Goal: Task Accomplishment & Management: Manage account settings

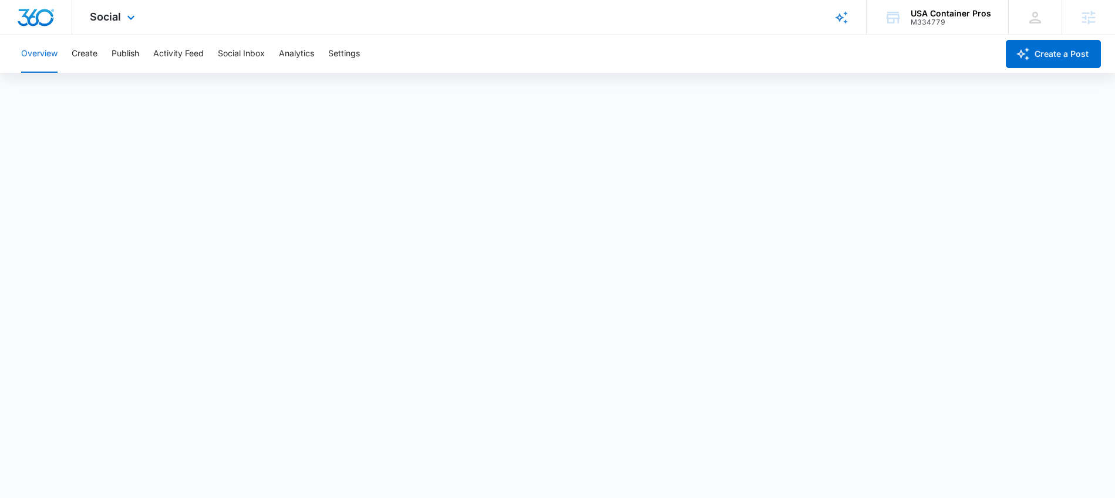
click at [96, 5] on div "Social Apps Reputation Websites Forms CRM Email Social Shop Content Ads Intelli…" at bounding box center [113, 17] width 83 height 35
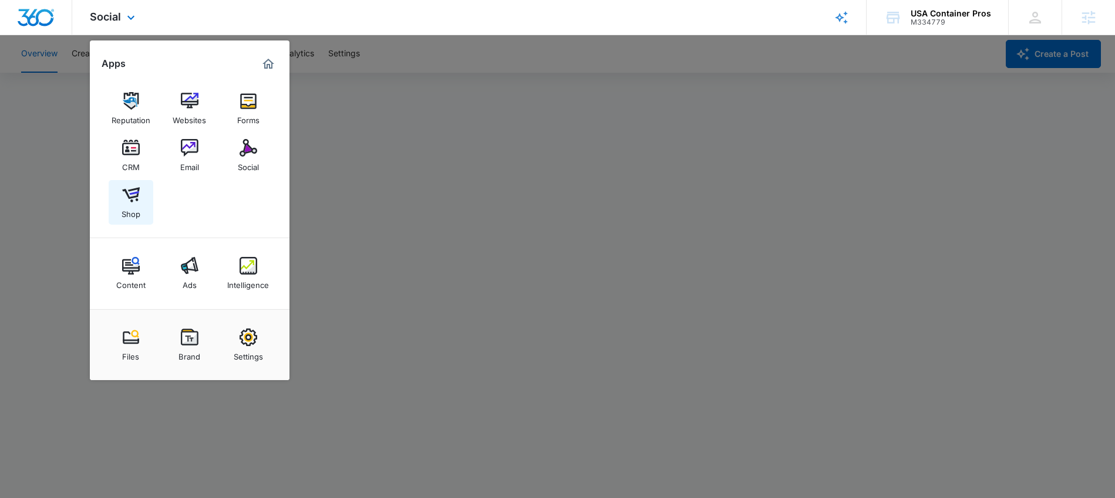
click at [122, 193] on img at bounding box center [131, 195] width 18 height 18
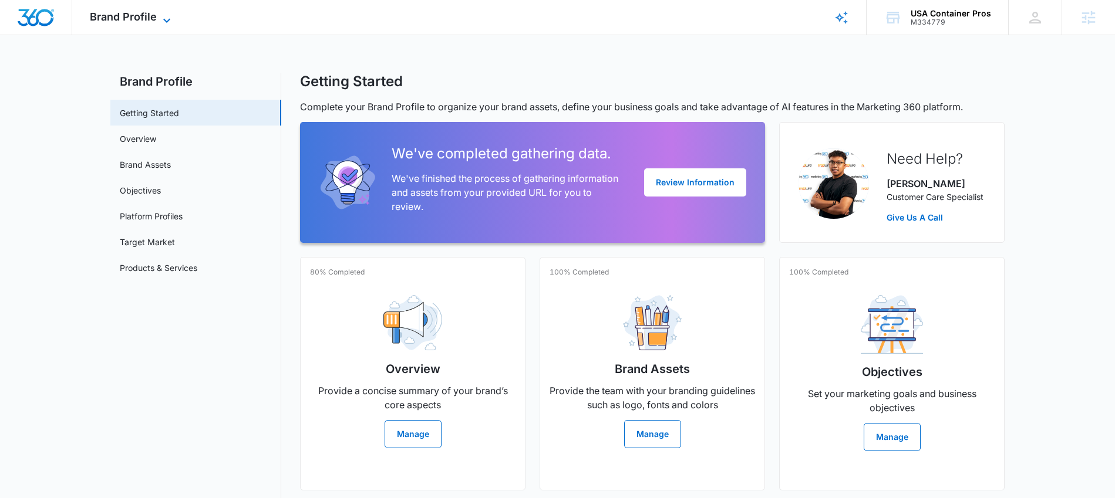
click at [144, 18] on span "Brand Profile" at bounding box center [123, 17] width 67 height 12
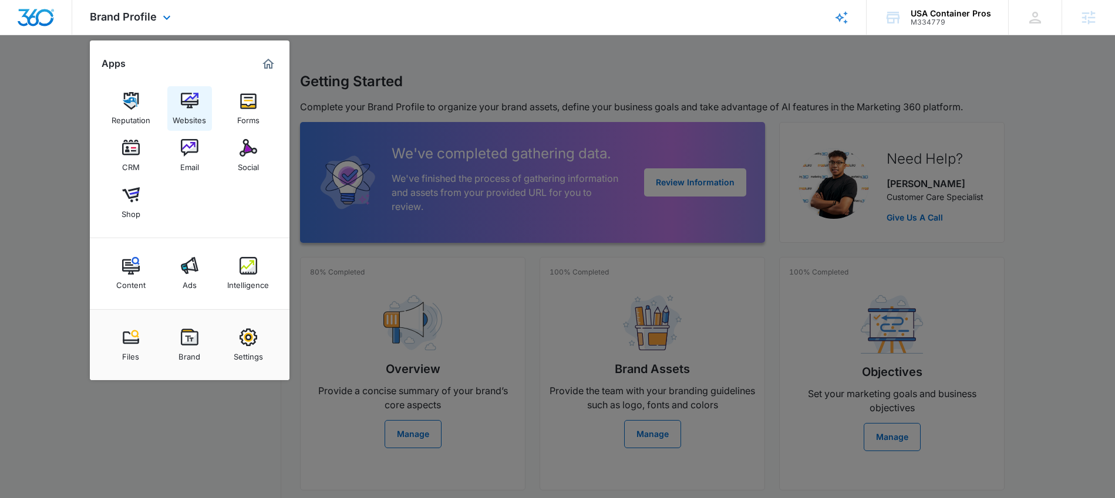
click at [198, 120] on div "Websites" at bounding box center [189, 117] width 33 height 15
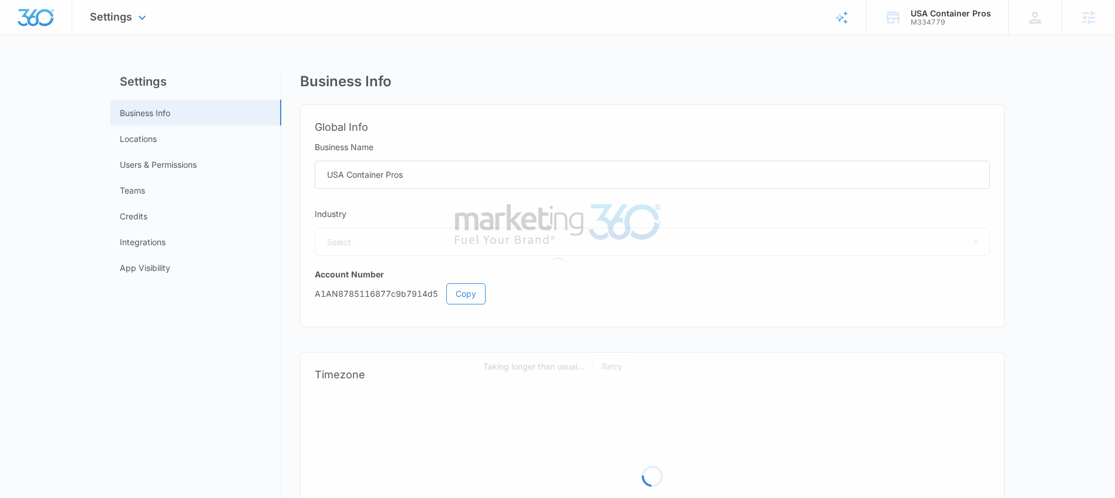
select select "52"
select select "US"
select select "America/Denver"
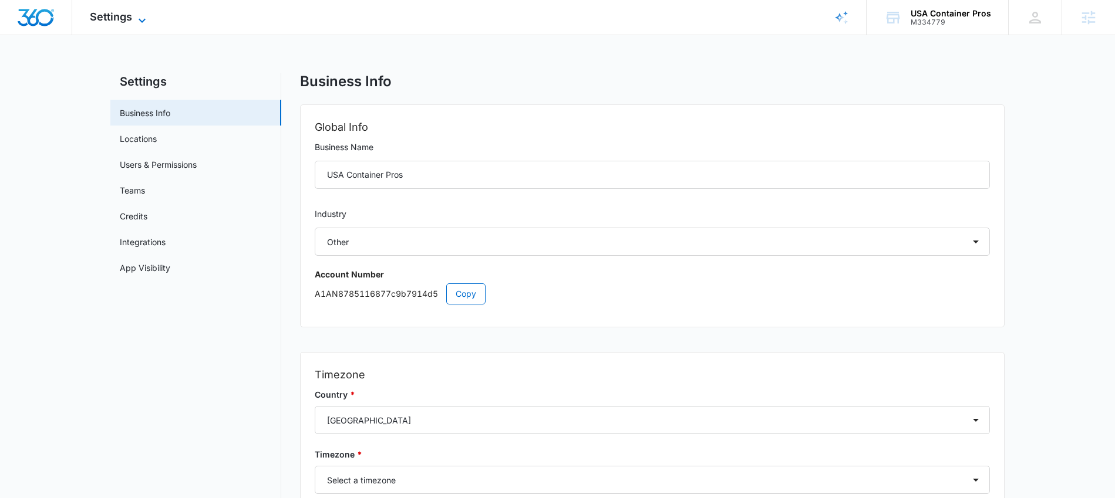
click at [130, 15] on span "Settings" at bounding box center [111, 17] width 42 height 12
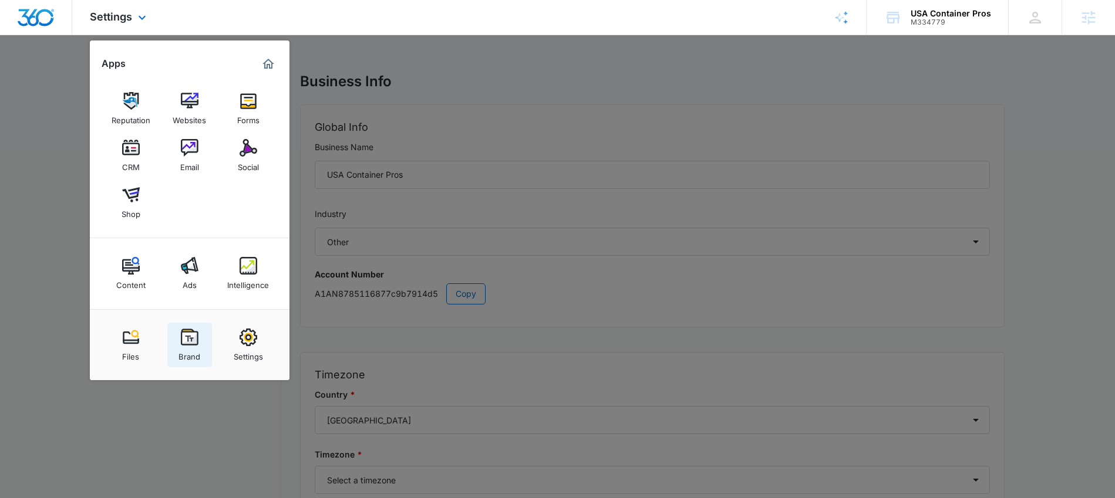
click at [194, 349] on div "Brand" at bounding box center [189, 353] width 22 height 15
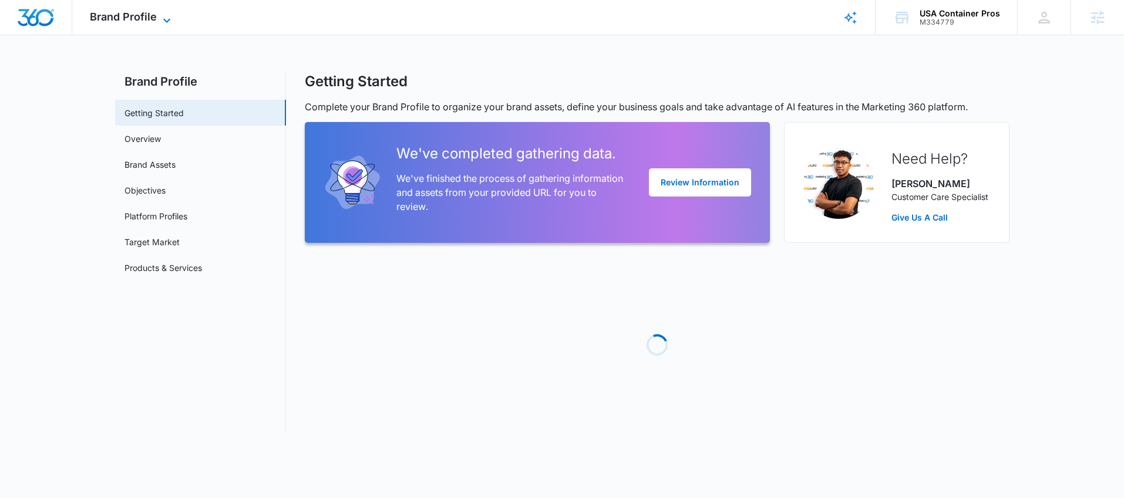
click at [150, 15] on span "Brand Profile" at bounding box center [123, 17] width 67 height 12
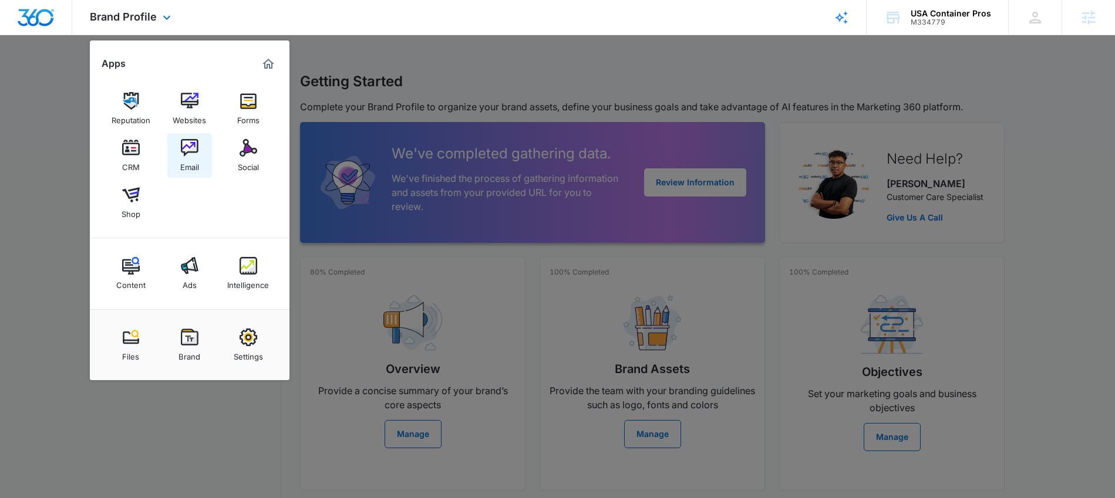
click at [184, 159] on div "Email" at bounding box center [189, 164] width 19 height 15
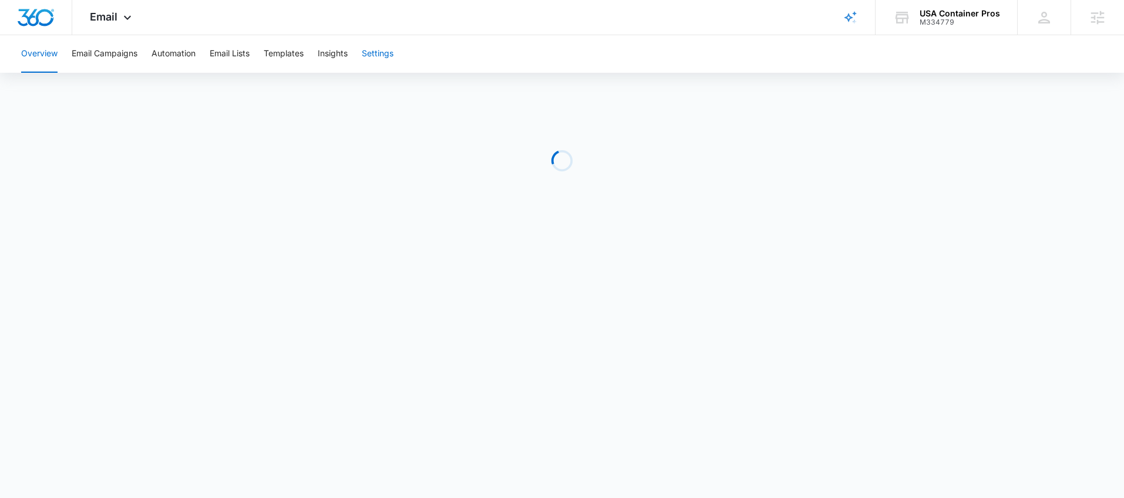
click at [370, 50] on button "Settings" at bounding box center [378, 54] width 32 height 38
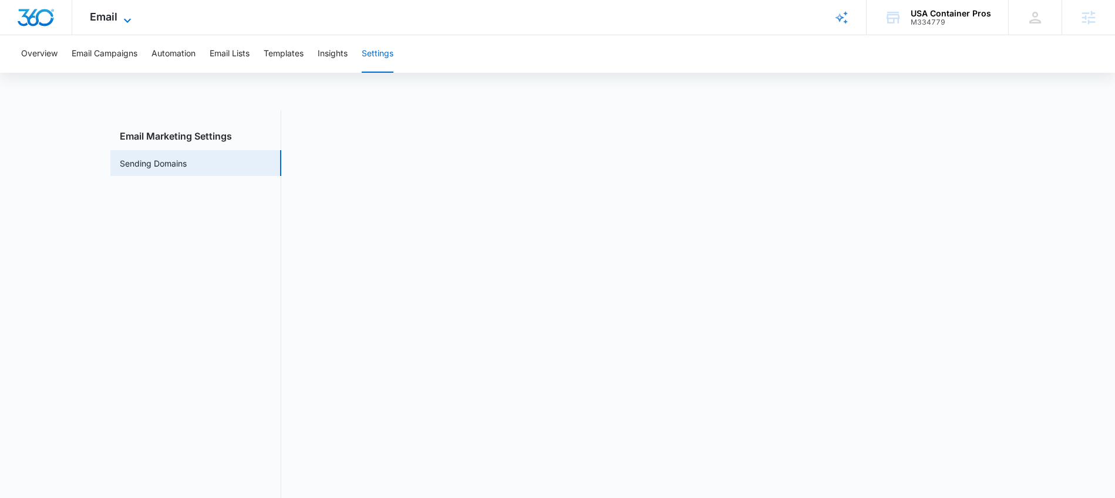
click at [120, 21] on icon at bounding box center [127, 21] width 14 height 14
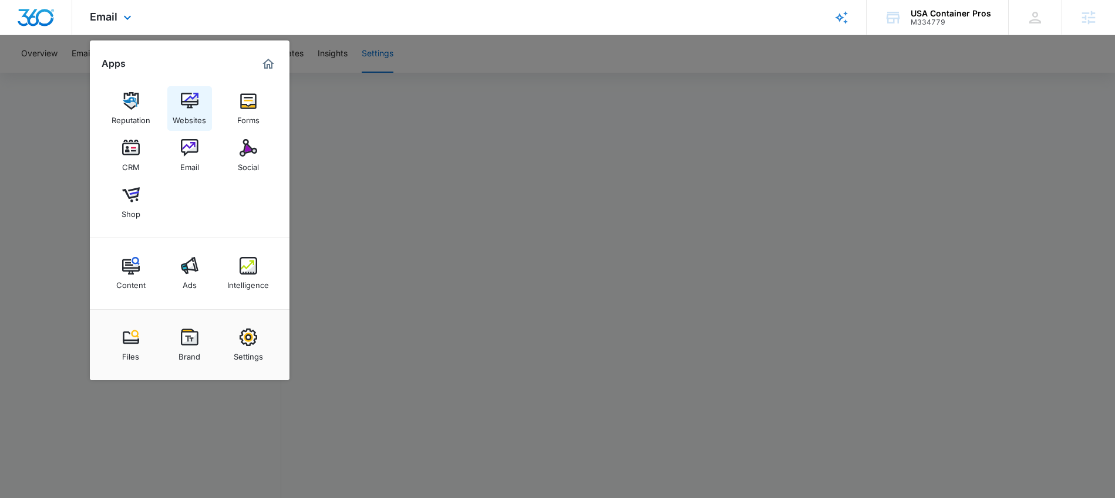
click at [190, 110] on div "Websites" at bounding box center [189, 117] width 33 height 15
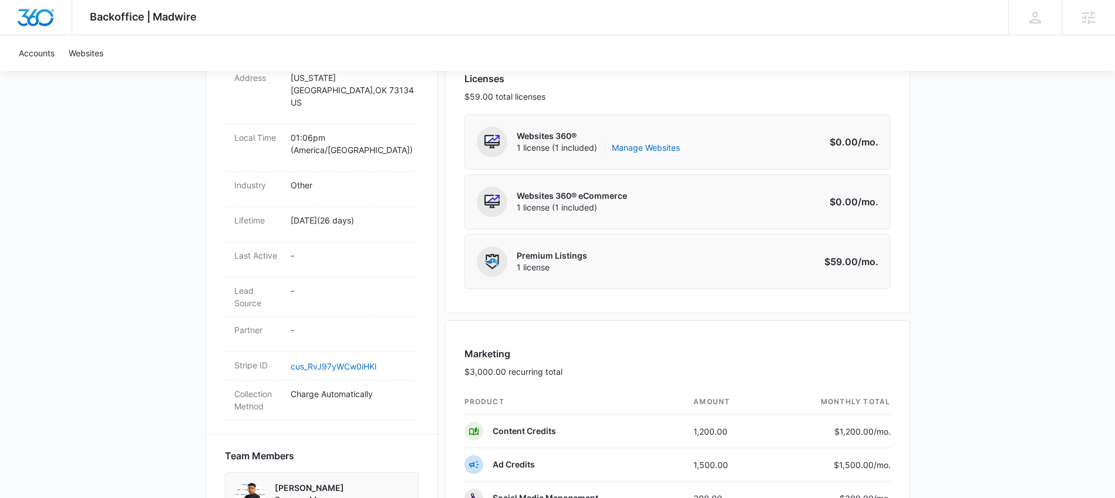
scroll to position [473, 0]
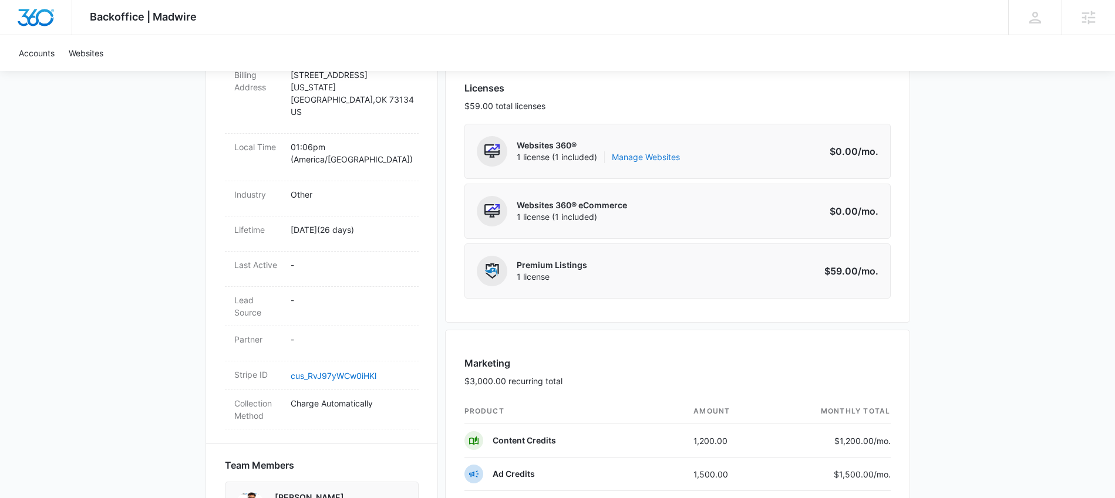
click at [643, 159] on link "Manage Websites" at bounding box center [646, 157] width 68 height 12
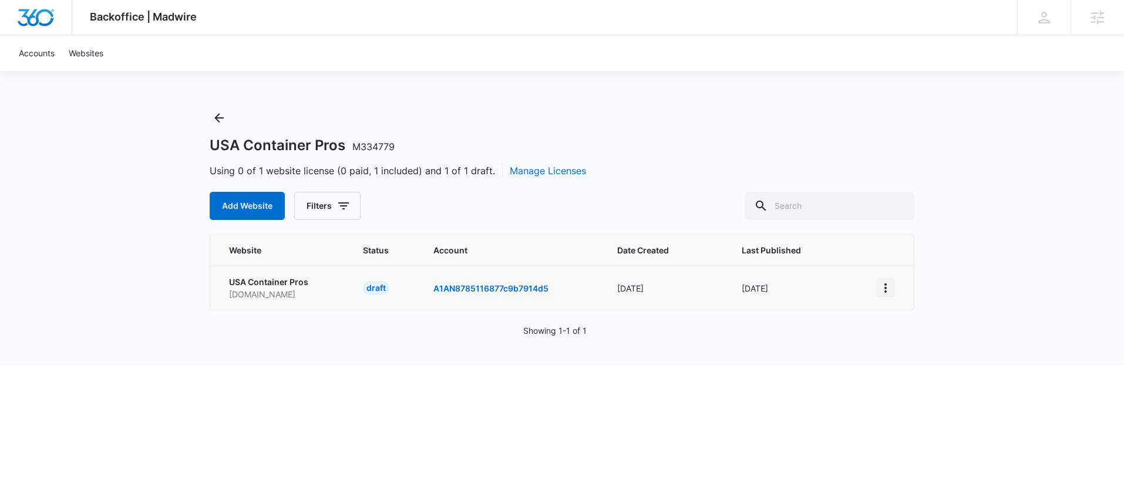
click at [883, 289] on icon "View More" at bounding box center [885, 288] width 14 height 14
click at [908, 374] on div "Activate Draft" at bounding box center [926, 374] width 70 height 8
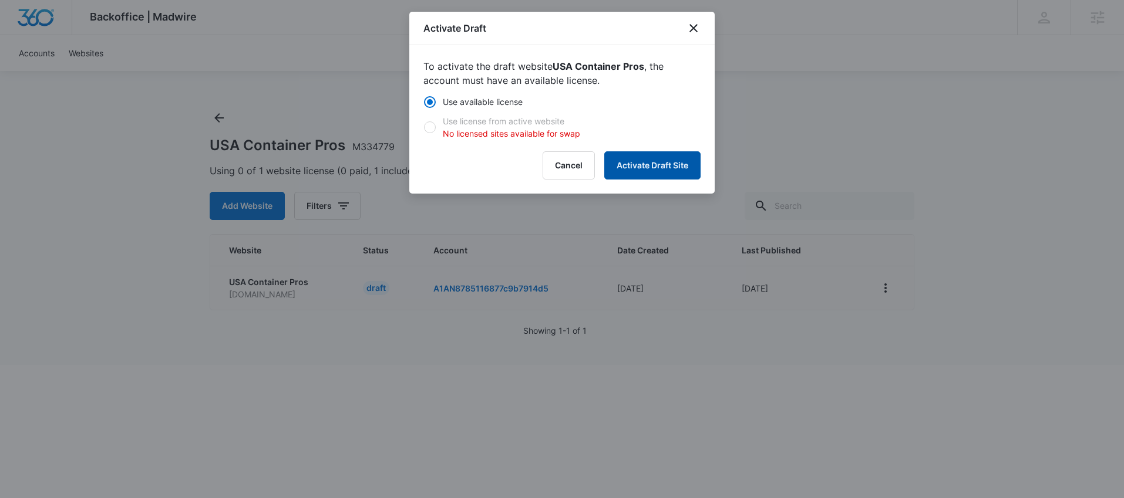
click at [631, 163] on button "Activate Draft Site" at bounding box center [652, 165] width 96 height 28
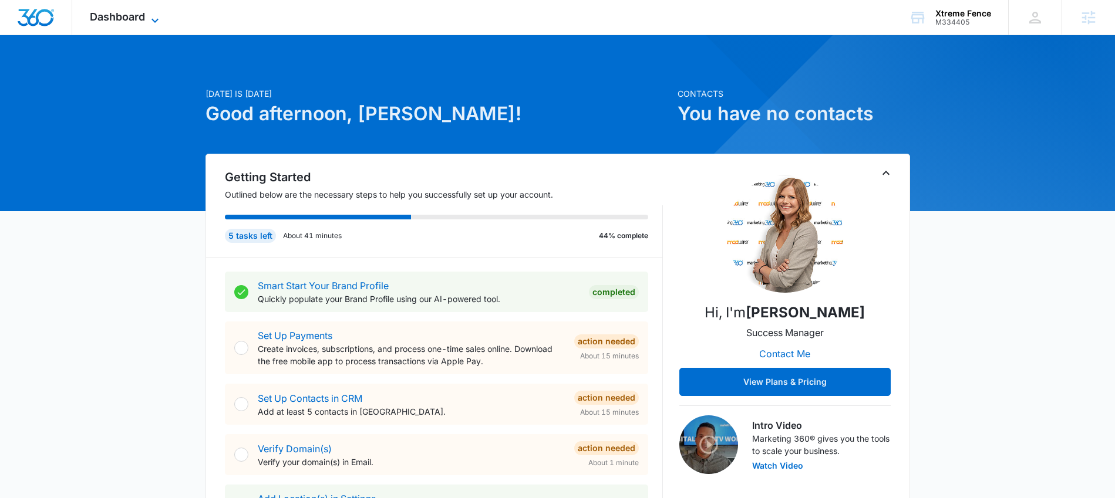
click at [143, 17] on span "Dashboard" at bounding box center [117, 17] width 55 height 12
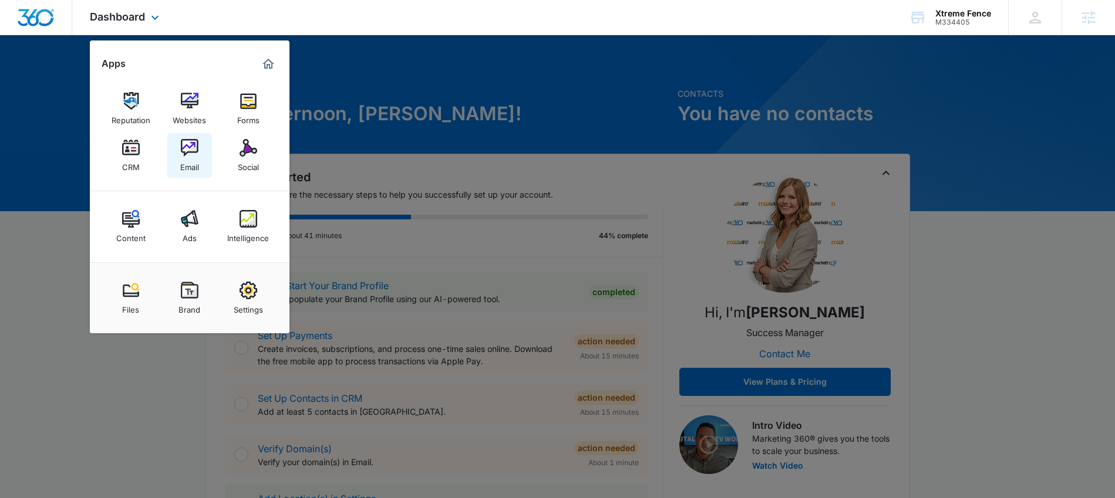
click at [181, 158] on div "Email" at bounding box center [189, 164] width 19 height 15
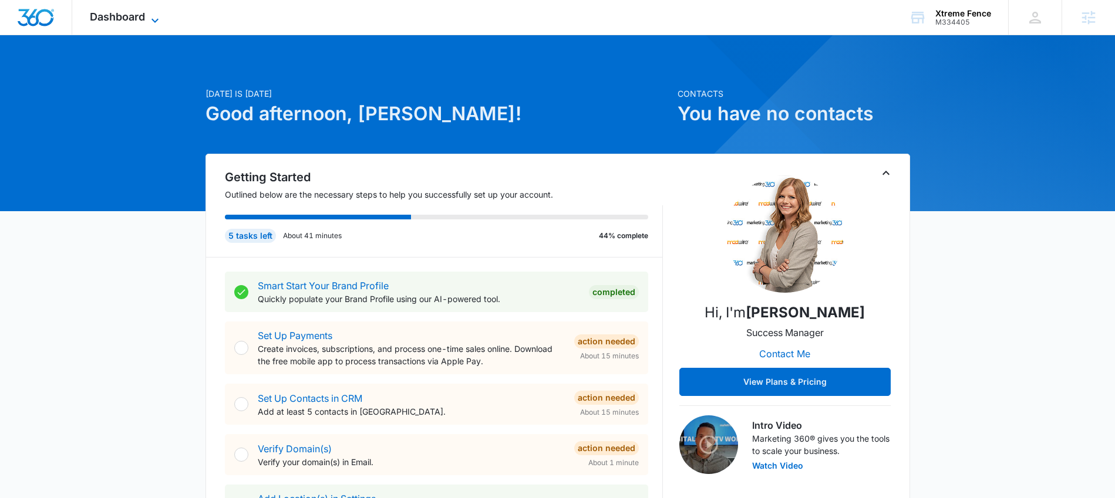
click at [113, 18] on span "Dashboard" at bounding box center [117, 17] width 55 height 12
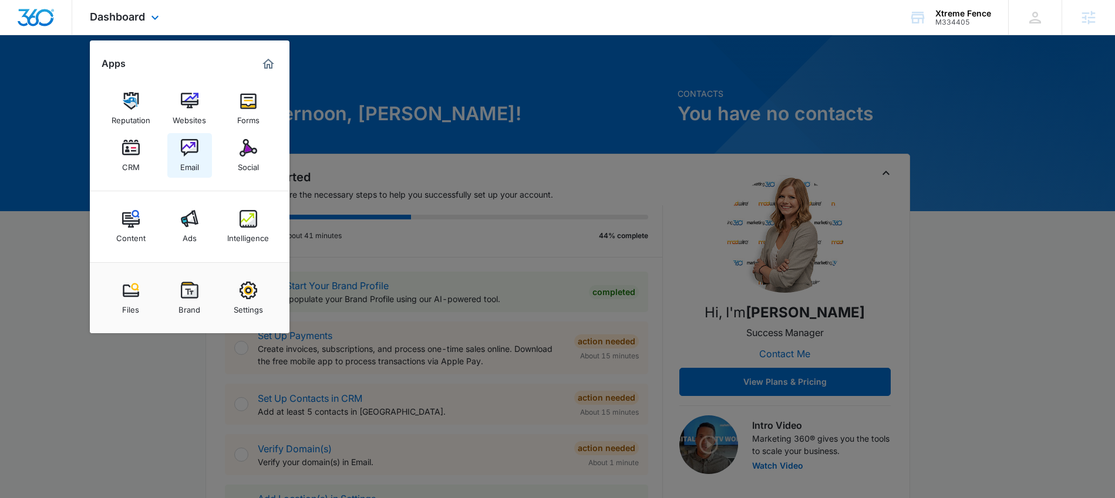
click at [195, 155] on img at bounding box center [190, 148] width 18 height 18
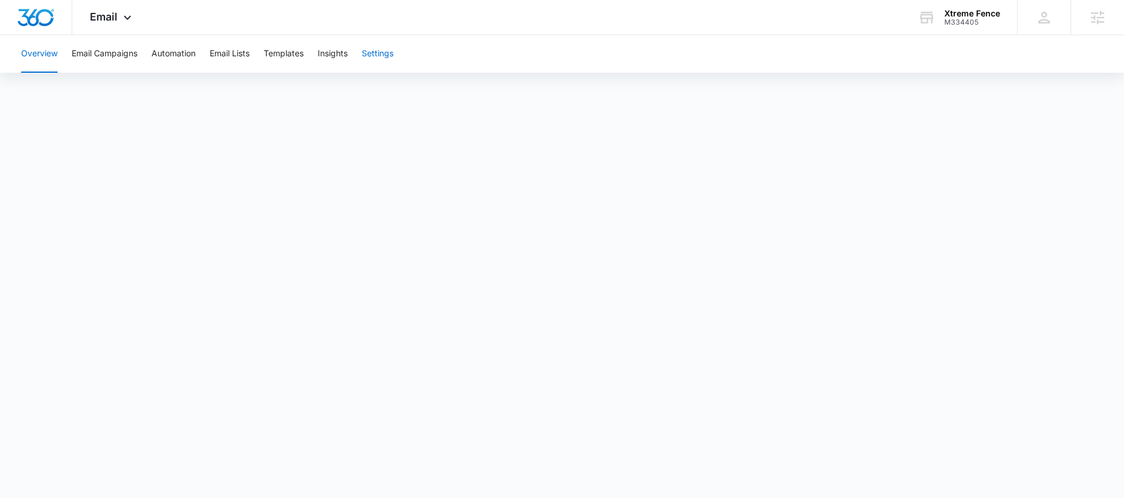
click at [386, 53] on button "Settings" at bounding box center [378, 54] width 32 height 38
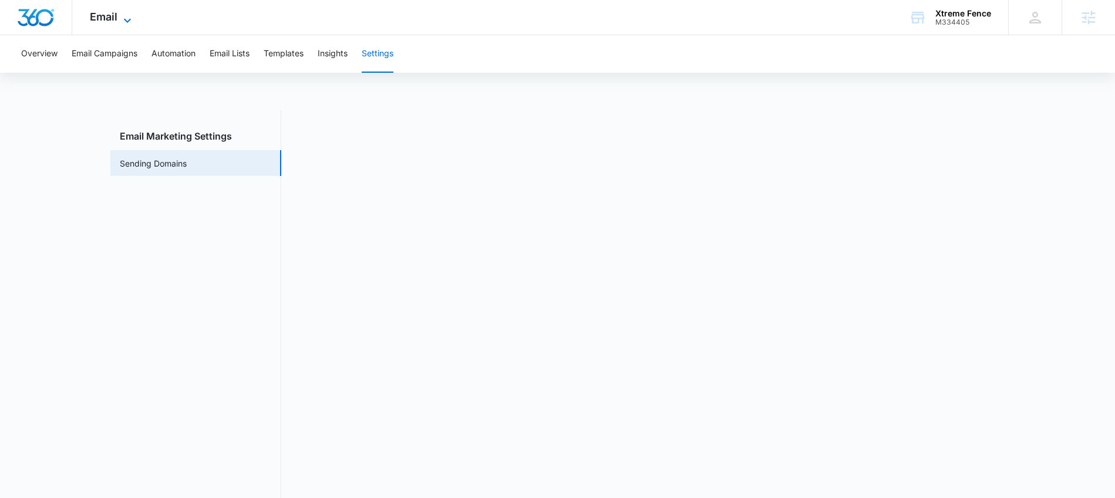
drag, startPoint x: 110, startPoint y: 22, endPoint x: 130, endPoint y: 18, distance: 20.3
click at [111, 21] on span "Email" at bounding box center [104, 17] width 28 height 12
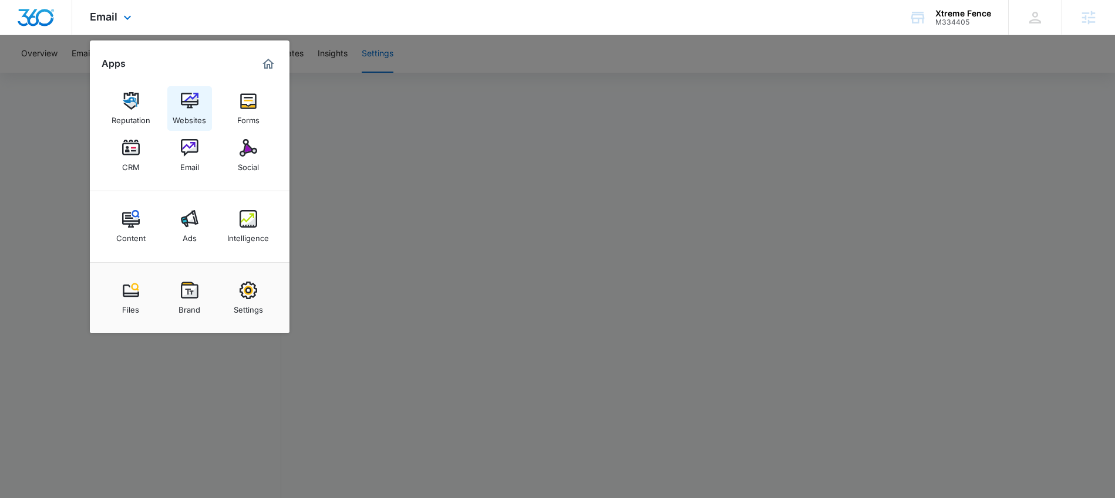
click at [186, 104] on img at bounding box center [190, 101] width 18 height 18
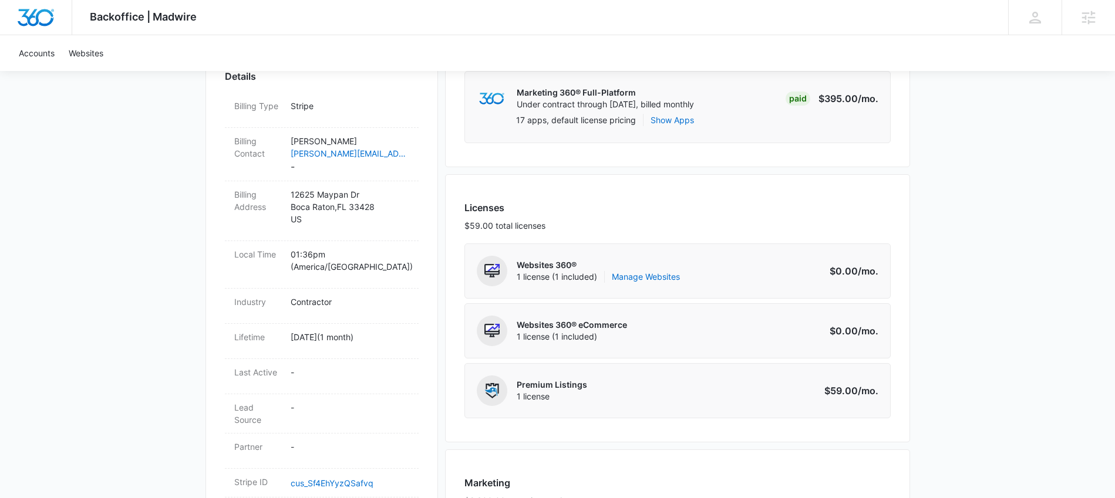
scroll to position [353, 0]
click at [648, 274] on link "Manage Websites" at bounding box center [646, 277] width 68 height 12
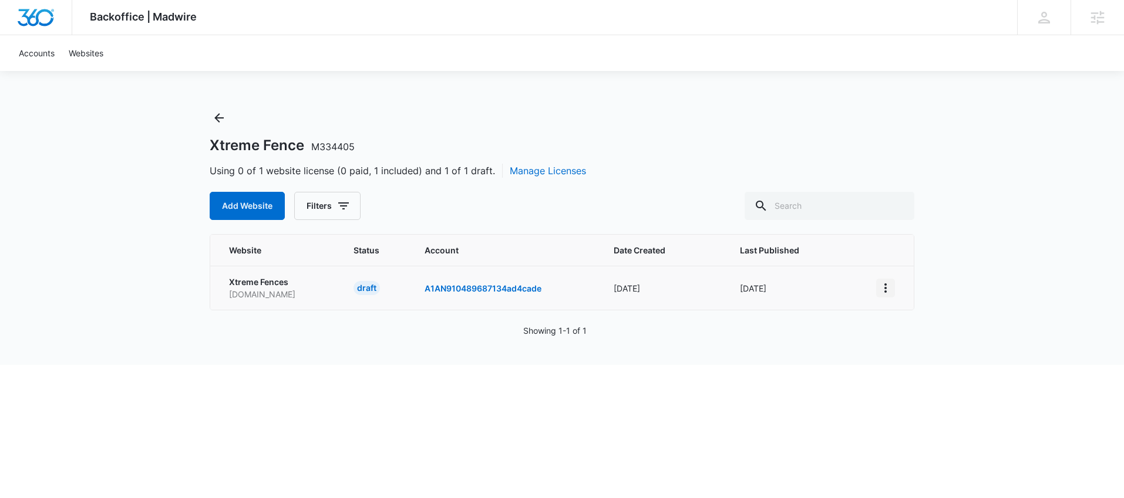
click at [886, 292] on icon "View More" at bounding box center [885, 288] width 14 height 14
click at [909, 355] on link "Visit Website" at bounding box center [915, 356] width 49 height 10
click at [886, 287] on icon "View More" at bounding box center [885, 288] width 14 height 14
click at [938, 373] on div "Activate Draft" at bounding box center [926, 374] width 70 height 8
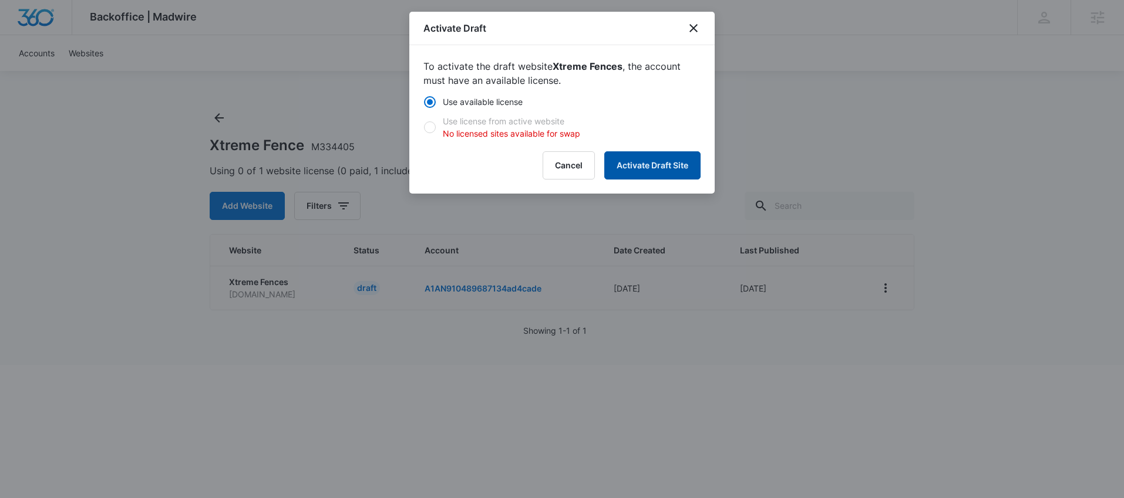
click at [658, 164] on button "Activate Draft Site" at bounding box center [652, 165] width 96 height 28
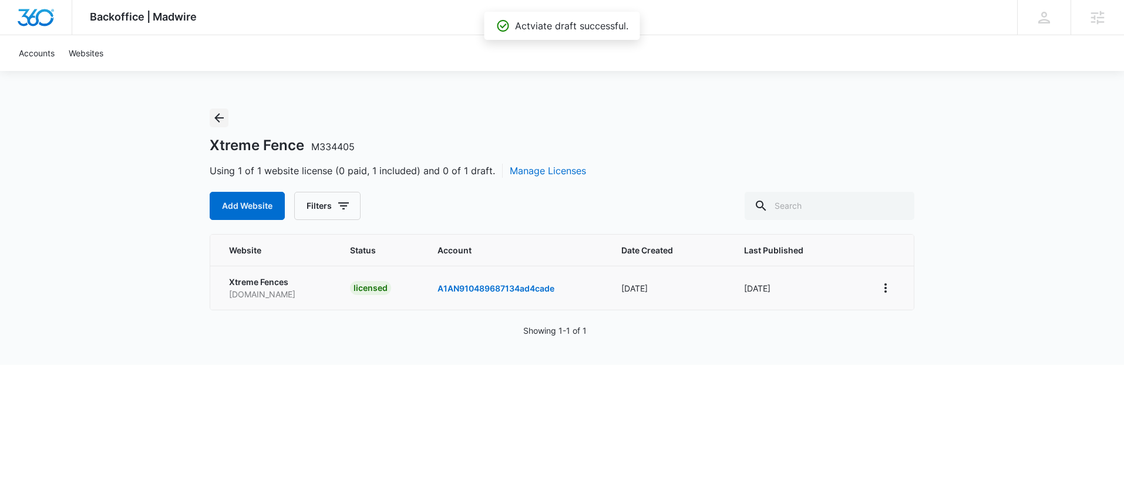
click at [216, 118] on icon "Back" at bounding box center [218, 117] width 9 height 9
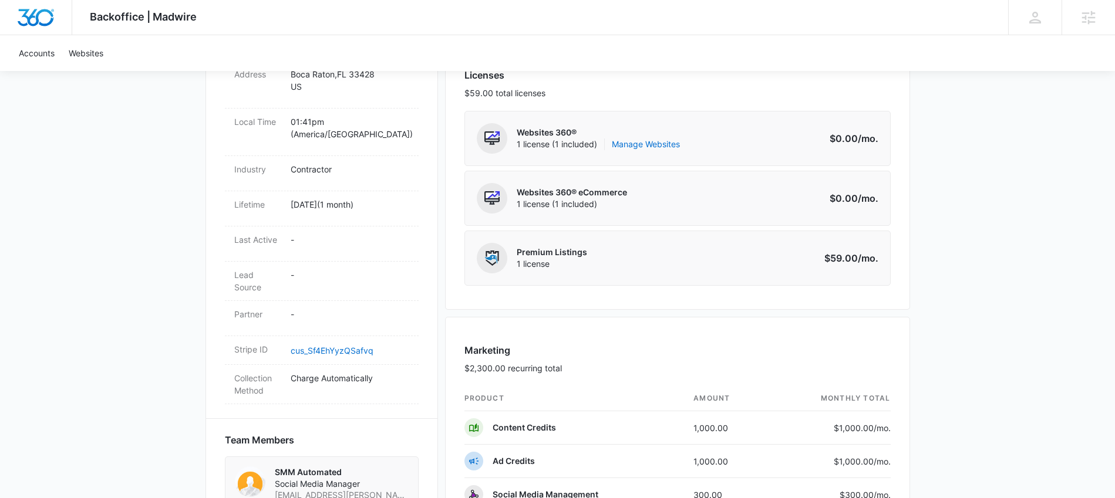
scroll to position [484, 0]
click at [646, 150] on link "Manage Websites" at bounding box center [646, 146] width 68 height 12
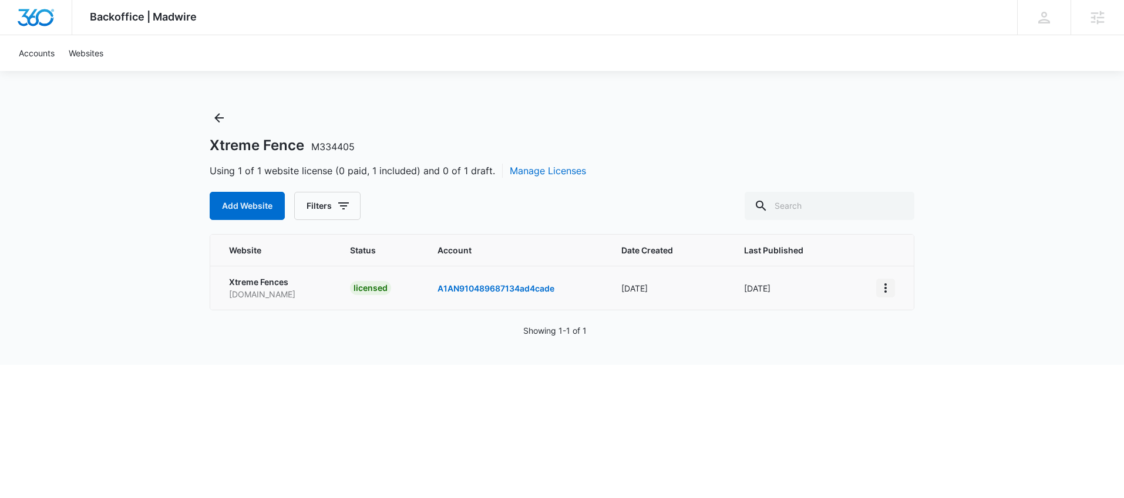
click at [877, 287] on button "View More" at bounding box center [885, 288] width 19 height 19
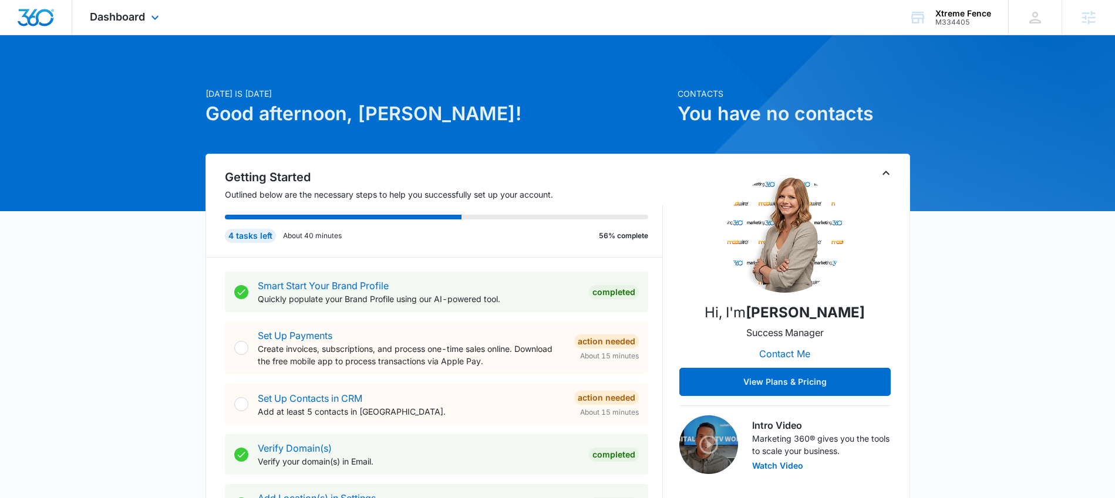
click at [107, 6] on div "Dashboard Apps Reputation Websites Forms CRM Email Social Content Ads Intellige…" at bounding box center [125, 17] width 107 height 35
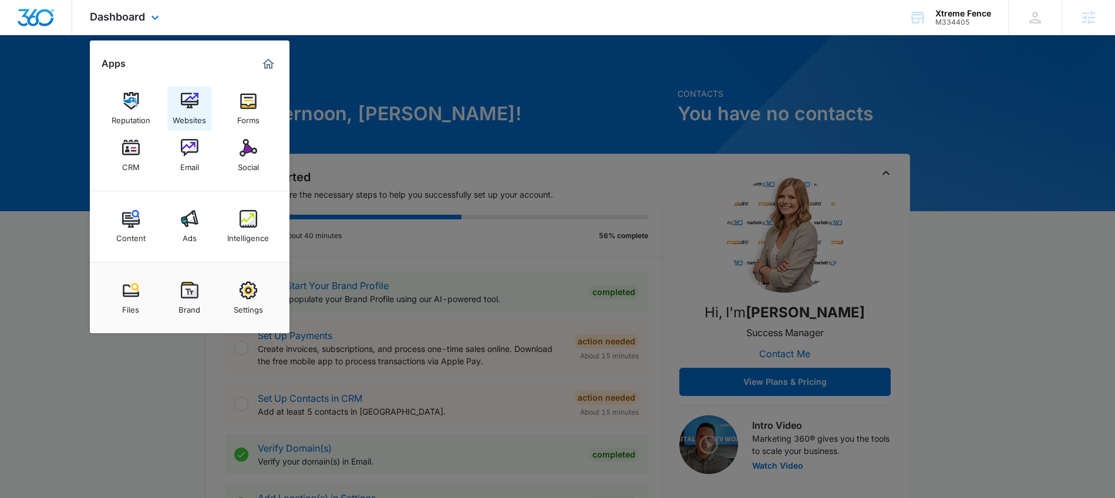
click at [177, 104] on link "Websites" at bounding box center [189, 108] width 45 height 45
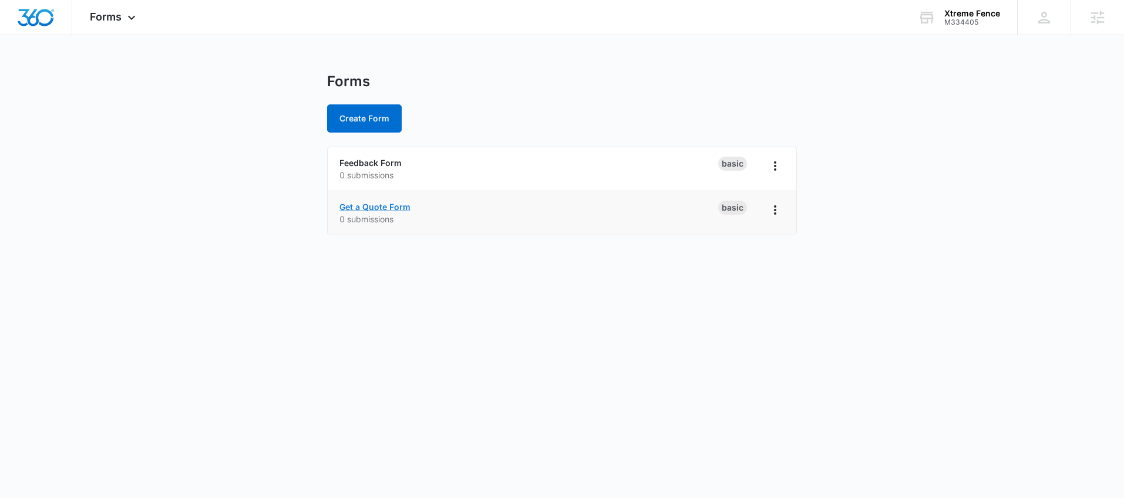
click at [389, 207] on link "Get a Quote Form" at bounding box center [374, 207] width 71 height 10
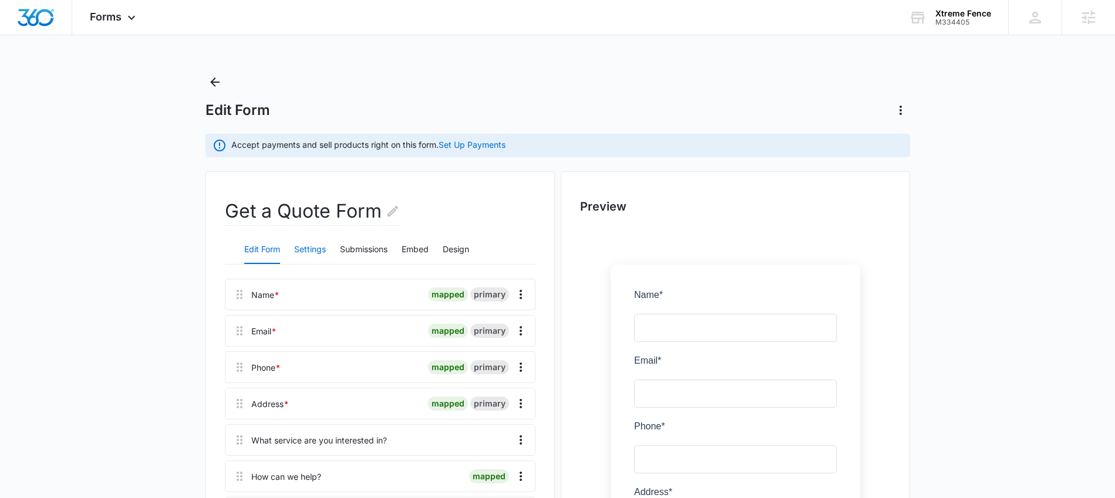
click at [317, 251] on button "Settings" at bounding box center [310, 250] width 32 height 28
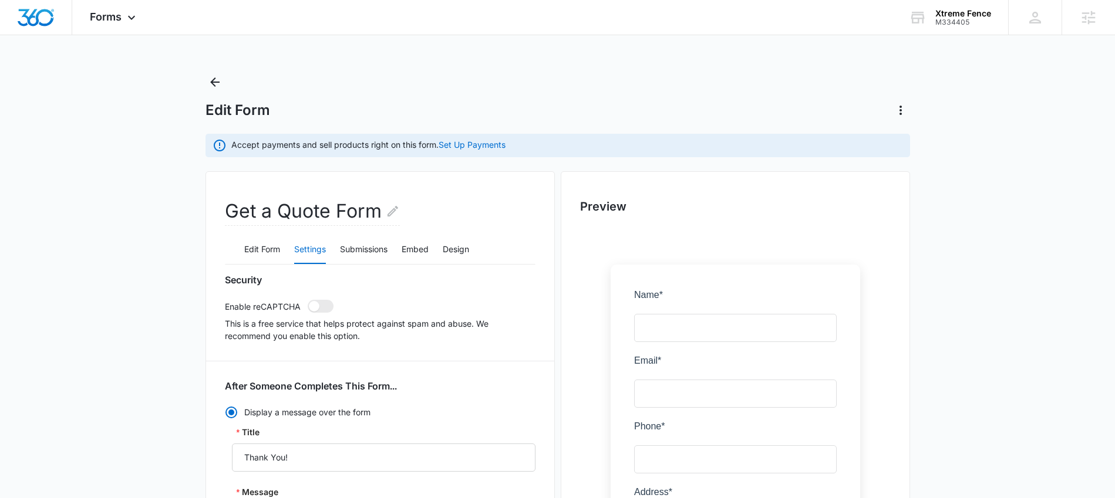
scroll to position [382, 0]
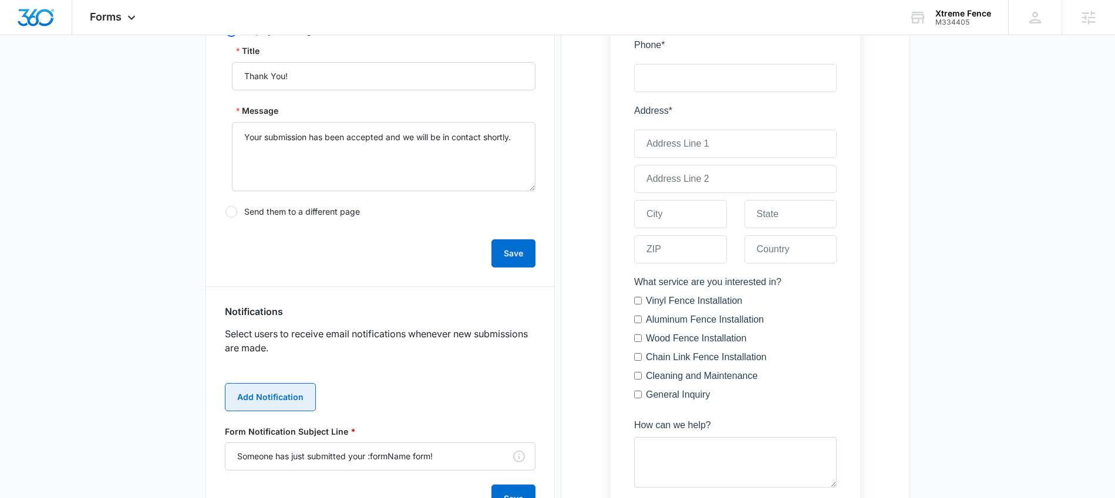
click at [275, 395] on button "Add Notification" at bounding box center [270, 397] width 91 height 28
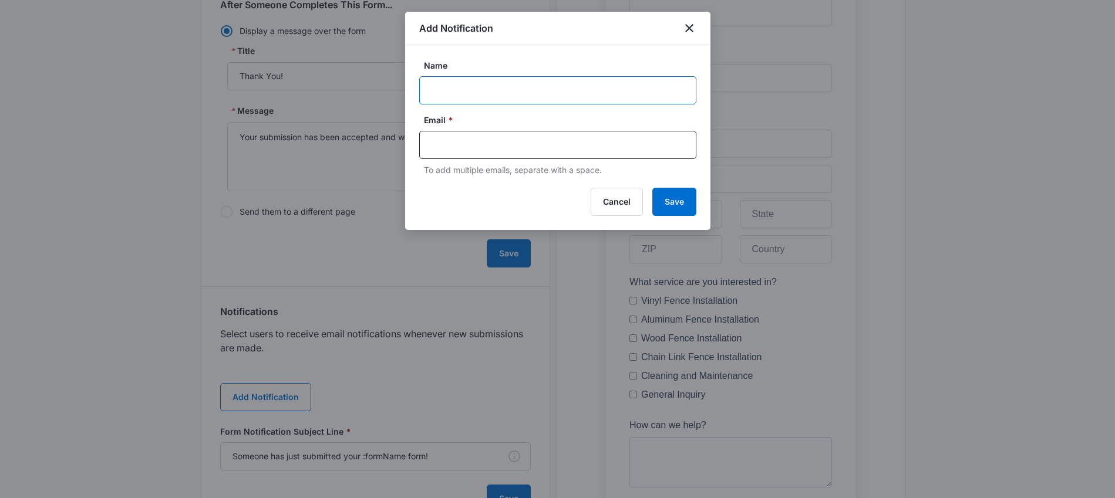
click at [478, 86] on input "Name" at bounding box center [557, 90] width 277 height 28
paste input "M334405 - Xtreme Fence"
type input "M334405 - Xtreme Fence"
drag, startPoint x: 456, startPoint y: 144, endPoint x: 458, endPoint y: 134, distance: 10.8
click at [456, 144] on input "text" at bounding box center [559, 145] width 255 height 18
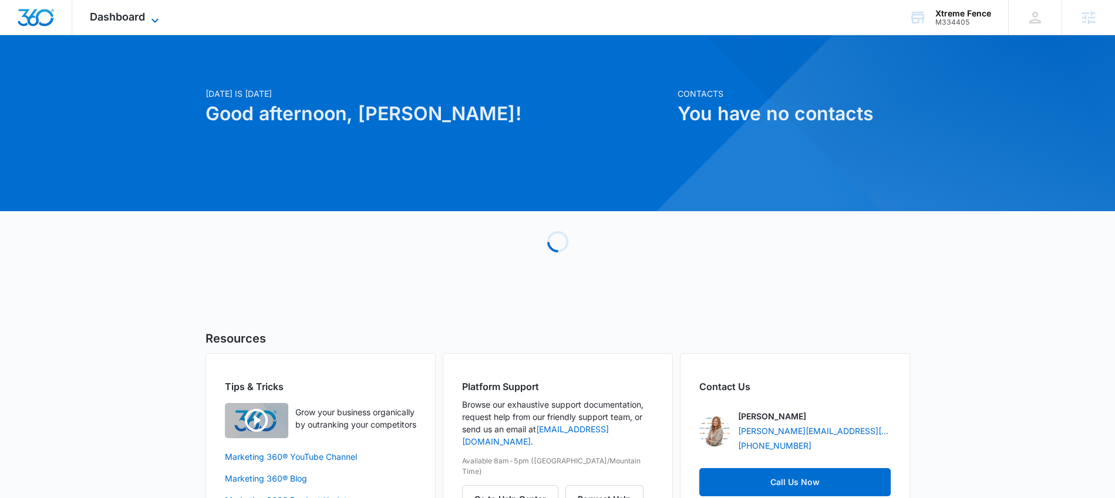
click at [119, 15] on span "Dashboard" at bounding box center [117, 17] width 55 height 12
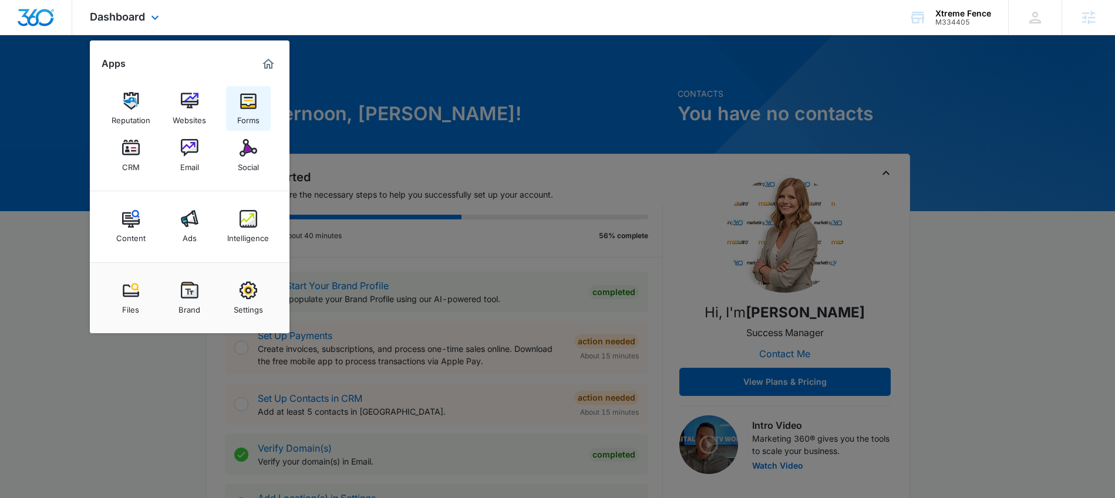
click at [259, 106] on link "Forms" at bounding box center [248, 108] width 45 height 45
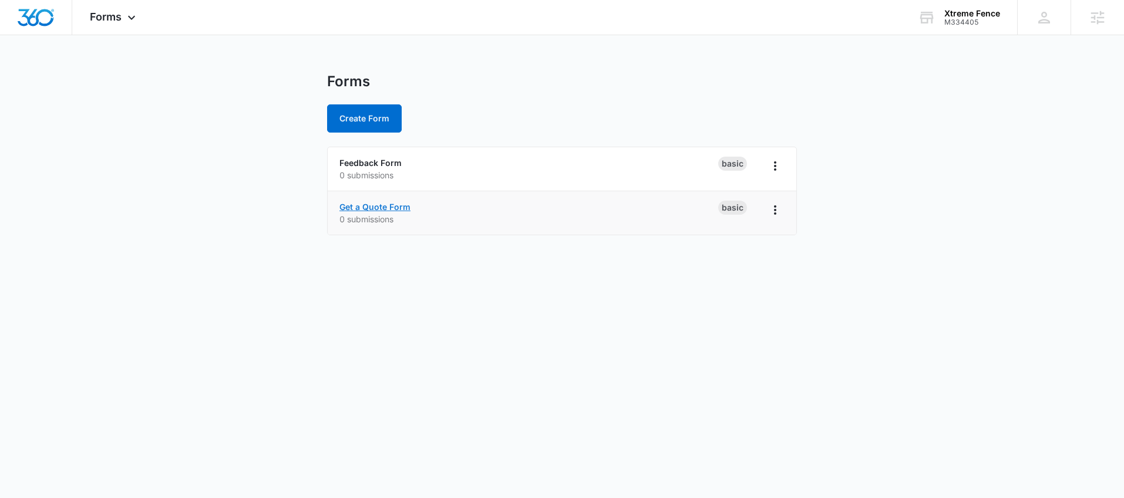
click at [393, 210] on link "Get a Quote Form" at bounding box center [374, 207] width 71 height 10
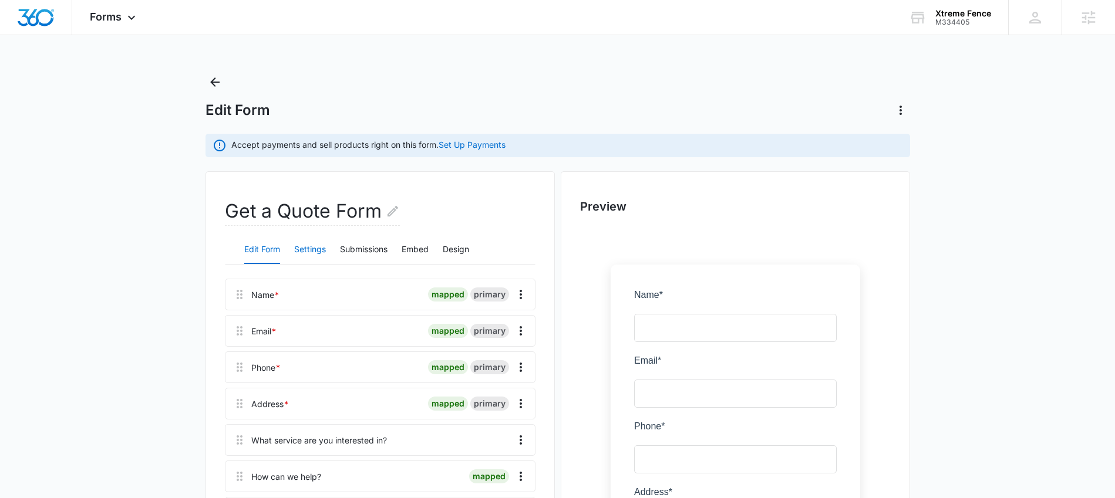
click at [318, 252] on button "Settings" at bounding box center [310, 250] width 32 height 28
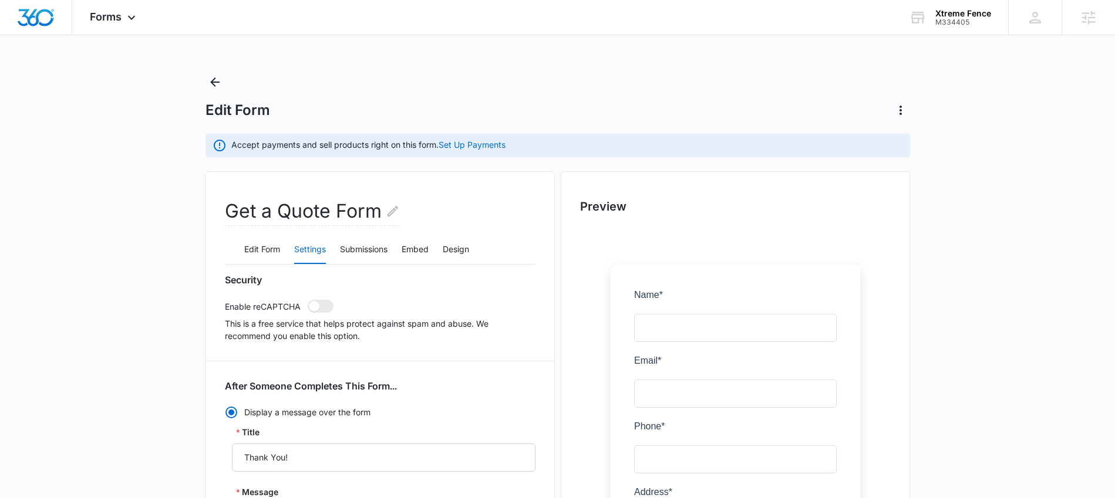
scroll to position [390, 0]
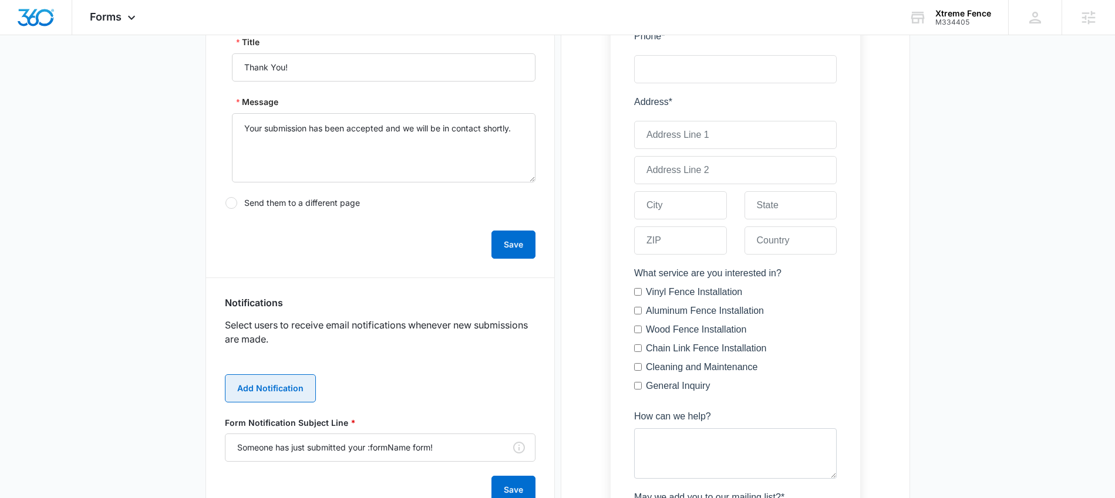
click at [267, 386] on button "Add Notification" at bounding box center [270, 389] width 91 height 28
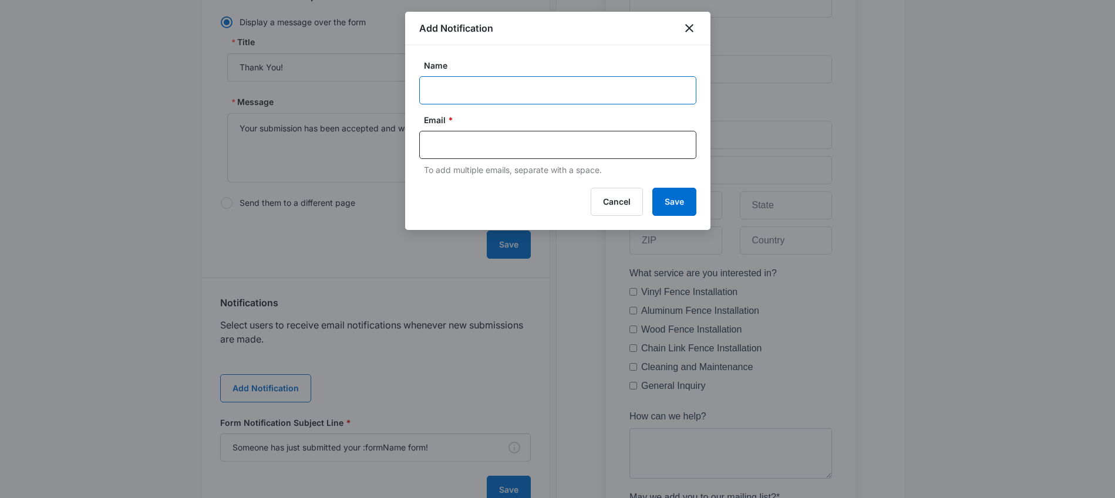
click at [476, 79] on input "Name" at bounding box center [557, 90] width 277 height 28
paste input "M334405 - Xtreme Fence"
type input "M334405 - Xtreme Fence"
click at [493, 149] on input "text" at bounding box center [559, 145] width 255 height 18
paste input "charles@xtremefences.com"
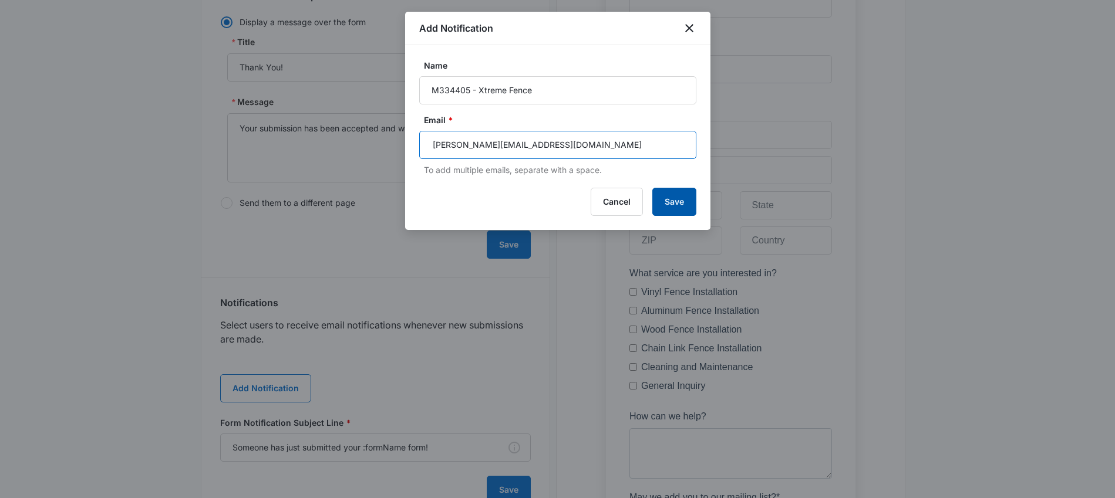
type input "charles@xtremefences.com"
click at [679, 212] on button "Save" at bounding box center [674, 202] width 44 height 28
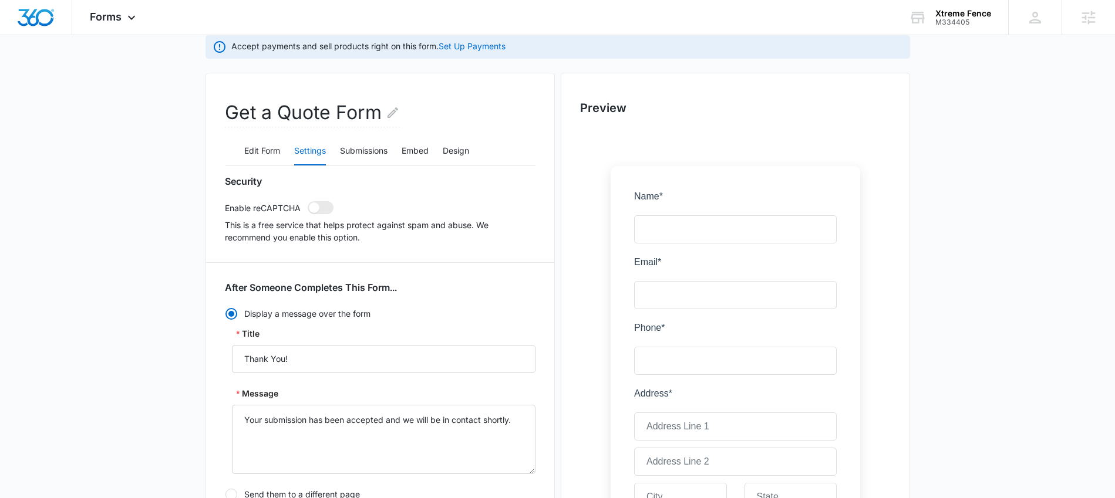
scroll to position [0, 0]
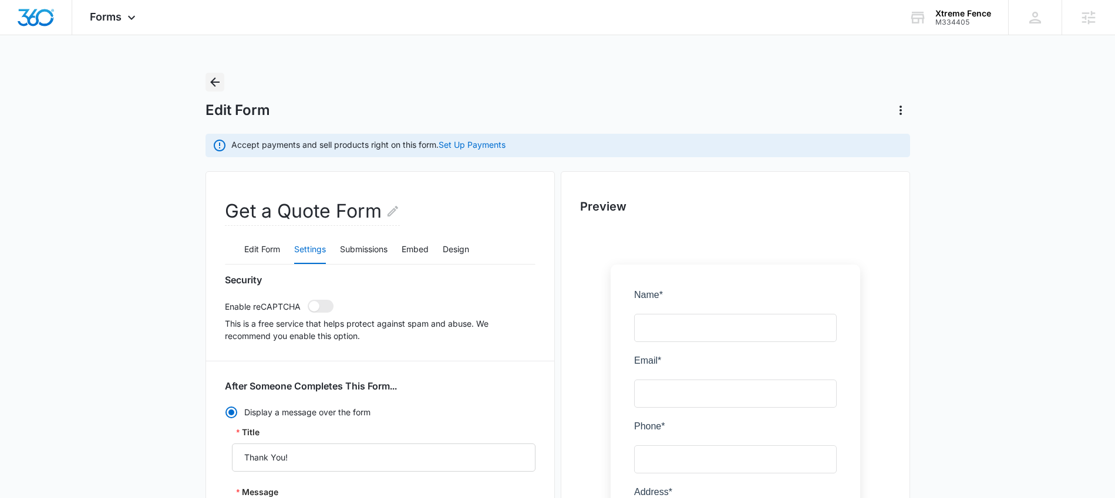
click at [214, 82] on icon "Back" at bounding box center [214, 81] width 9 height 9
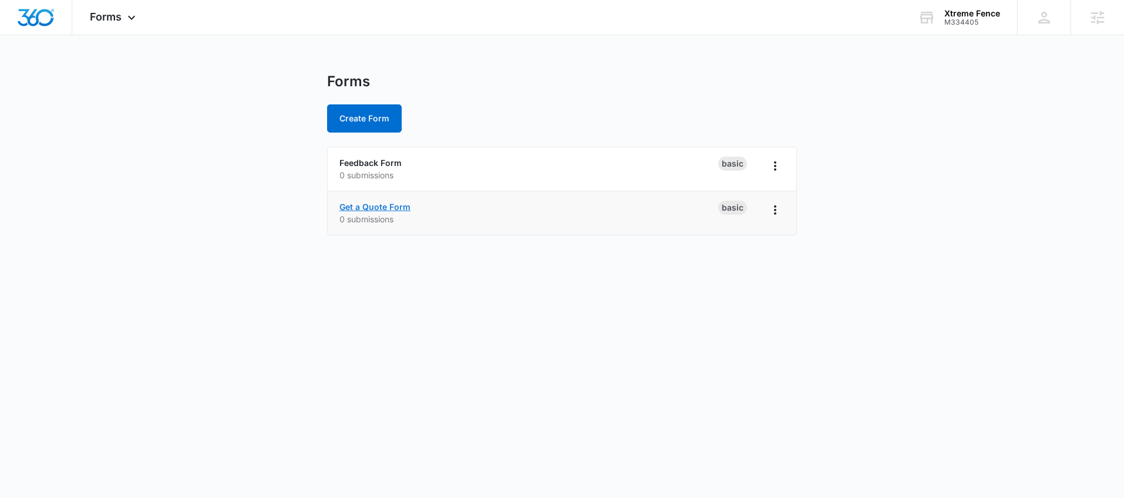
click at [389, 207] on link "Get a Quote Form" at bounding box center [374, 207] width 71 height 10
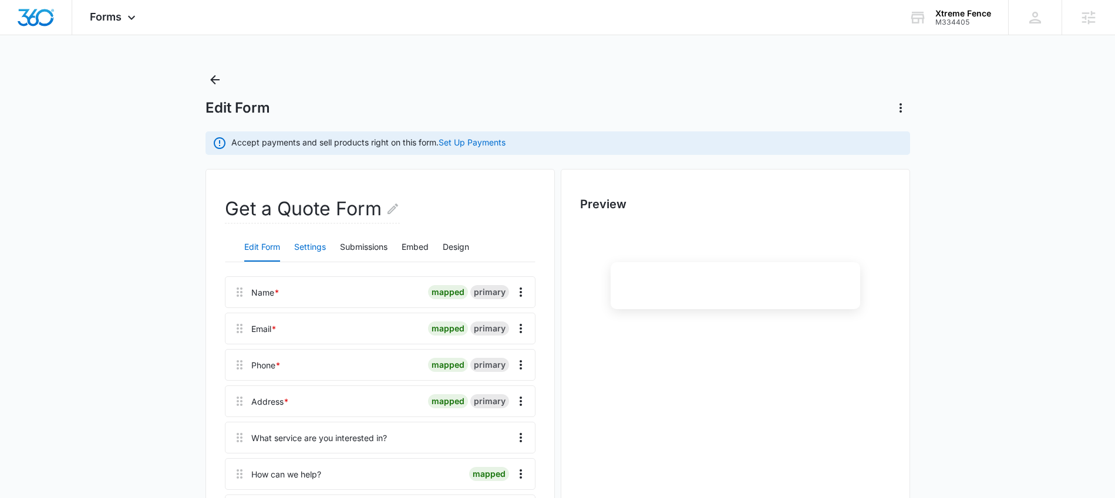
click at [299, 254] on button "Settings" at bounding box center [310, 248] width 32 height 28
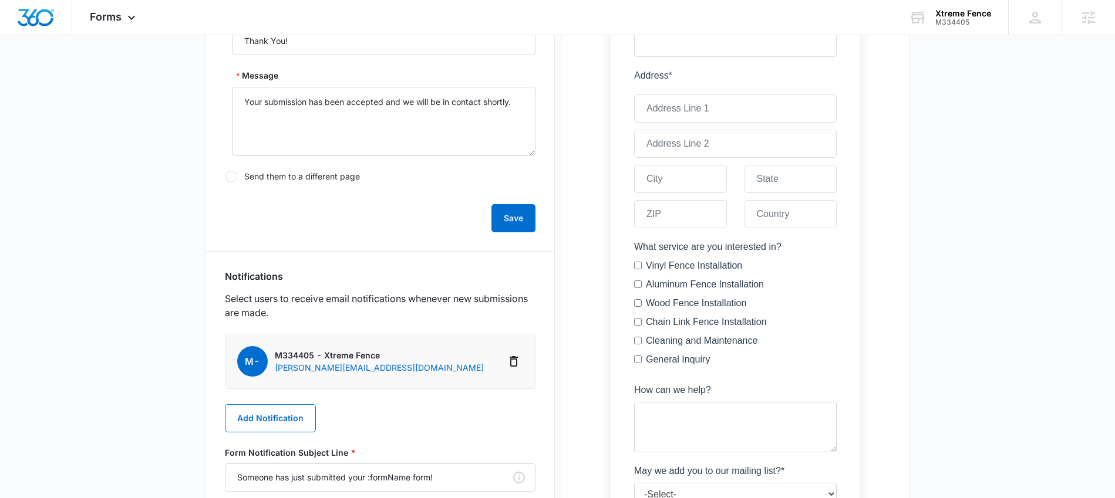
scroll to position [419, 0]
click at [512, 362] on icon "Delete Notification" at bounding box center [514, 360] width 14 height 14
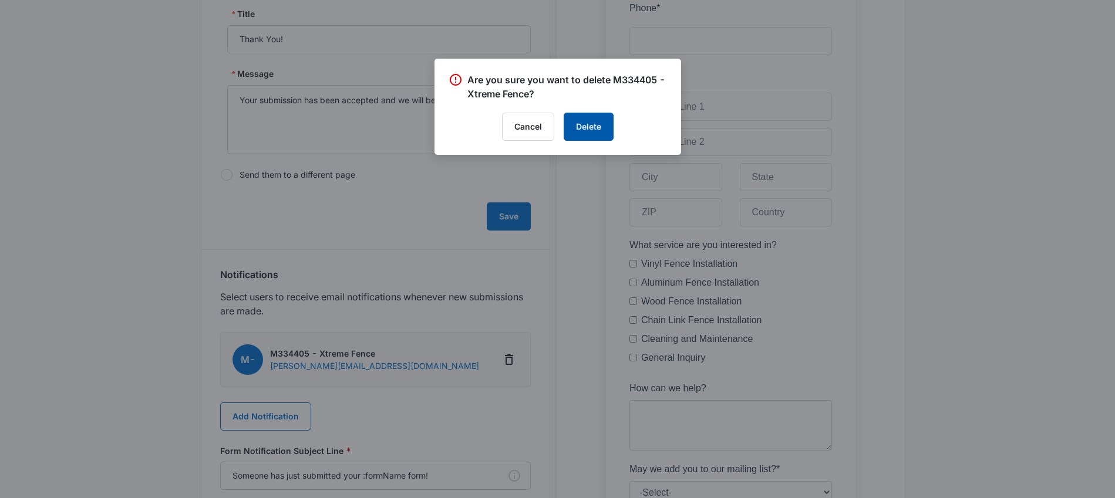
click at [586, 129] on button "Delete" at bounding box center [589, 127] width 50 height 28
click at [282, 422] on div at bounding box center [557, 249] width 1115 height 498
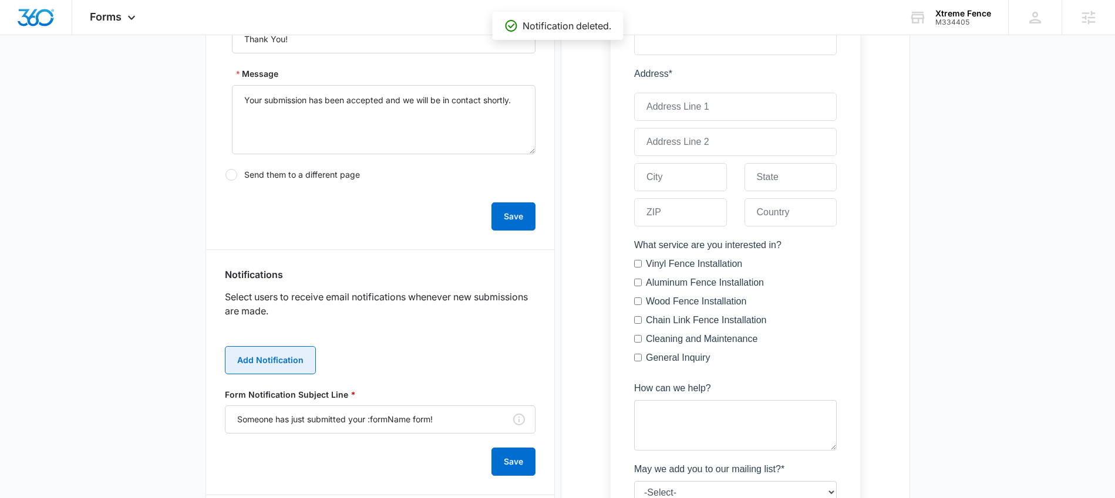
click at [284, 370] on button "Add Notification" at bounding box center [270, 360] width 91 height 28
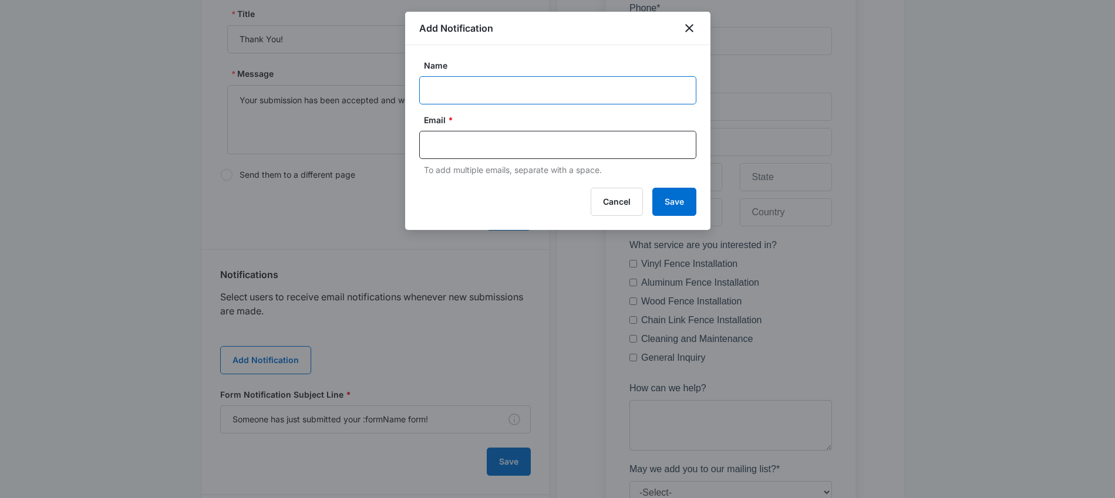
click at [521, 95] on input "Name" at bounding box center [557, 90] width 277 height 28
paste input "Charles Roberts"
type input "Charles Roberts"
click at [460, 147] on input "text" at bounding box center [559, 145] width 255 height 18
paste input "charles@xtremefences.com"
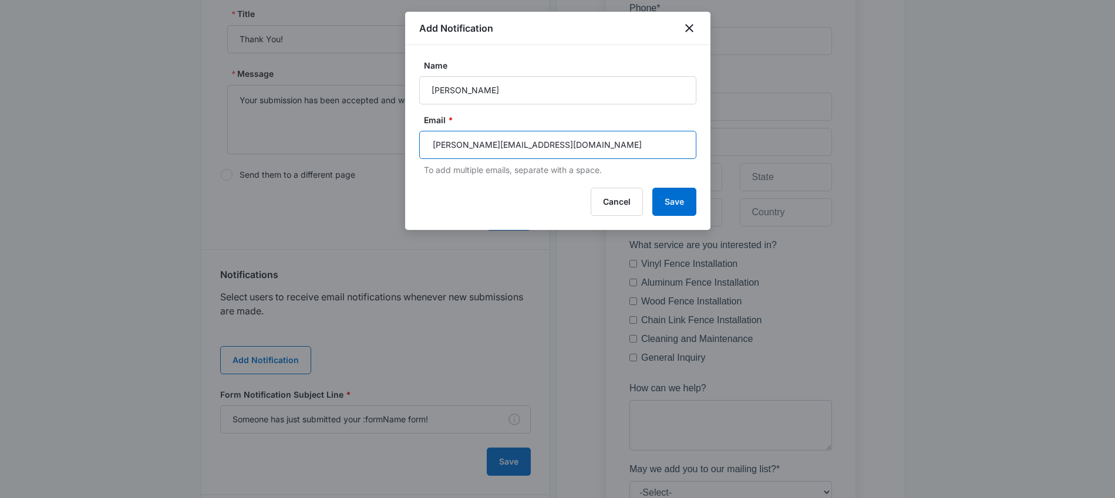
type input "charles@xtremefences.com"
click at [663, 198] on button "Save" at bounding box center [674, 202] width 44 height 28
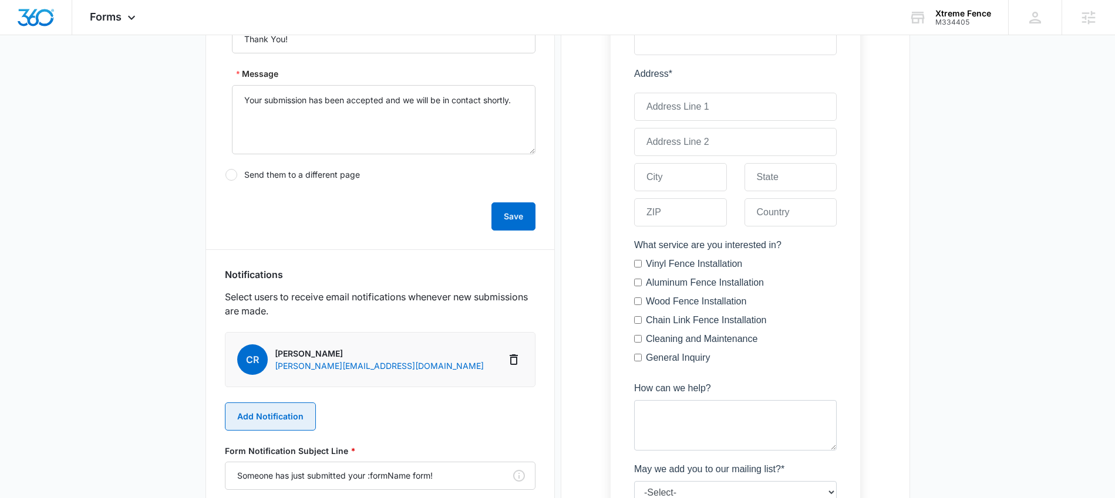
click at [282, 421] on button "Add Notification" at bounding box center [270, 417] width 91 height 28
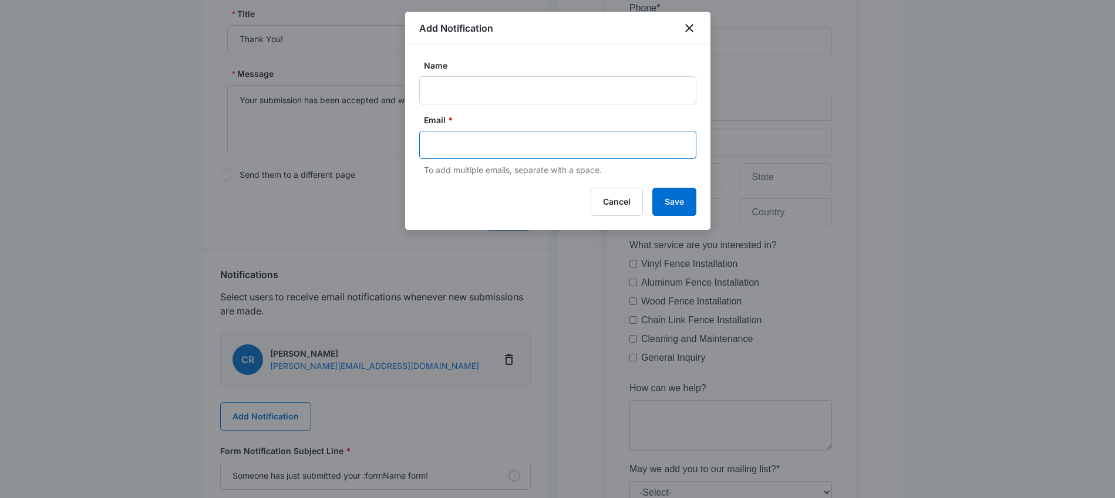
click at [500, 153] on input "text" at bounding box center [559, 145] width 255 height 18
paste input "robin.mills@madwire.com"
drag, startPoint x: 450, startPoint y: 145, endPoint x: 358, endPoint y: 142, distance: 91.6
click at [358, 143] on body "Forms Apps Reputation Websites Forms CRM Email Social Content Ads Intelligence …" at bounding box center [557, 149] width 1115 height 1137
type input "robin.mills@madwire.com"
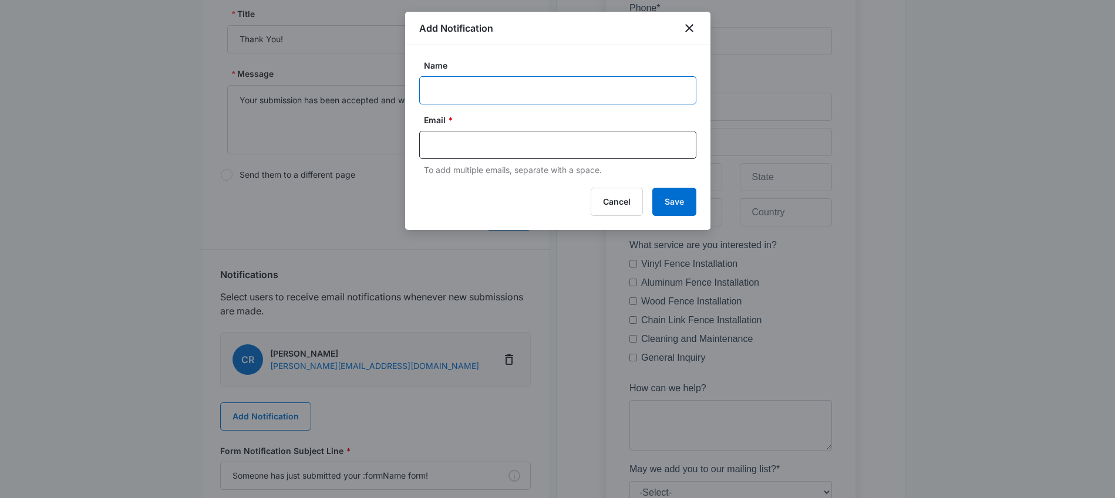
click at [446, 95] on input "Name" at bounding box center [557, 90] width 277 height 28
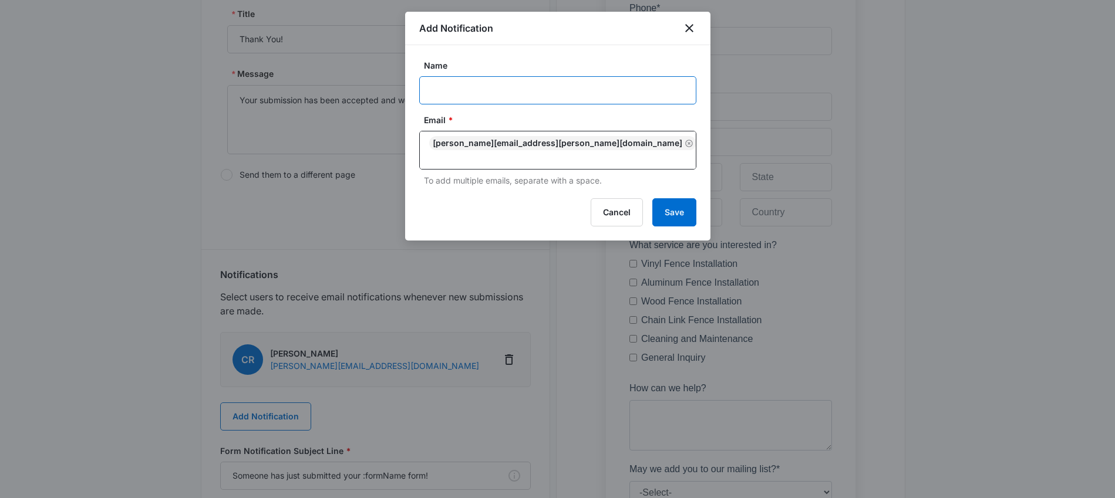
paste input "M334405 - Xtreme Fence"
type input "M334405 - Xtreme Fence"
click at [680, 206] on button "Save" at bounding box center [674, 212] width 44 height 28
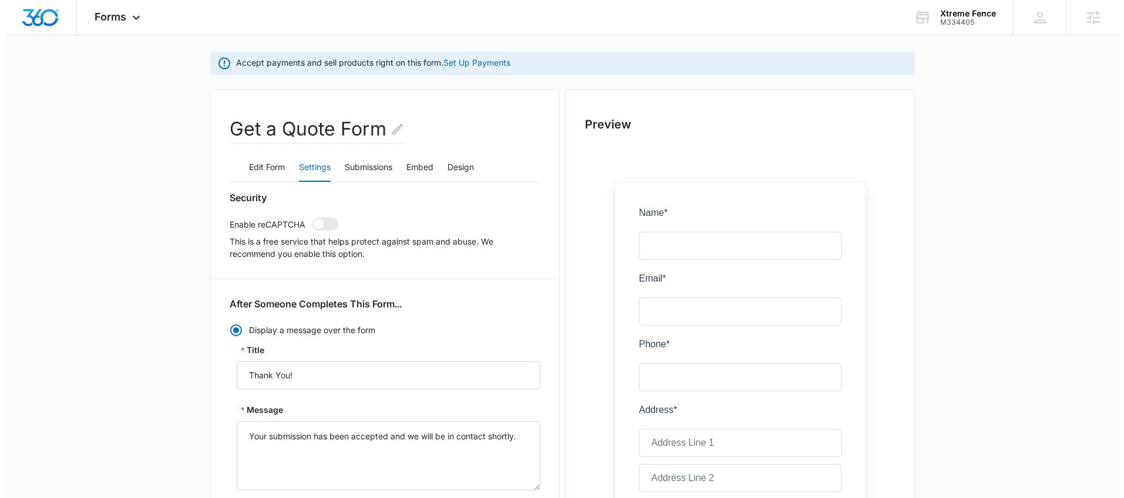
scroll to position [0, 0]
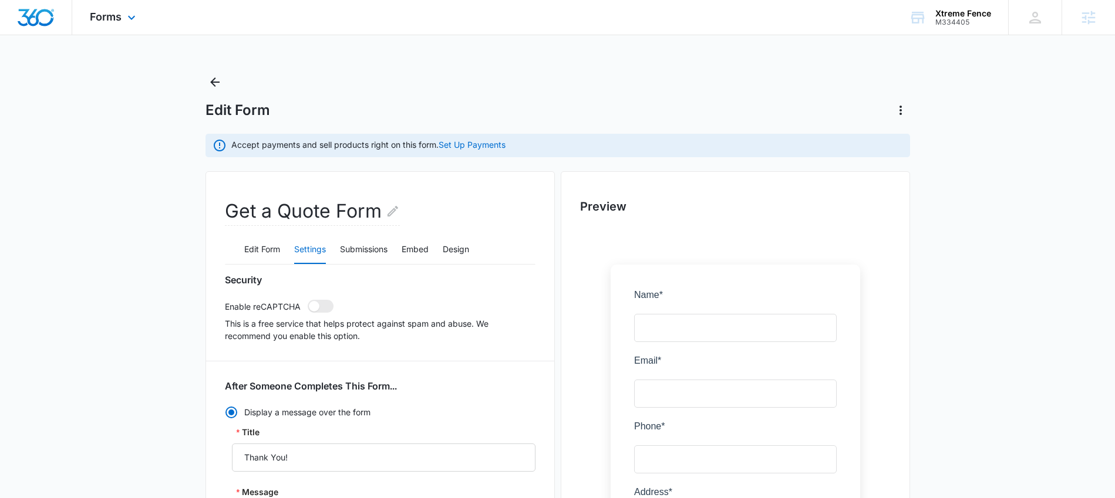
click at [122, 15] on div "Forms Apps Reputation Websites Forms CRM Email Social Content Ads Intelligence …" at bounding box center [114, 17] width 84 height 35
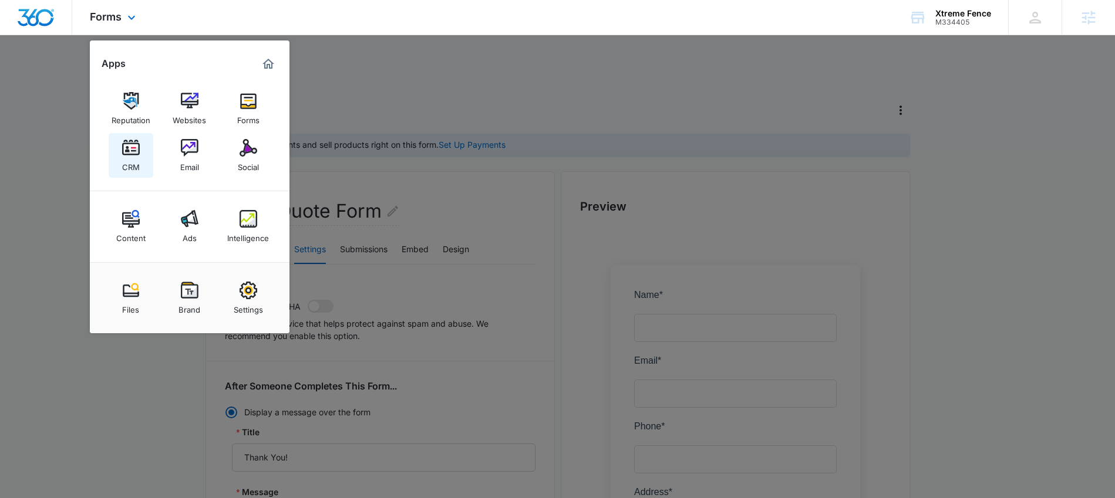
click at [127, 159] on div "CRM" at bounding box center [131, 164] width 18 height 15
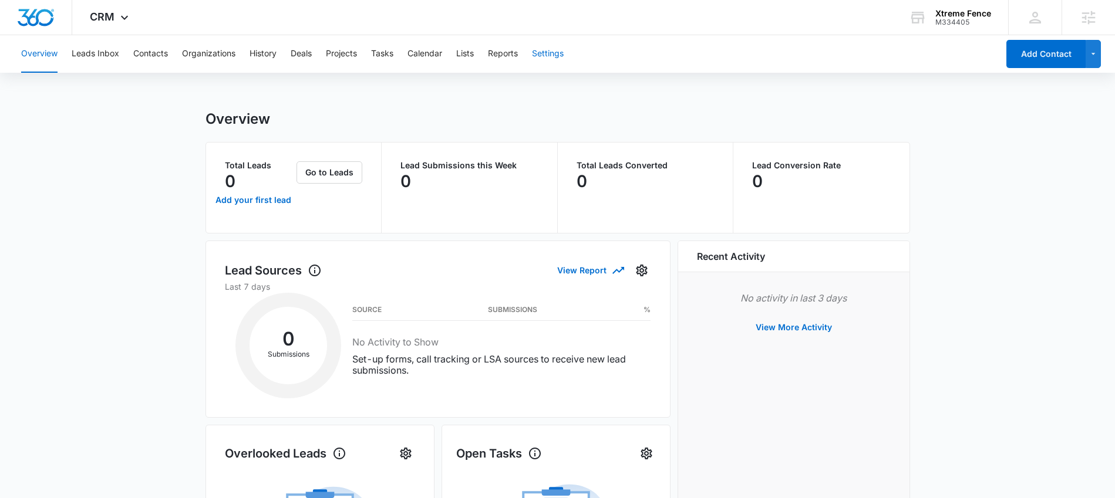
click at [554, 56] on button "Settings" at bounding box center [548, 54] width 32 height 38
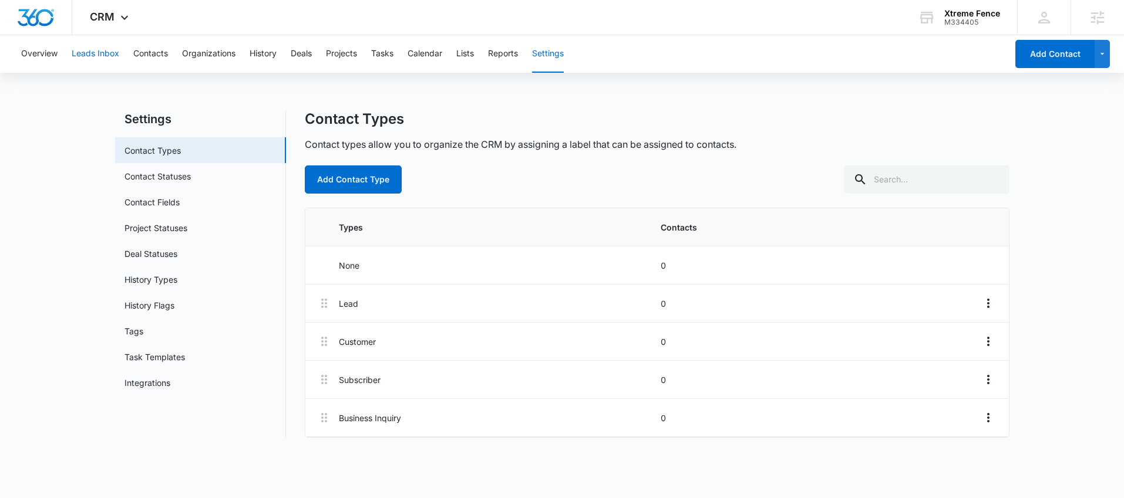
click at [114, 60] on button "Leads Inbox" at bounding box center [96, 54] width 48 height 38
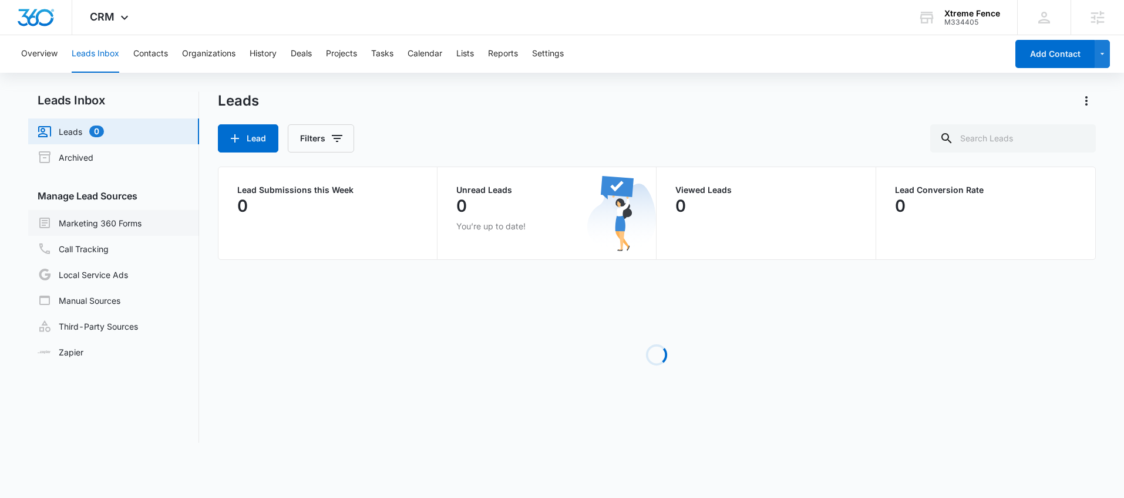
click at [117, 229] on link "Marketing 360 Forms" at bounding box center [90, 223] width 104 height 14
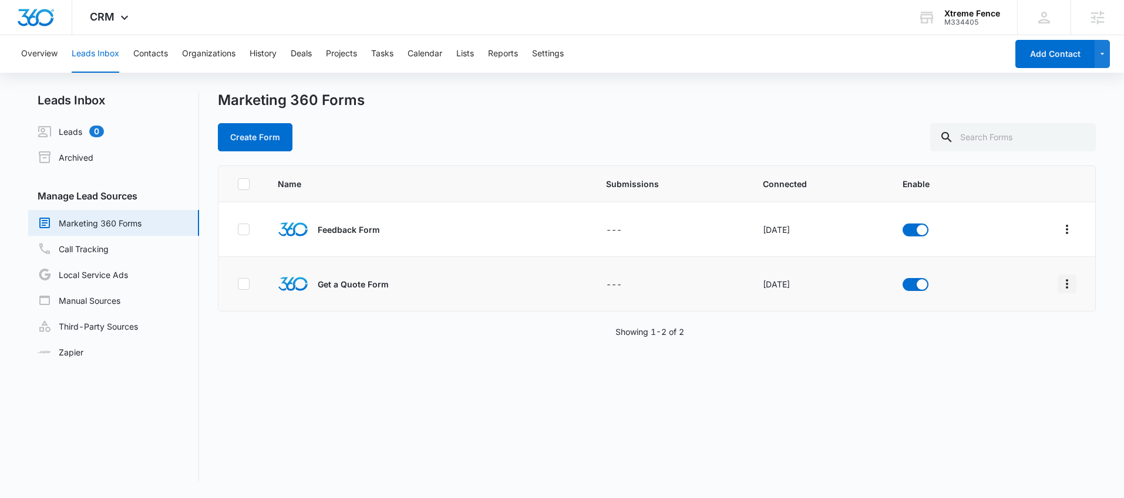
click at [1060, 281] on icon "Overflow Menu" at bounding box center [1067, 284] width 14 height 14
click at [1002, 362] on button "Submission Rules" at bounding box center [1012, 370] width 109 height 18
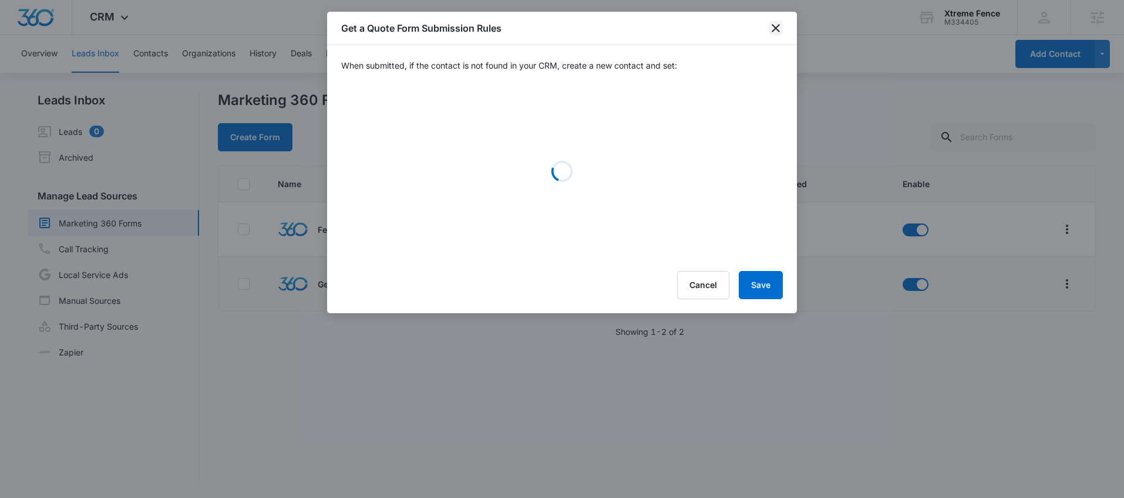
click at [781, 30] on icon "close" at bounding box center [775, 28] width 14 height 14
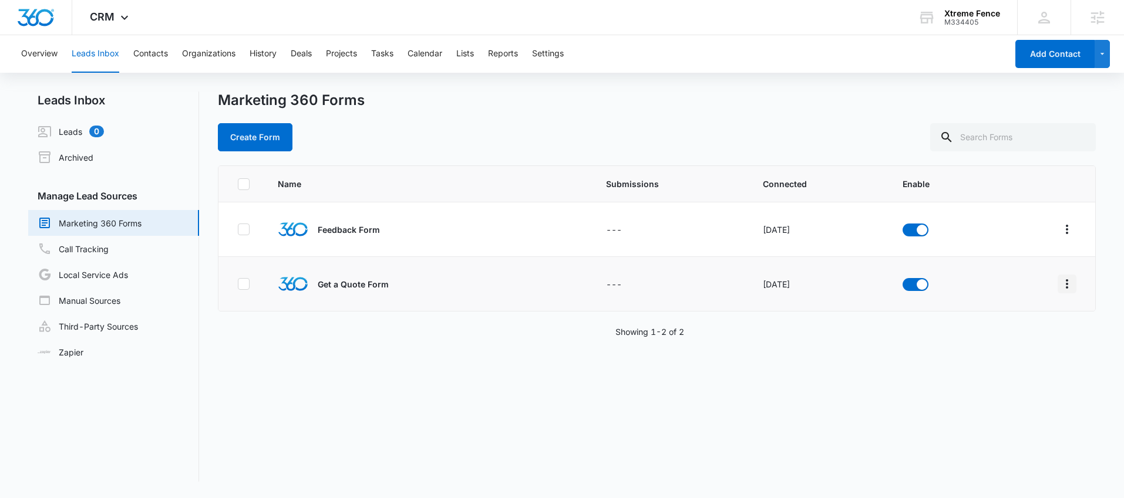
click at [1061, 288] on icon "Overflow Menu" at bounding box center [1067, 284] width 14 height 14
click at [997, 349] on div "Field Mapping" at bounding box center [1005, 352] width 66 height 8
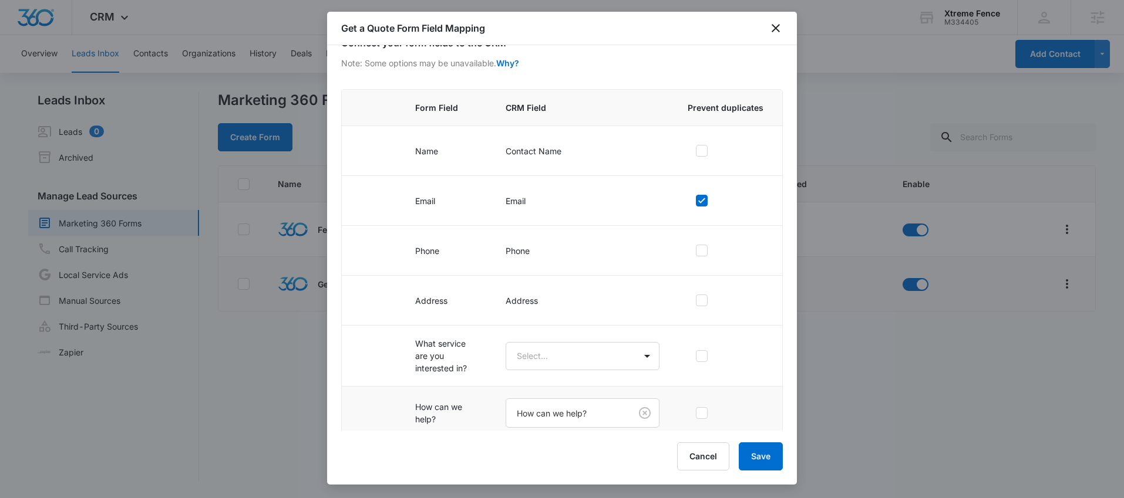
scroll to position [140, 0]
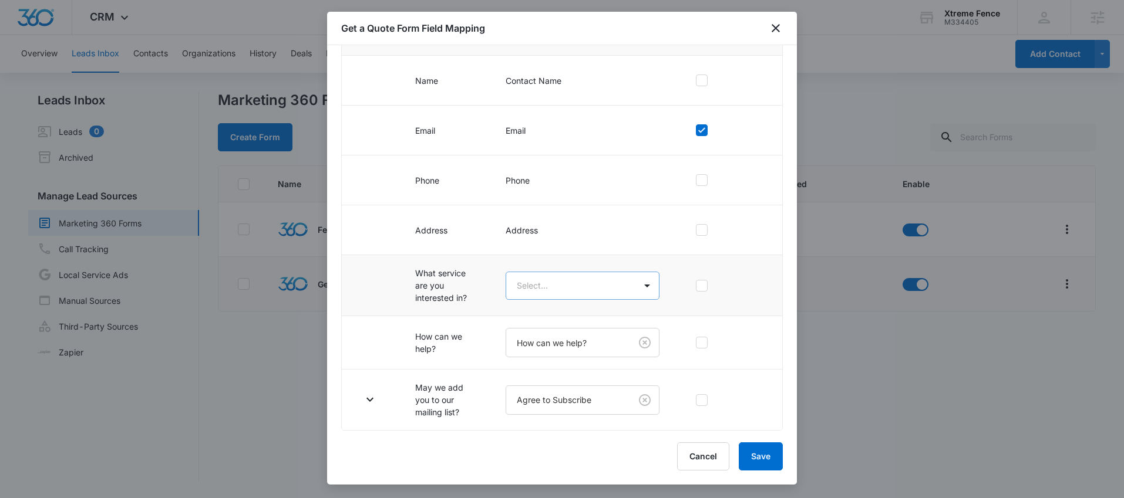
click at [585, 288] on body "CRM Apps Reputation Websites Forms CRM Email Social Content Ads Intelligence Fi…" at bounding box center [562, 249] width 1124 height 498
click at [568, 353] on p "Which service are you interested in?" at bounding box center [576, 355] width 117 height 25
click at [375, 285] on icon "button" at bounding box center [370, 285] width 14 height 14
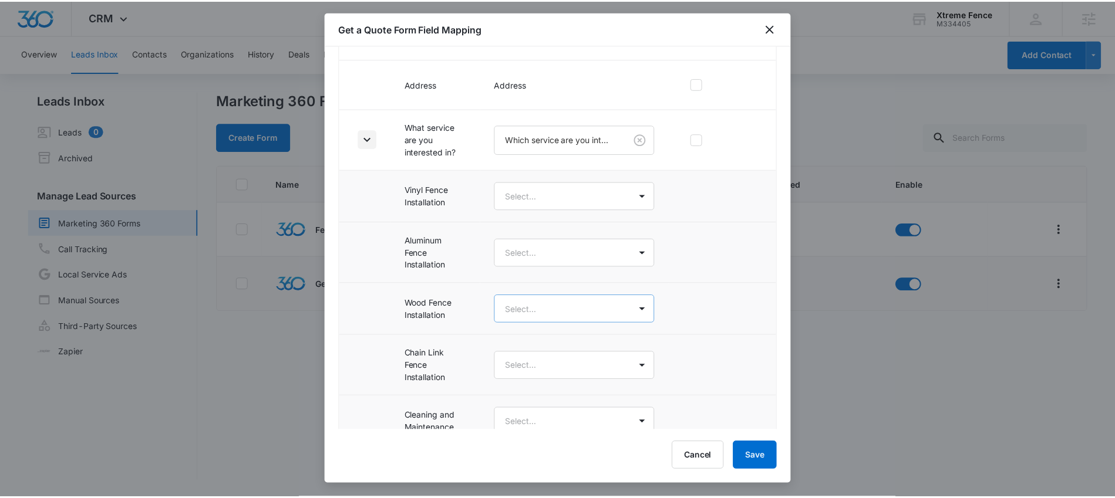
scroll to position [340, 0]
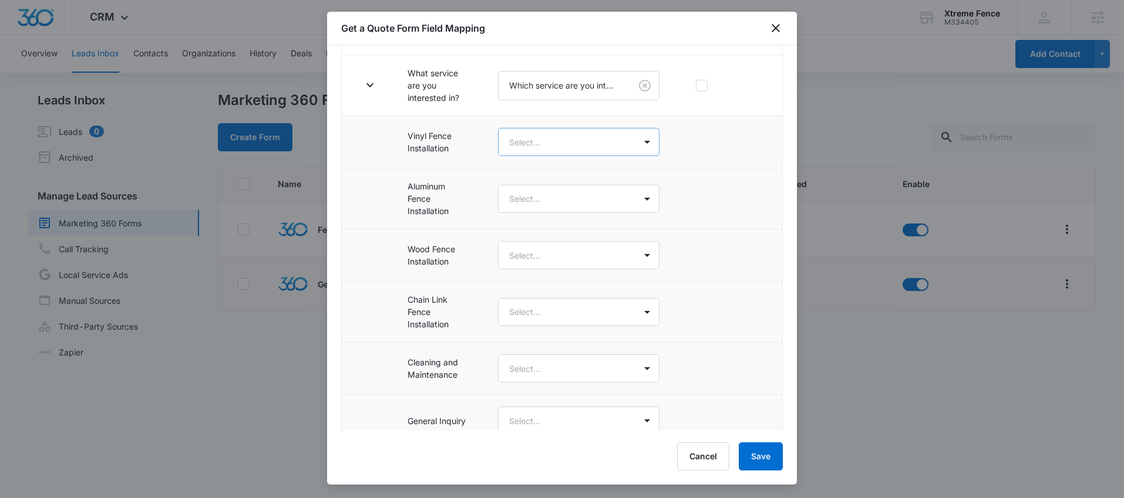
click at [569, 151] on body "CRM Apps Reputation Websites Forms CRM Email Social Content Ads Intelligence Fi…" at bounding box center [562, 249] width 1124 height 498
click at [702, 447] on div at bounding box center [562, 249] width 1124 height 498
click at [702, 456] on button "Cancel" at bounding box center [703, 457] width 52 height 28
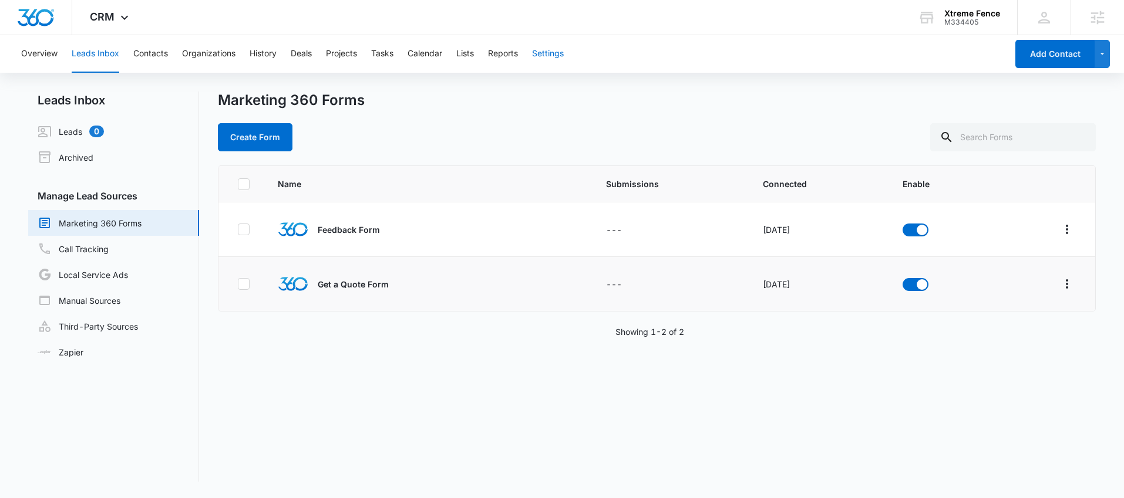
click at [543, 49] on button "Settings" at bounding box center [548, 54] width 32 height 38
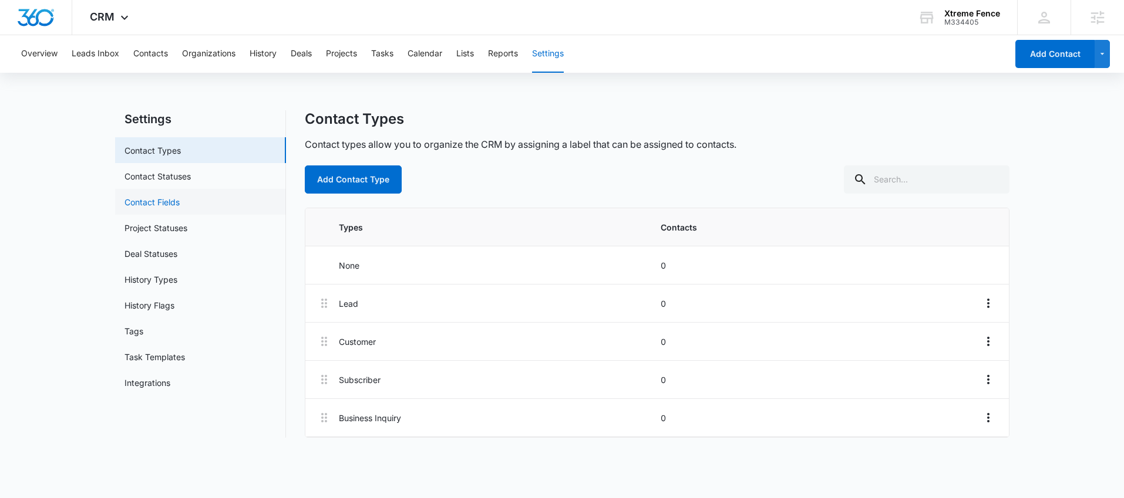
click at [180, 208] on link "Contact Fields" at bounding box center [151, 202] width 55 height 12
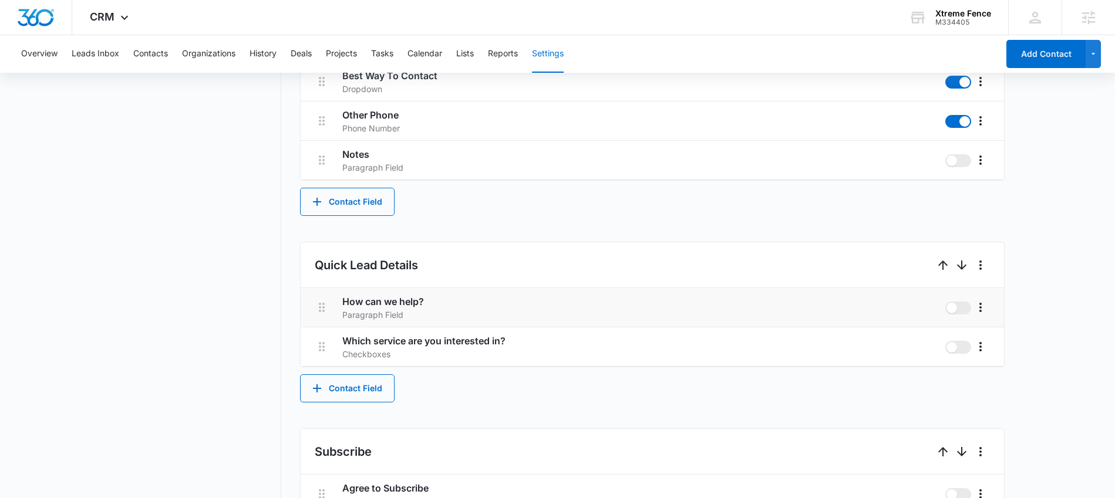
scroll to position [546, 0]
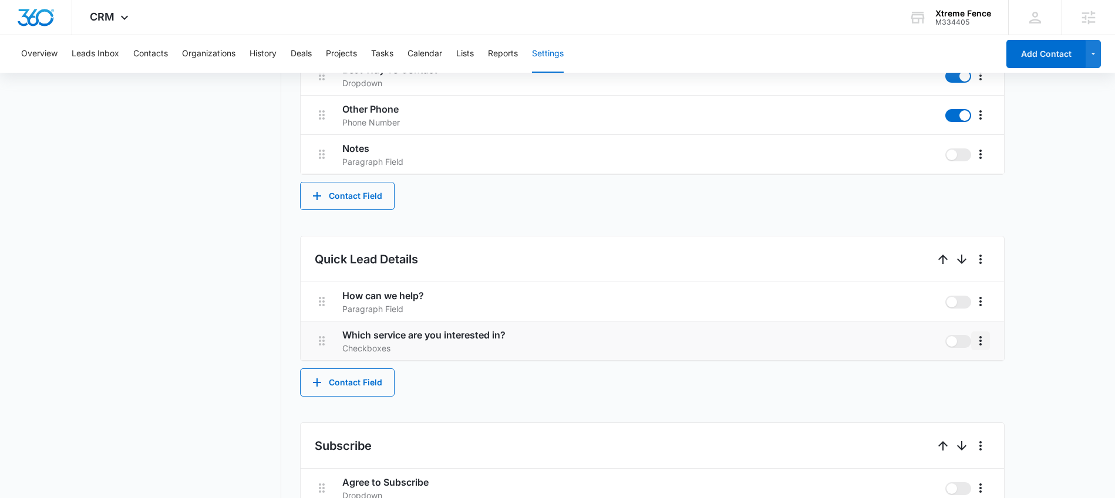
click at [979, 343] on icon "More" at bounding box center [980, 341] width 14 height 14
click at [997, 366] on button "Edit" at bounding box center [1005, 374] width 67 height 18
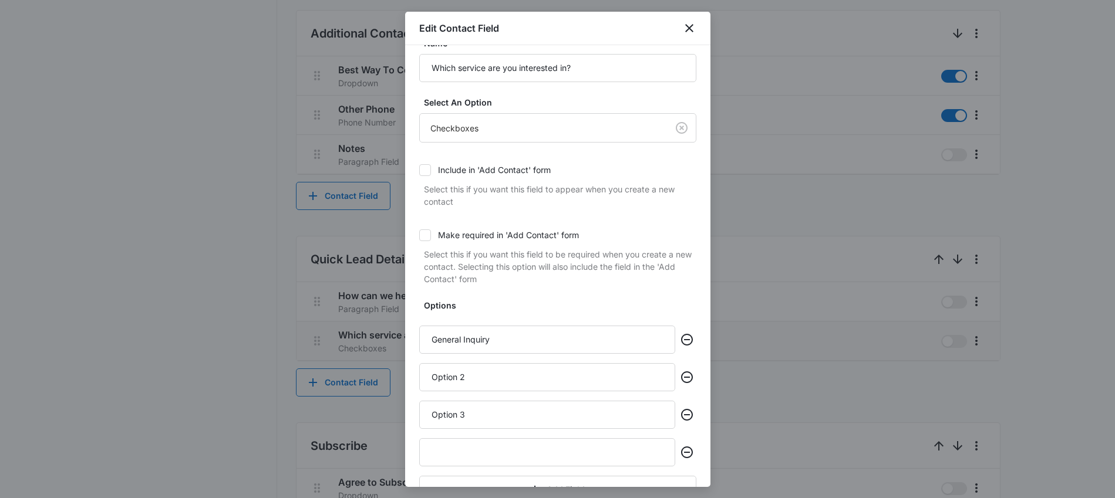
scroll to position [96, 0]
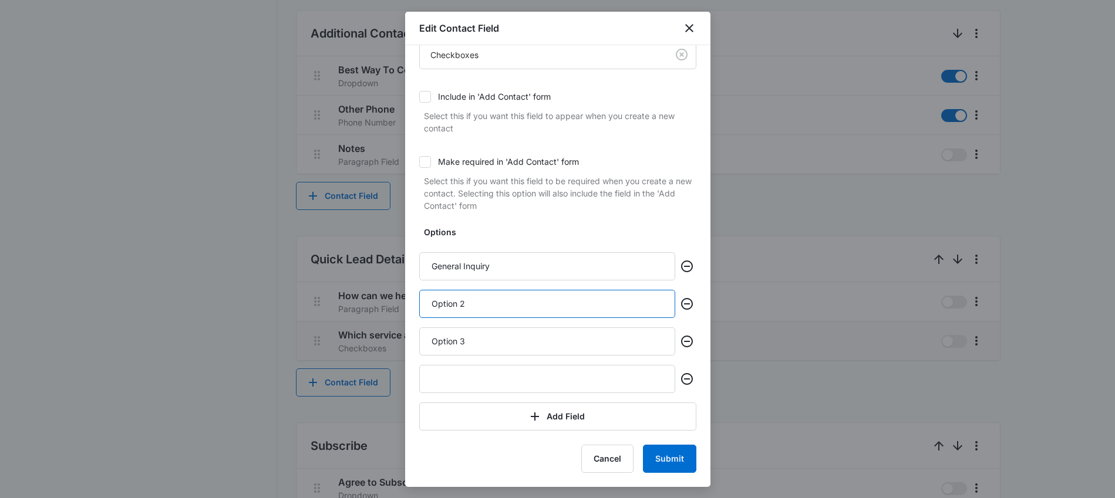
click at [490, 302] on input "Option 2" at bounding box center [547, 304] width 256 height 28
type input "Vinyl Fence Installation"
click at [486, 348] on input "Option 3" at bounding box center [547, 342] width 256 height 28
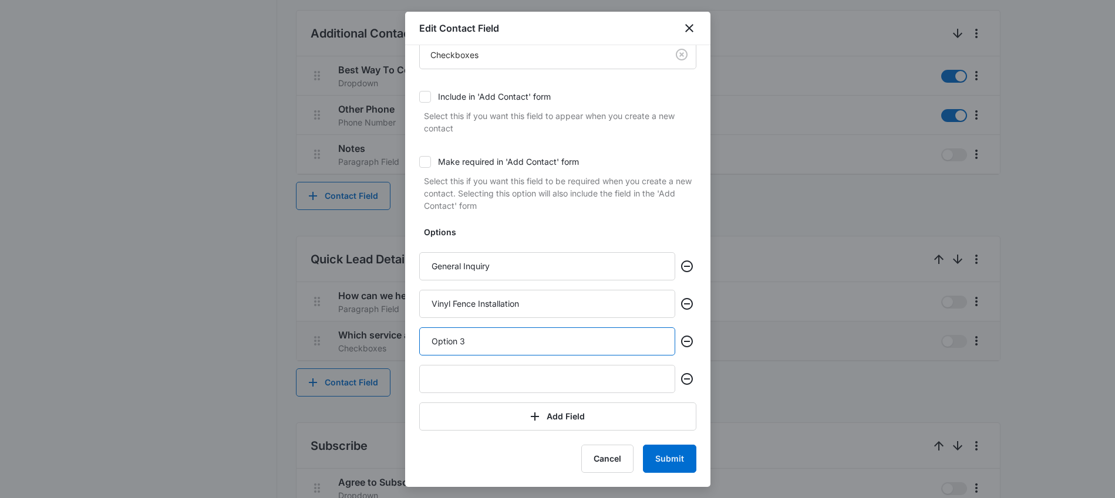
click at [486, 348] on input "Option 3" at bounding box center [547, 342] width 256 height 28
click at [449, 341] on input "Woof Fence Installation" at bounding box center [547, 342] width 256 height 28
type input "Wood Fence Installation"
click at [476, 373] on input "text" at bounding box center [547, 379] width 256 height 28
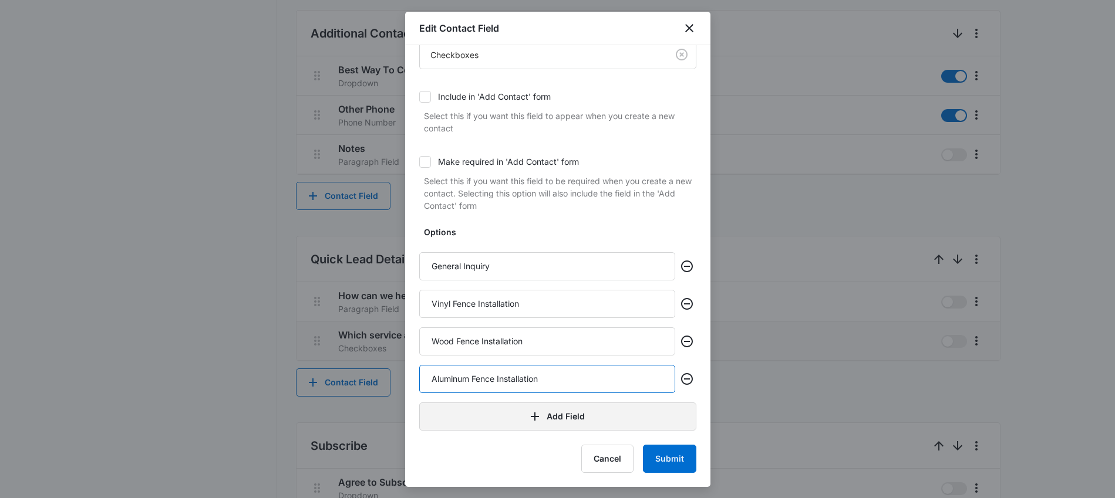
type input "Aluminum Fence Installation"
click at [606, 430] on button "Add Field" at bounding box center [557, 417] width 277 height 28
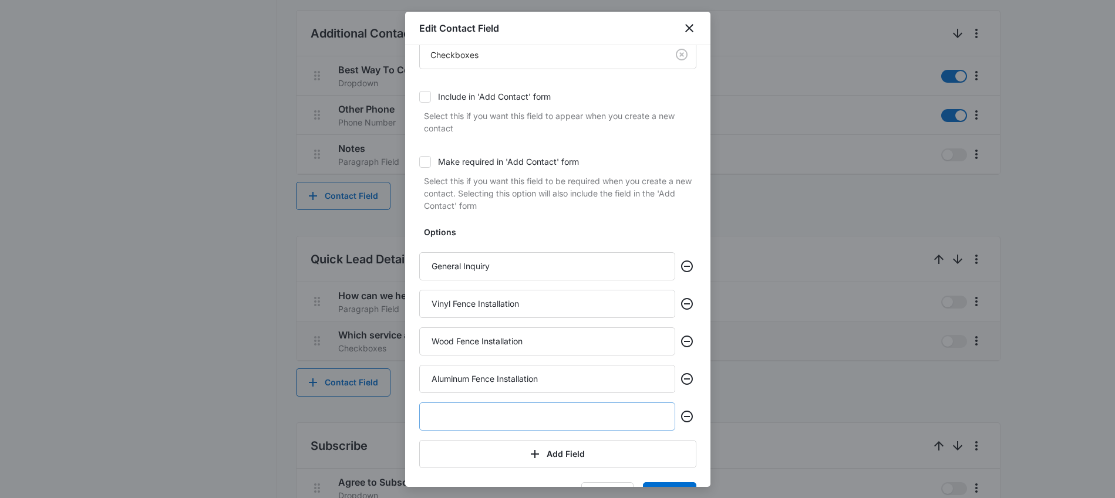
click at [557, 422] on input "text" at bounding box center [547, 417] width 256 height 28
type input "c"
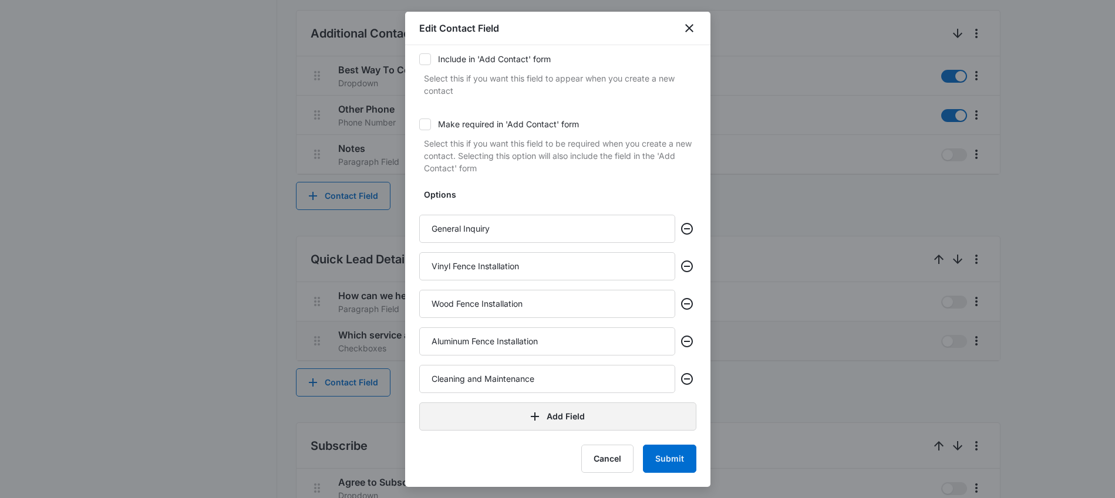
type input "Cleaning and Maintenance"
click at [551, 417] on button "Add Field" at bounding box center [557, 417] width 277 height 28
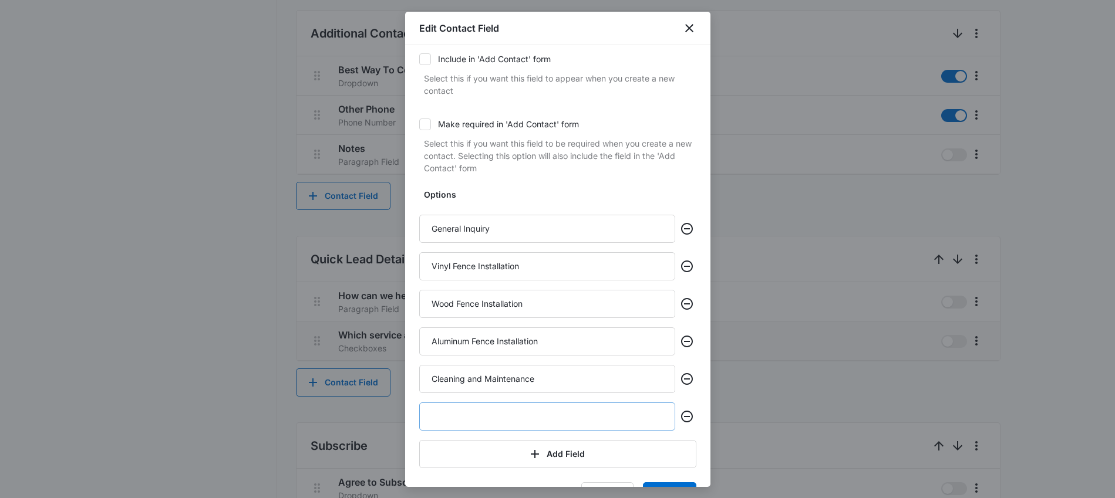
scroll to position [171, 0]
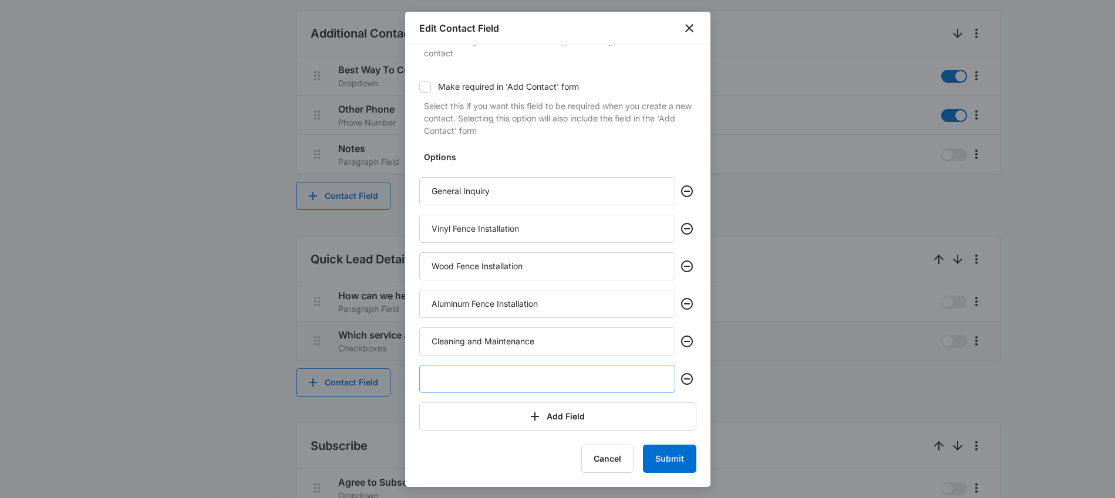
click at [493, 382] on input "text" at bounding box center [547, 379] width 256 height 28
type input "Chain Link Fence Installation"
click at [662, 457] on button "Submit" at bounding box center [669, 459] width 53 height 28
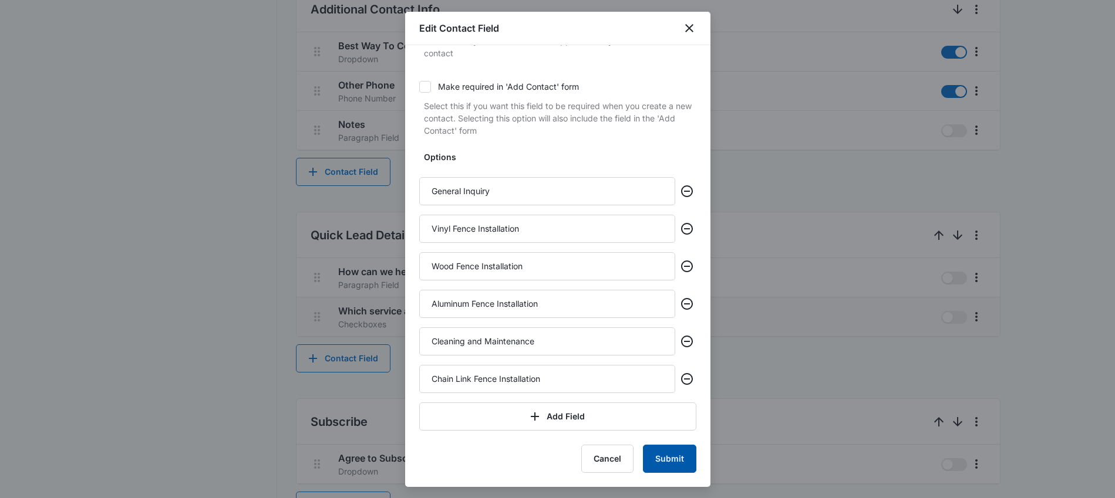
click at [661, 462] on button "Submit" at bounding box center [669, 459] width 53 height 28
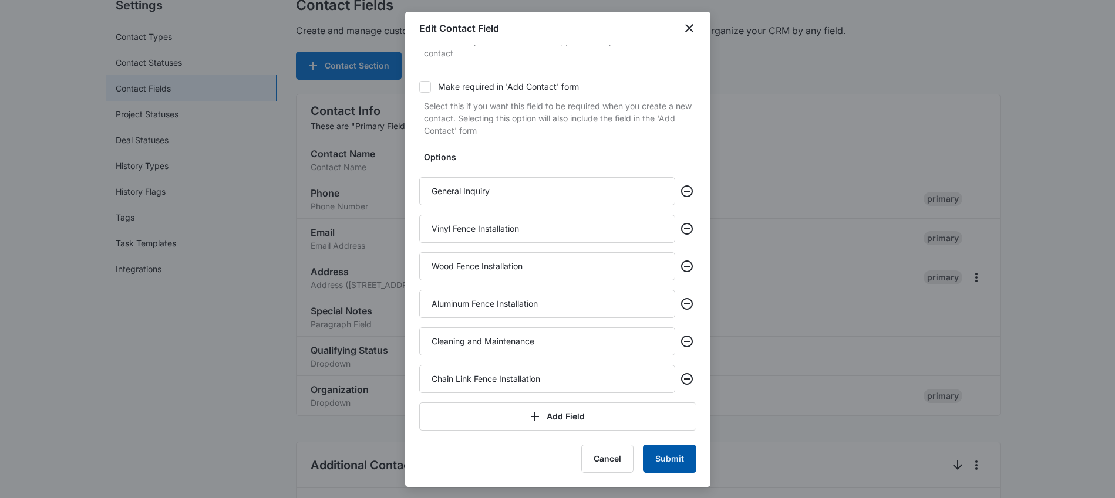
click at [669, 463] on button "Submit" at bounding box center [669, 459] width 53 height 28
click at [656, 456] on button "Submit" at bounding box center [669, 459] width 53 height 28
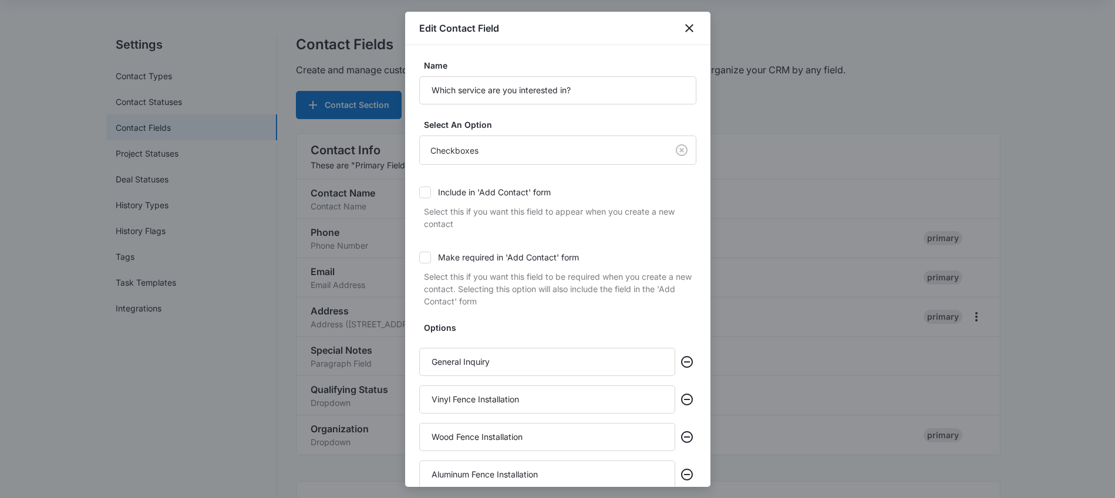
scroll to position [0, 0]
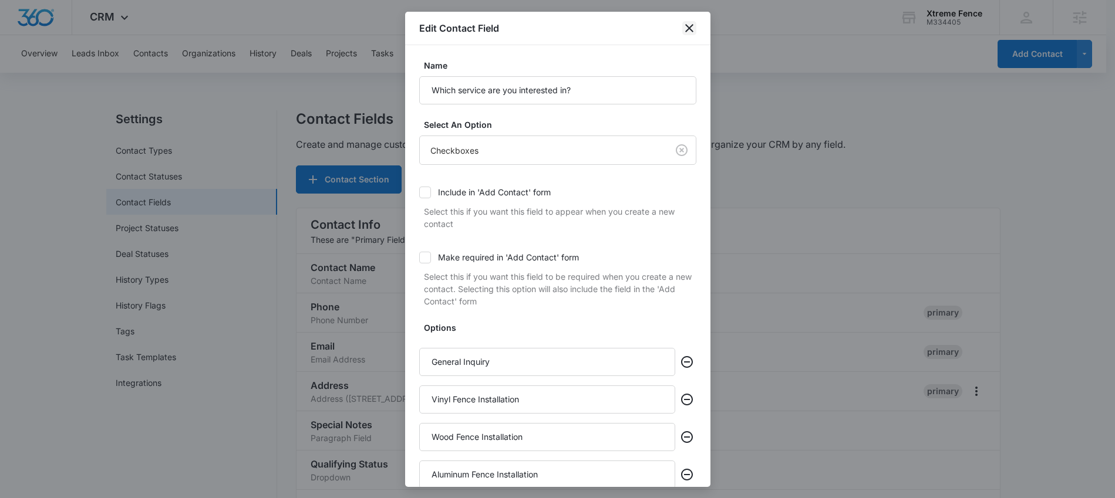
click at [691, 26] on icon "close" at bounding box center [689, 28] width 8 height 8
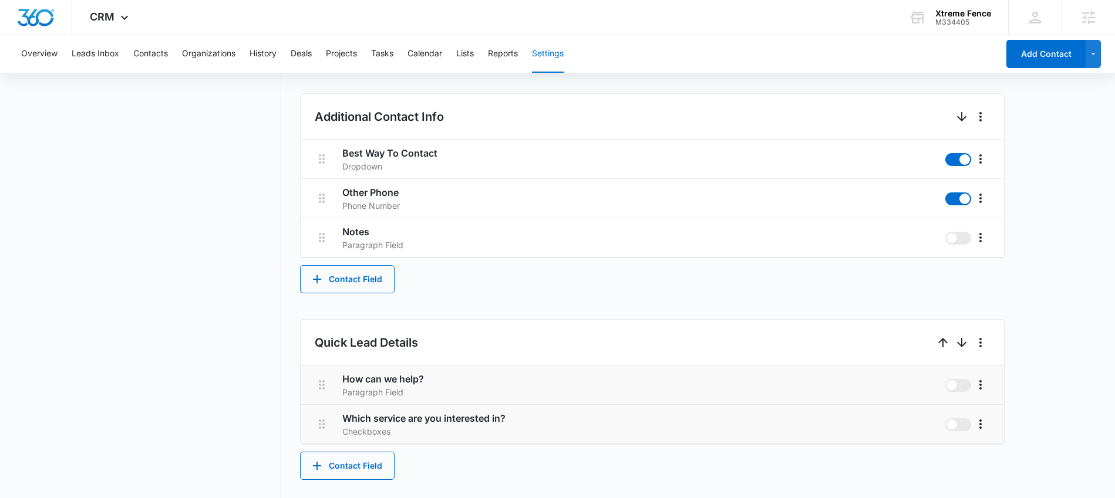
scroll to position [537, 0]
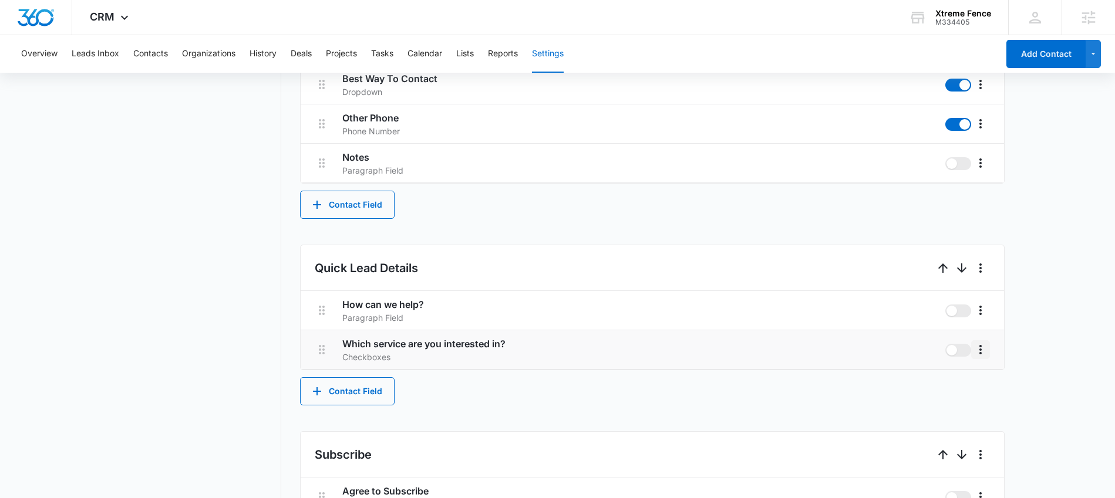
click at [978, 349] on icon "More" at bounding box center [980, 350] width 14 height 14
click at [988, 379] on div "Edit" at bounding box center [998, 383] width 25 height 8
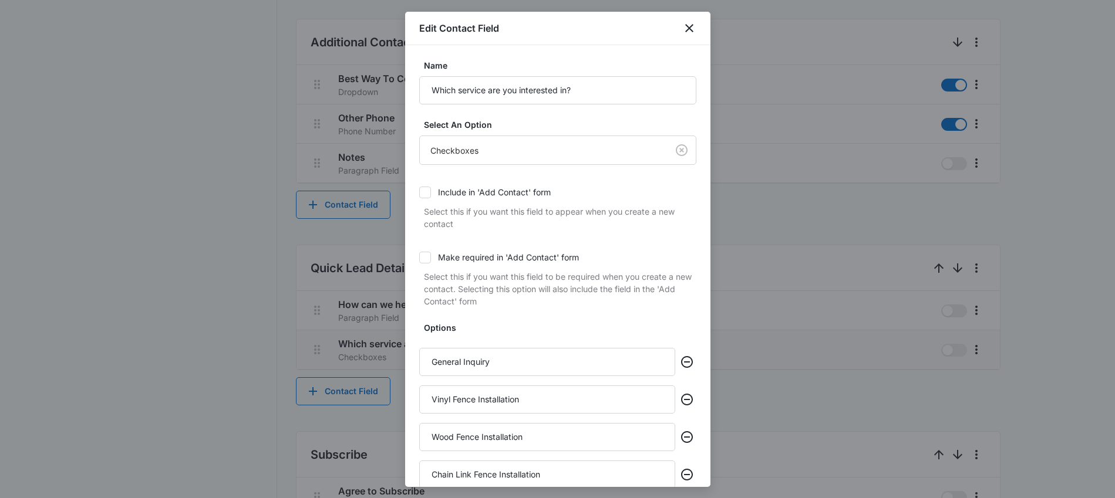
scroll to position [208, 0]
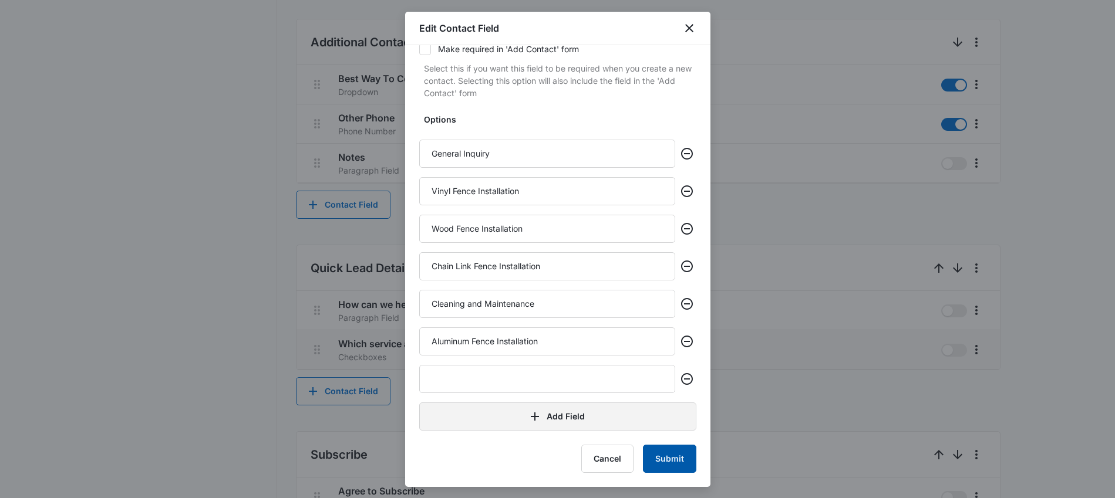
click at [674, 460] on button "Submit" at bounding box center [669, 459] width 53 height 28
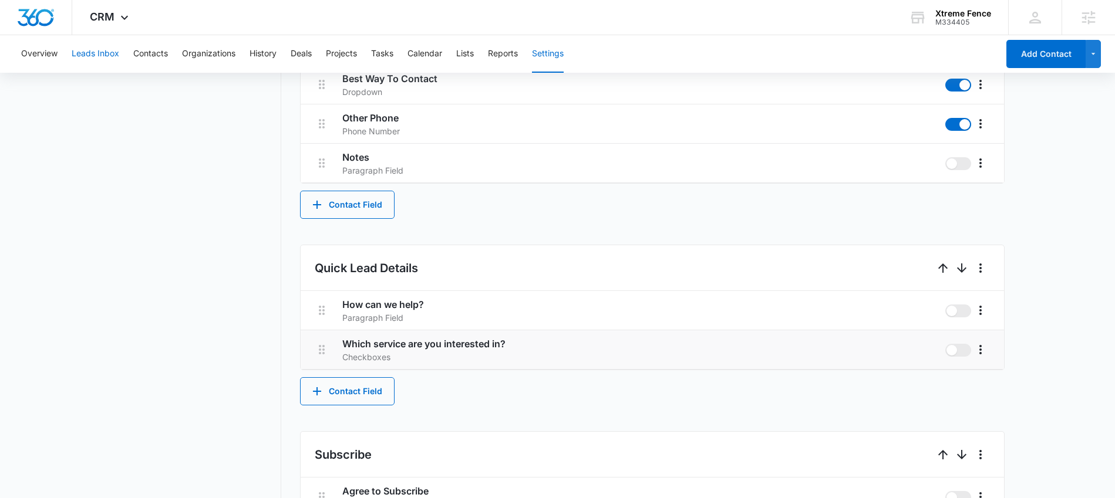
click at [104, 51] on button "Leads Inbox" at bounding box center [96, 54] width 48 height 38
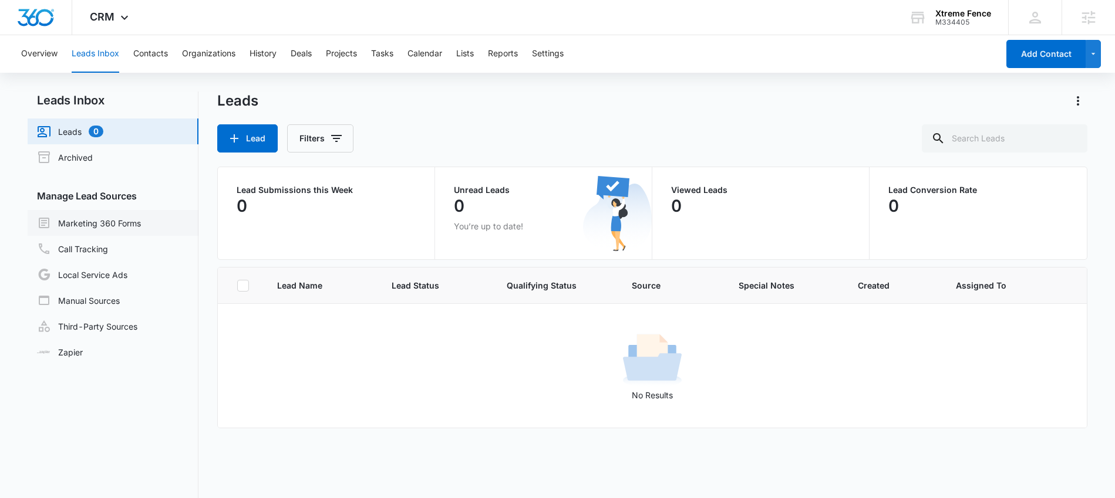
click at [133, 223] on link "Marketing 360 Forms" at bounding box center [89, 223] width 104 height 14
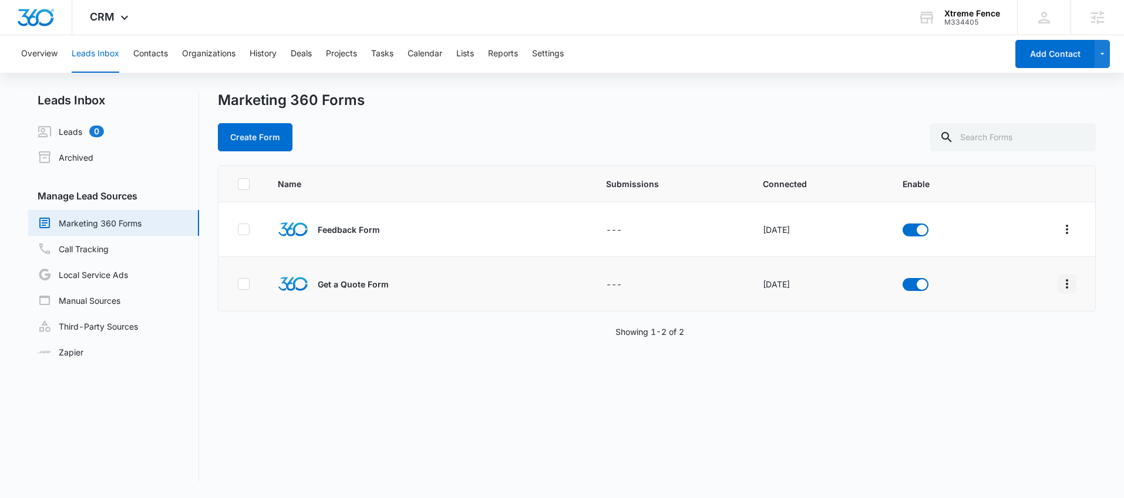
click at [1066, 286] on icon "Overflow Menu" at bounding box center [1067, 283] width 2 height 9
click at [1024, 355] on div "Field Mapping" at bounding box center [1005, 352] width 66 height 8
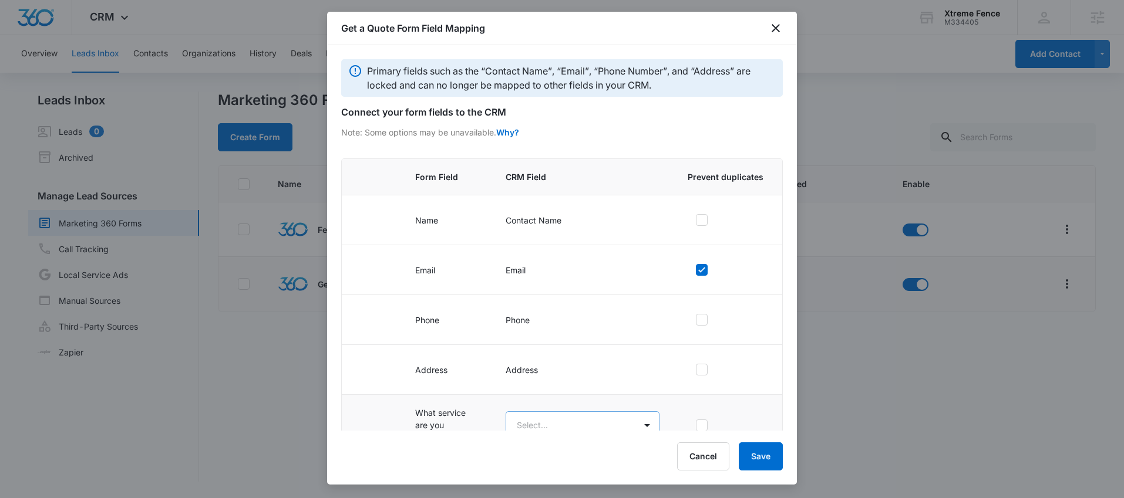
scroll to position [140, 0]
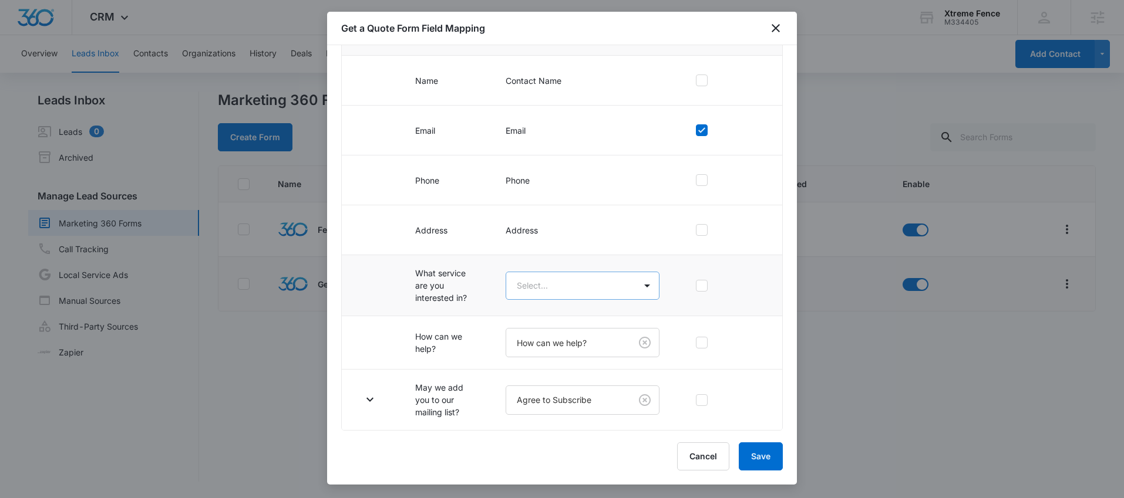
click at [544, 290] on body "CRM Apps Reputation Websites Forms CRM Email Social Content Ads Intelligence Fi…" at bounding box center [562, 249] width 1124 height 498
click at [564, 357] on body "CRM Apps Reputation Websites Forms CRM Email Social Content Ads Intelligence Fi…" at bounding box center [562, 249] width 1124 height 498
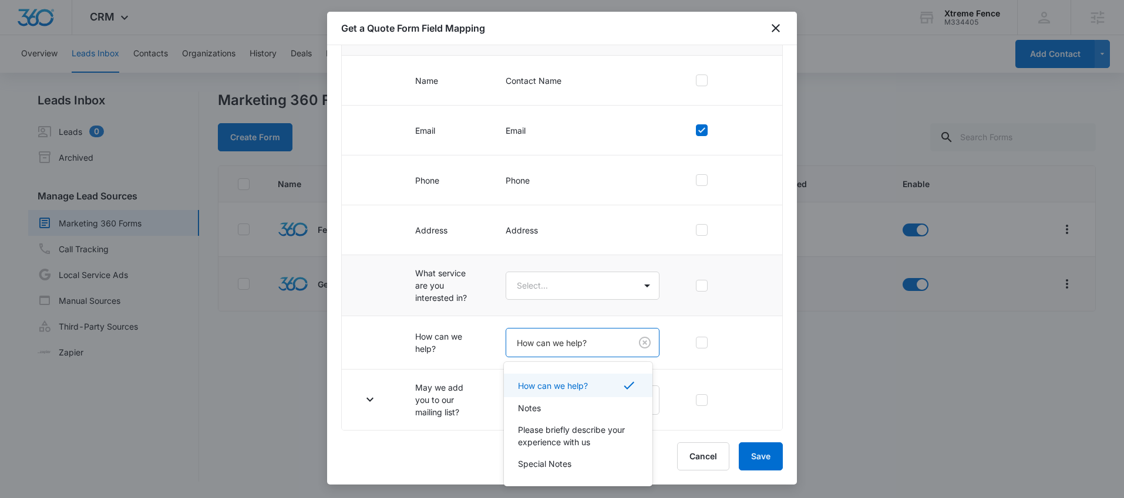
click at [558, 286] on div at bounding box center [562, 249] width 1124 height 498
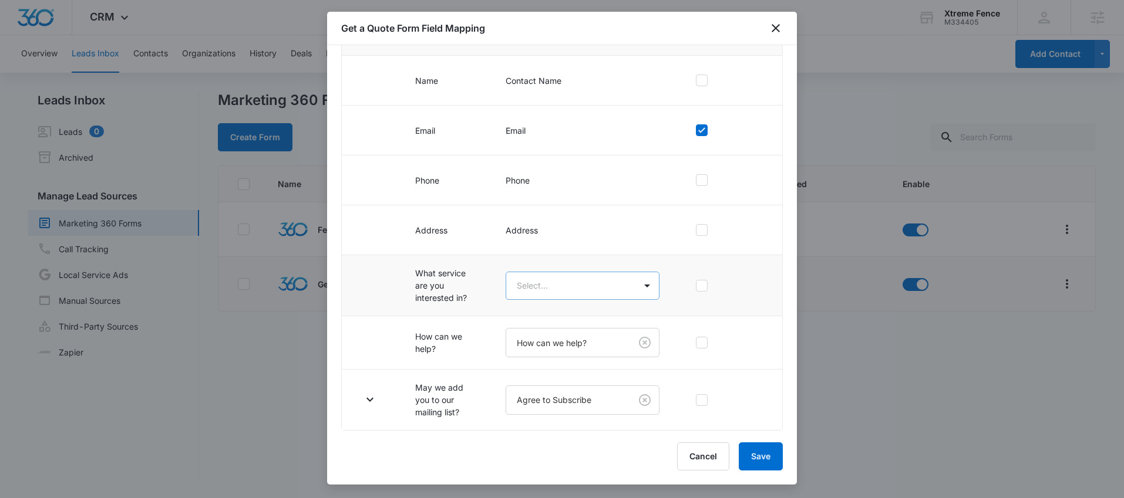
click at [572, 286] on body "CRM Apps Reputation Websites Forms CRM Email Social Content Ads Intelligence Fi…" at bounding box center [562, 249] width 1124 height 498
click at [576, 352] on p "Which service are you interested in?" at bounding box center [576, 355] width 117 height 25
click at [369, 284] on icon "button" at bounding box center [370, 285] width 14 height 14
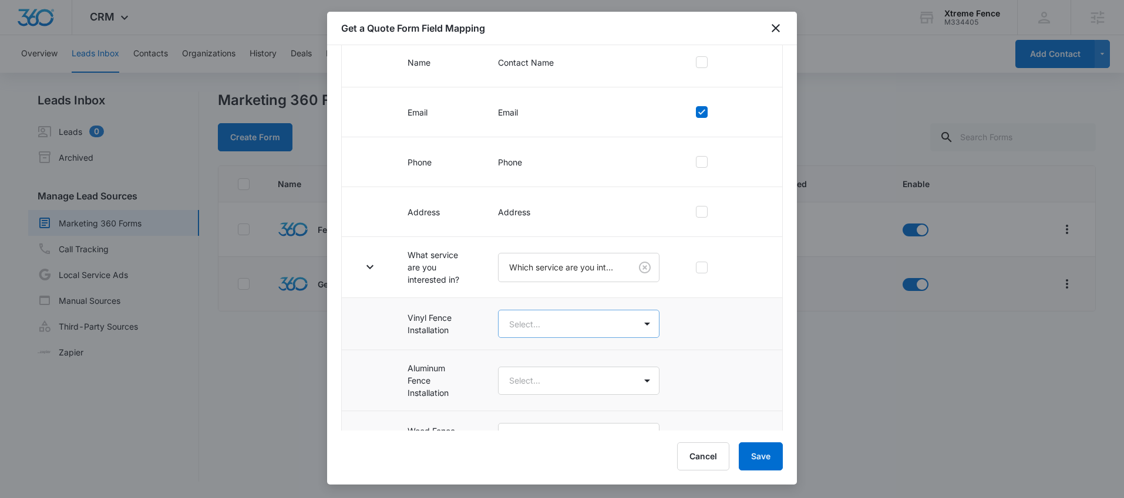
scroll to position [159, 0]
drag, startPoint x: 517, startPoint y: 344, endPoint x: 525, endPoint y: 323, distance: 22.1
click at [518, 343] on td "Select..." at bounding box center [579, 324] width 190 height 52
click at [530, 318] on body "CRM Apps Reputation Websites Forms CRM Email Social Content Ads Intelligence Fi…" at bounding box center [562, 249] width 1124 height 498
click at [447, 317] on div at bounding box center [562, 249] width 1124 height 498
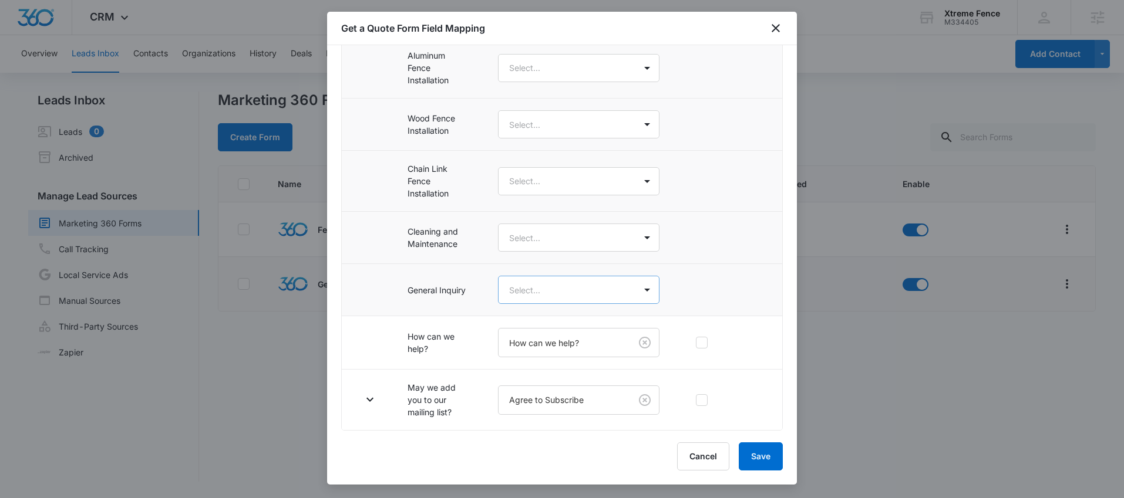
scroll to position [81, 0]
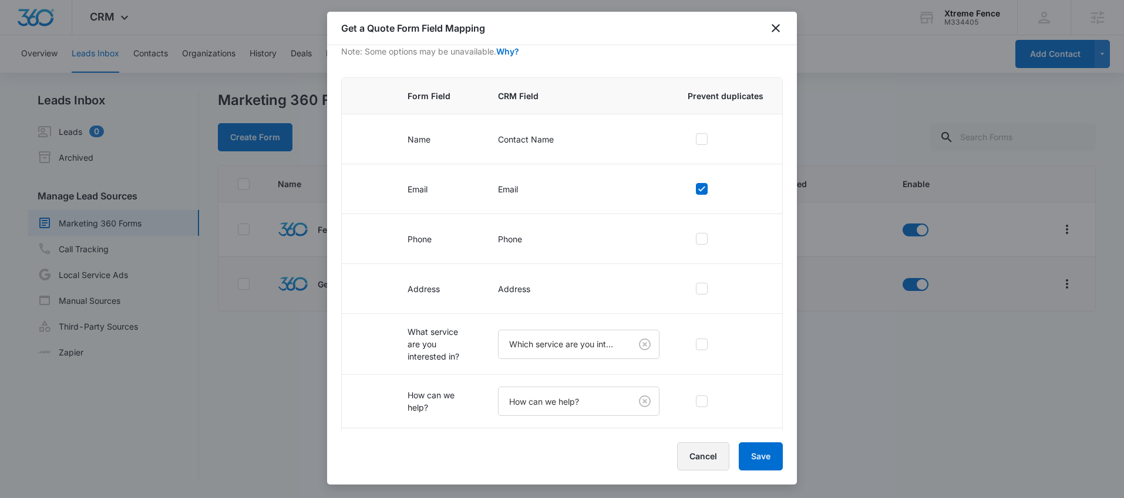
click at [699, 451] on button "Cancel" at bounding box center [703, 457] width 52 height 28
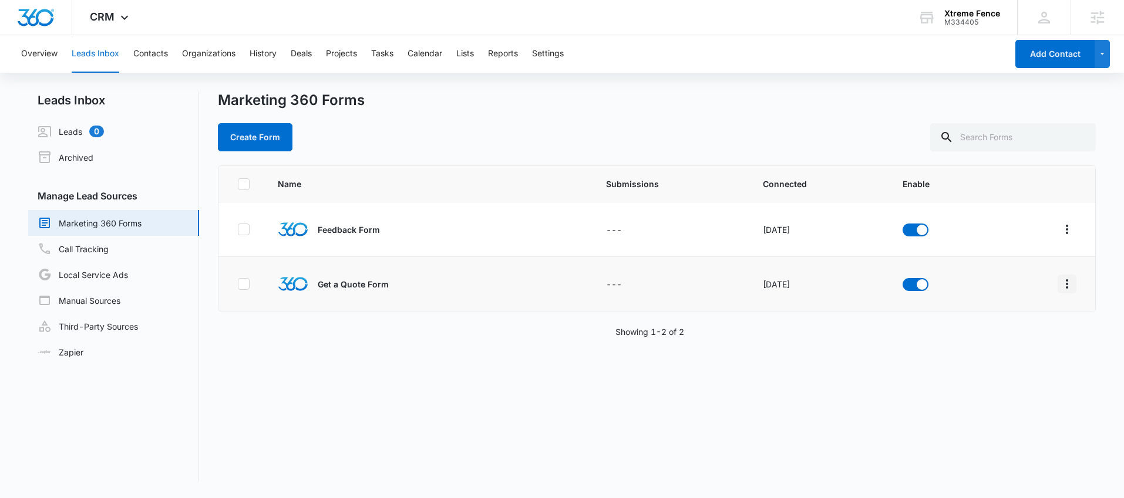
click at [1060, 285] on icon "Overflow Menu" at bounding box center [1067, 284] width 14 height 14
click at [996, 354] on div "Field Mapping" at bounding box center [1005, 352] width 66 height 8
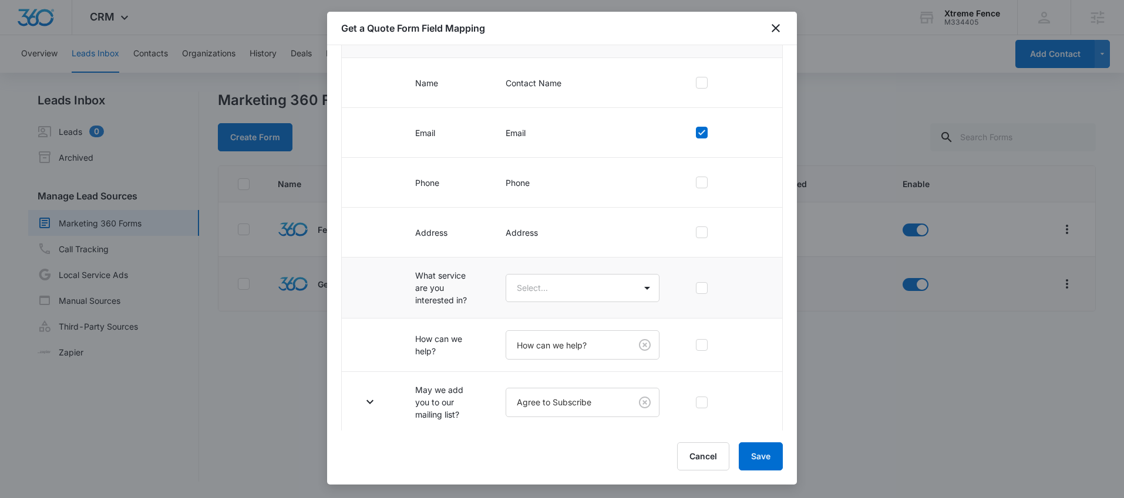
scroll to position [140, 0]
click at [526, 282] on body "CRM Apps Reputation Websites Forms CRM Email Social Content Ads Intelligence Fi…" at bounding box center [562, 249] width 1124 height 498
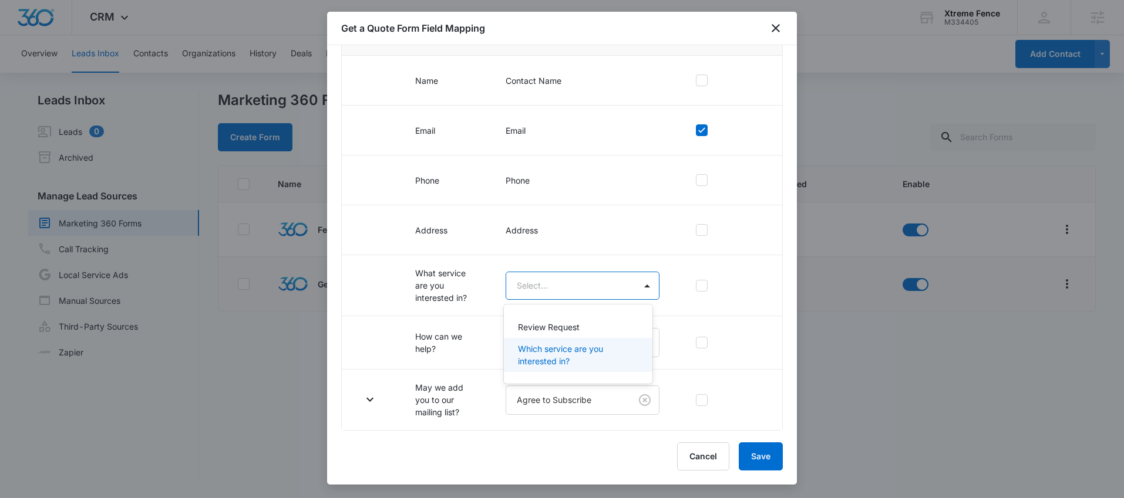
click at [541, 350] on p "Which service are you interested in?" at bounding box center [576, 355] width 117 height 25
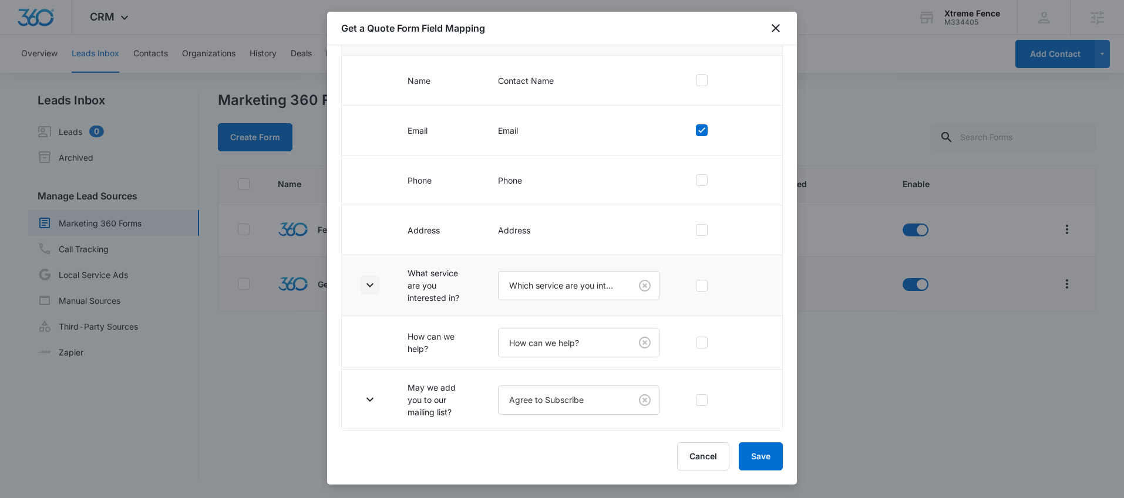
drag, startPoint x: 380, startPoint y: 285, endPoint x: 375, endPoint y: 293, distance: 10.1
click at [375, 293] on td at bounding box center [368, 285] width 52 height 61
click at [373, 285] on icon "button" at bounding box center [370, 285] width 14 height 14
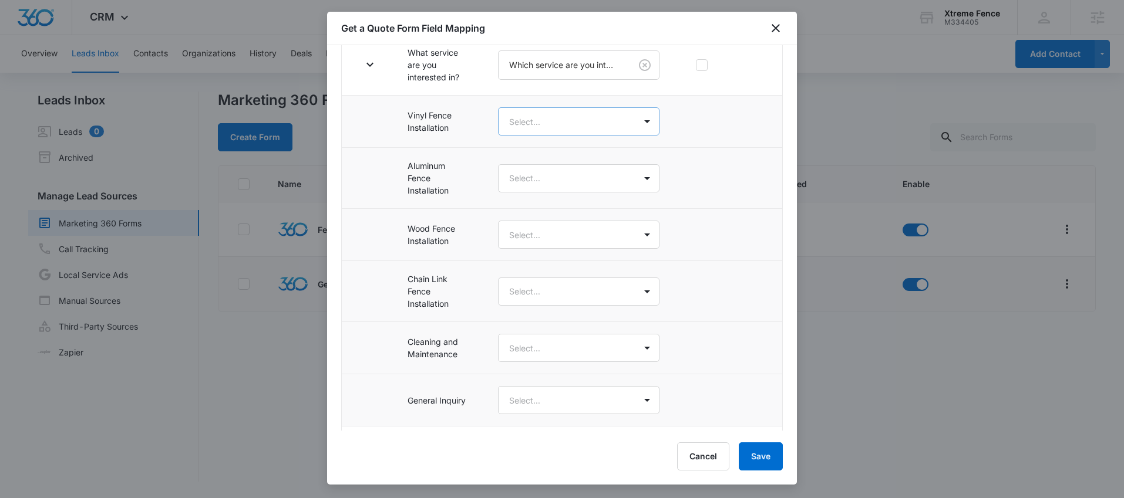
click at [567, 129] on body "CRM Apps Reputation Websites Forms CRM Email Social Content Ads Intelligence Fi…" at bounding box center [562, 249] width 1124 height 498
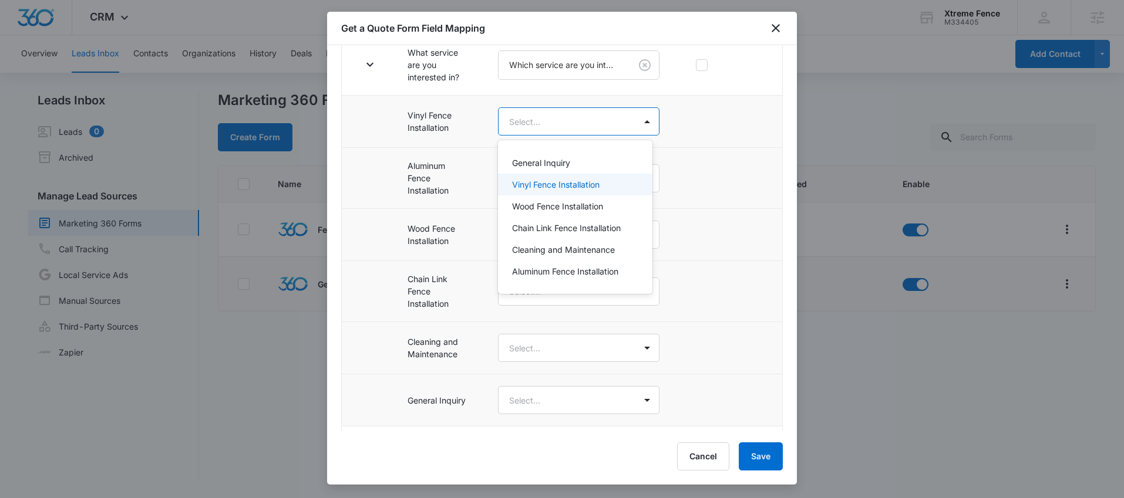
click at [568, 182] on p "Vinyl Fence Installation" at bounding box center [555, 184] width 87 height 12
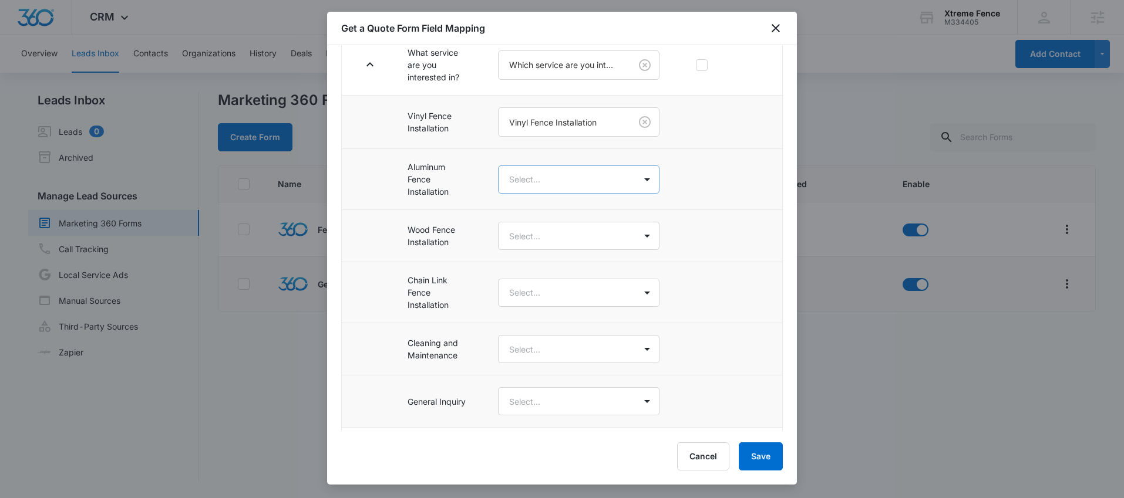
click at [574, 174] on body "CRM Apps Reputation Websites Forms CRM Email Social Content Ads Intelligence Fi…" at bounding box center [562, 249] width 1124 height 498
click at [570, 323] on p "Aluminum Fence Installation" at bounding box center [565, 329] width 106 height 12
click at [556, 241] on body "CRM Apps Reputation Websites Forms CRM Email Social Content Ads Intelligence Fi…" at bounding box center [562, 249] width 1124 height 498
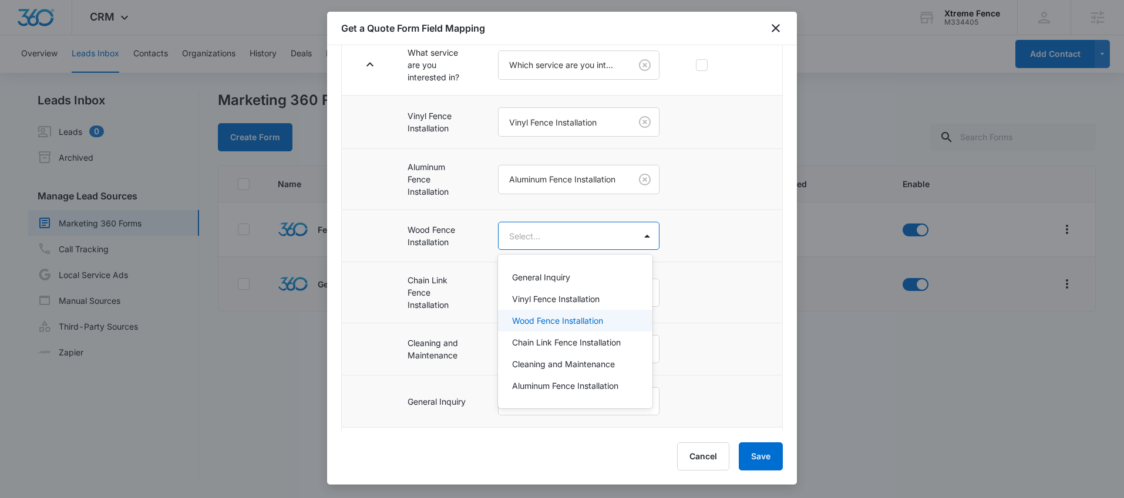
click at [559, 319] on p "Wood Fence Installation" at bounding box center [557, 321] width 91 height 12
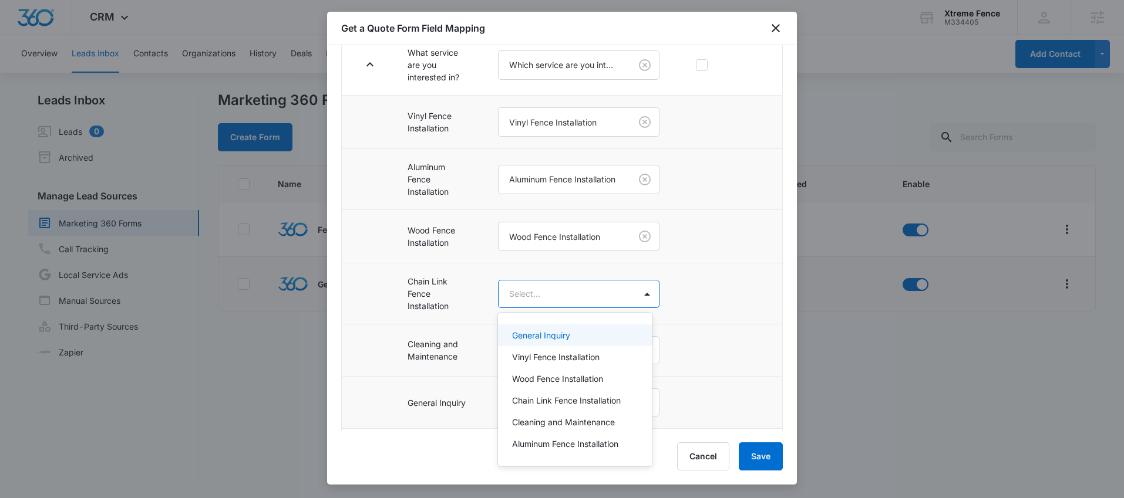
click at [571, 292] on body "CRM Apps Reputation Websites Forms CRM Email Social Content Ads Intelligence Fi…" at bounding box center [562, 249] width 1124 height 498
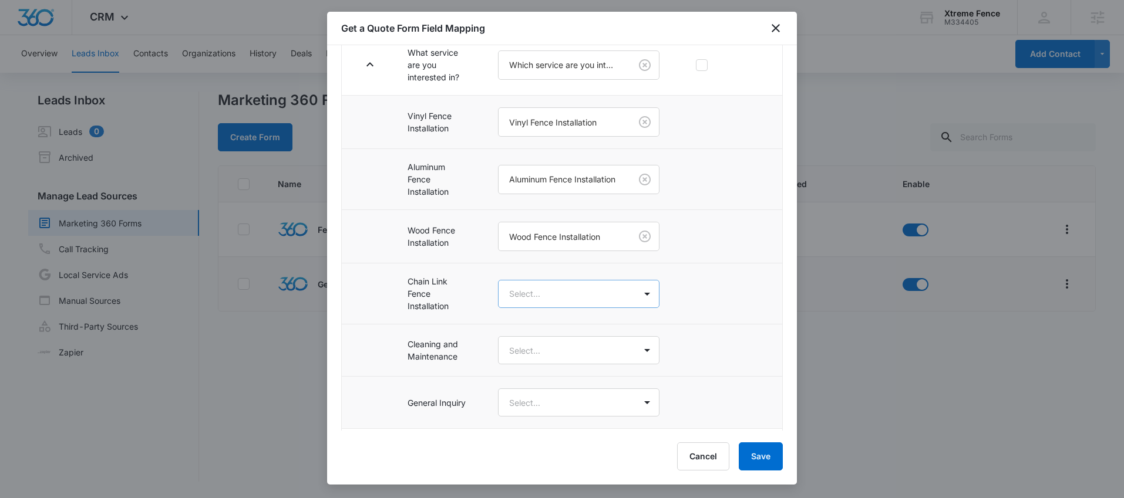
click at [585, 301] on body "CRM Apps Reputation Websites Forms CRM Email Social Content Ads Intelligence Fi…" at bounding box center [562, 249] width 1124 height 498
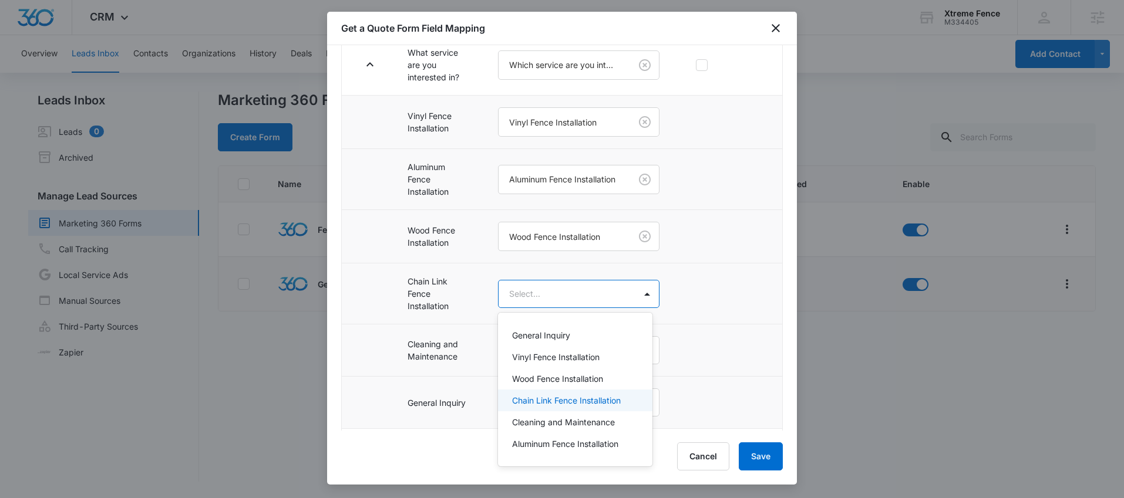
click at [577, 399] on p "Chain Link Fence Installation" at bounding box center [566, 401] width 109 height 12
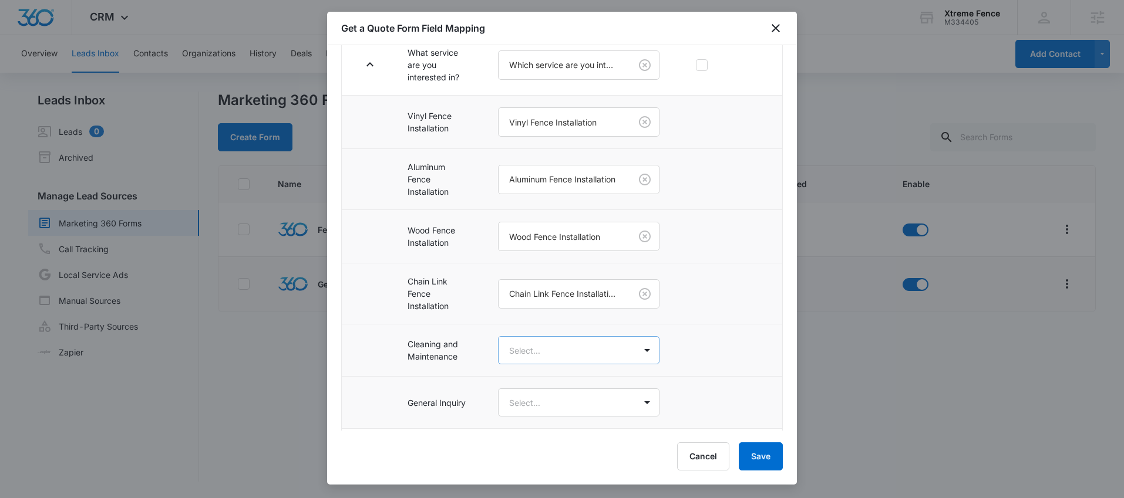
click at [544, 353] on body "CRM Apps Reputation Websites Forms CRM Email Social Content Ads Intelligence Fi…" at bounding box center [562, 249] width 1124 height 498
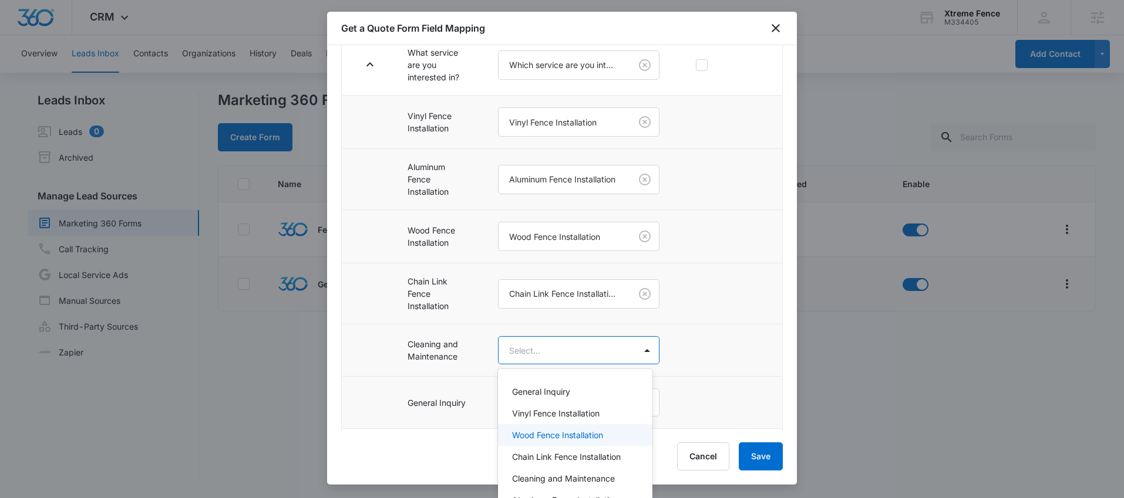
scroll to position [11, 0]
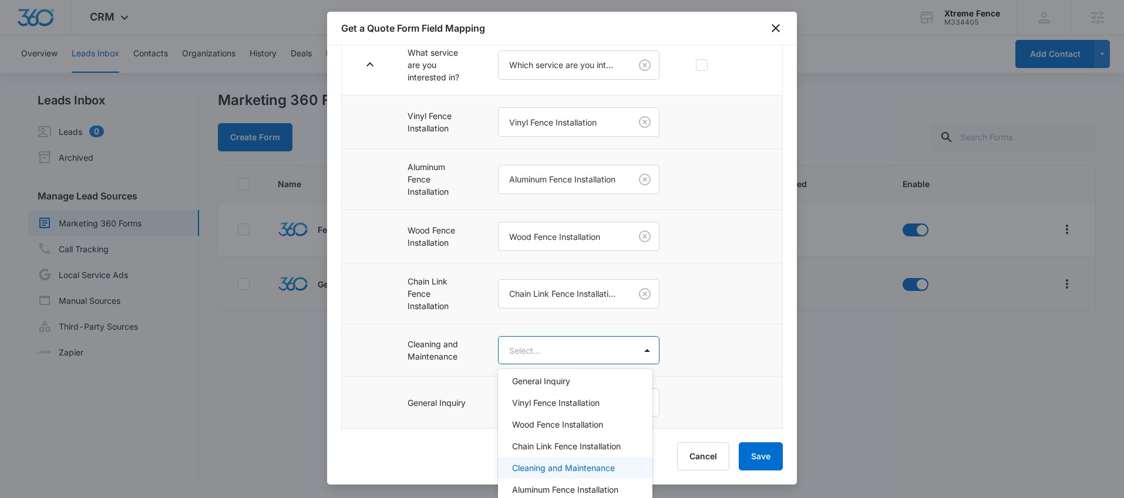
click at [572, 471] on p "Cleaning and Maintenance" at bounding box center [563, 468] width 103 height 12
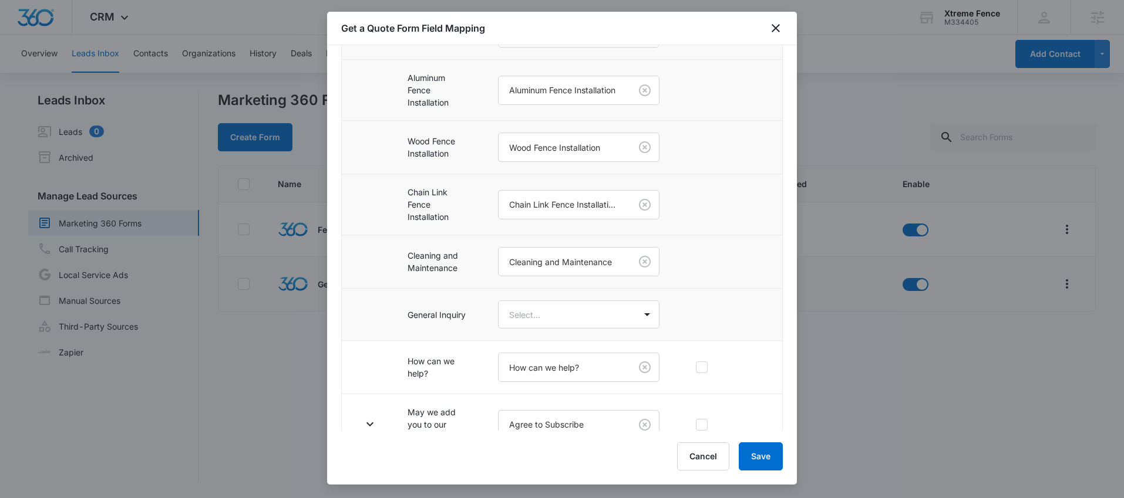
scroll to position [474, 0]
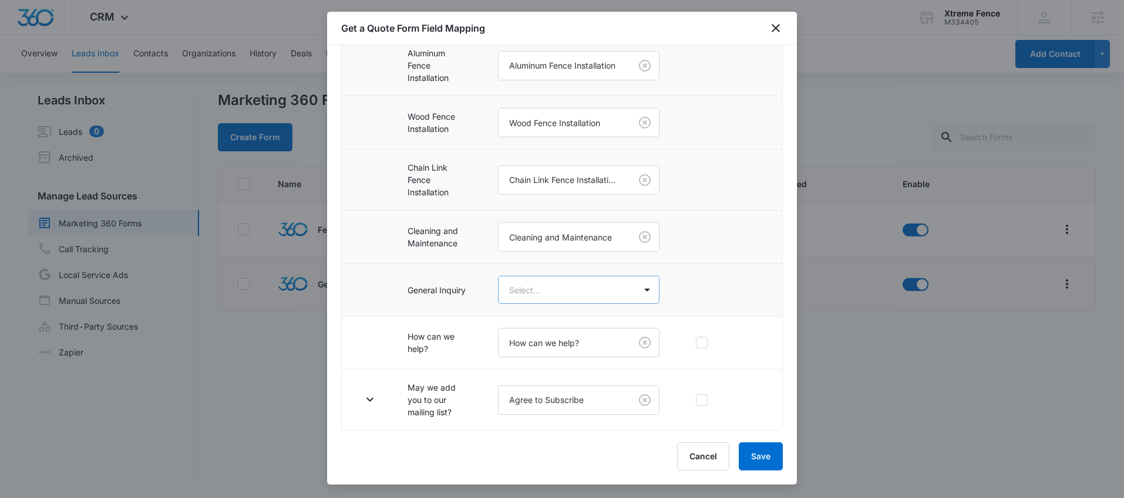
click at [558, 288] on body "CRM Apps Reputation Websites Forms CRM Email Social Content Ads Intelligence Fi…" at bounding box center [562, 249] width 1124 height 498
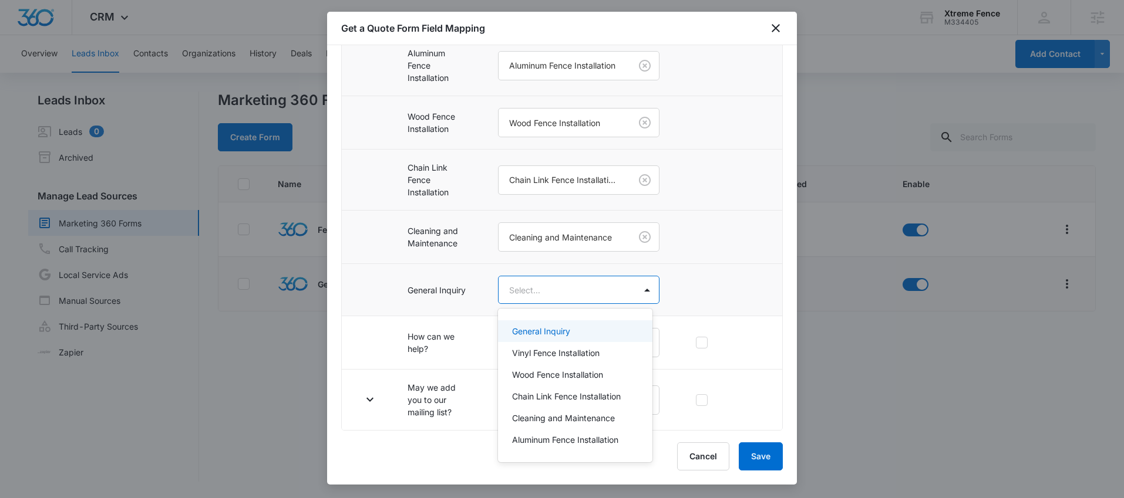
click at [553, 329] on p "General Inquiry" at bounding box center [541, 331] width 58 height 12
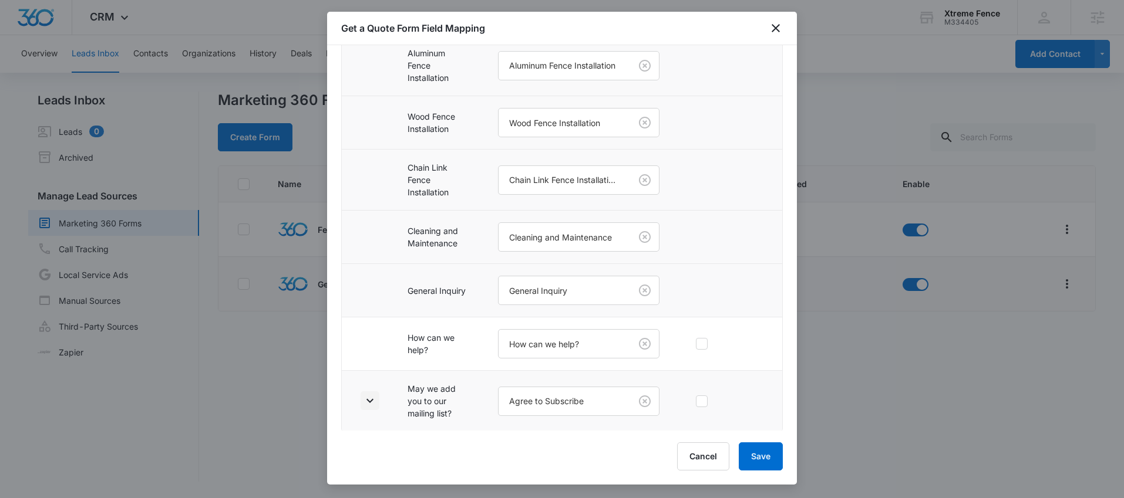
click at [370, 405] on icon "button" at bounding box center [370, 401] width 14 height 14
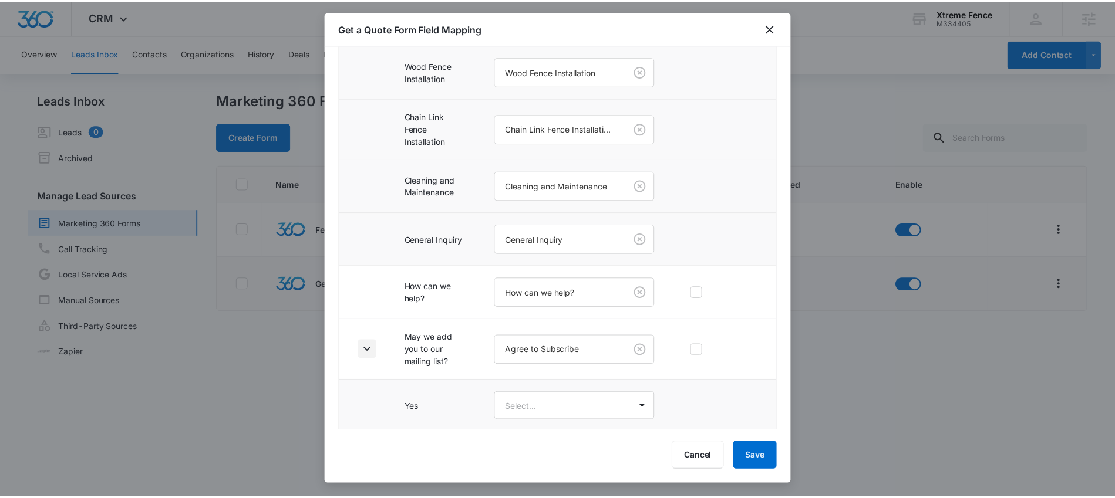
scroll to position [580, 0]
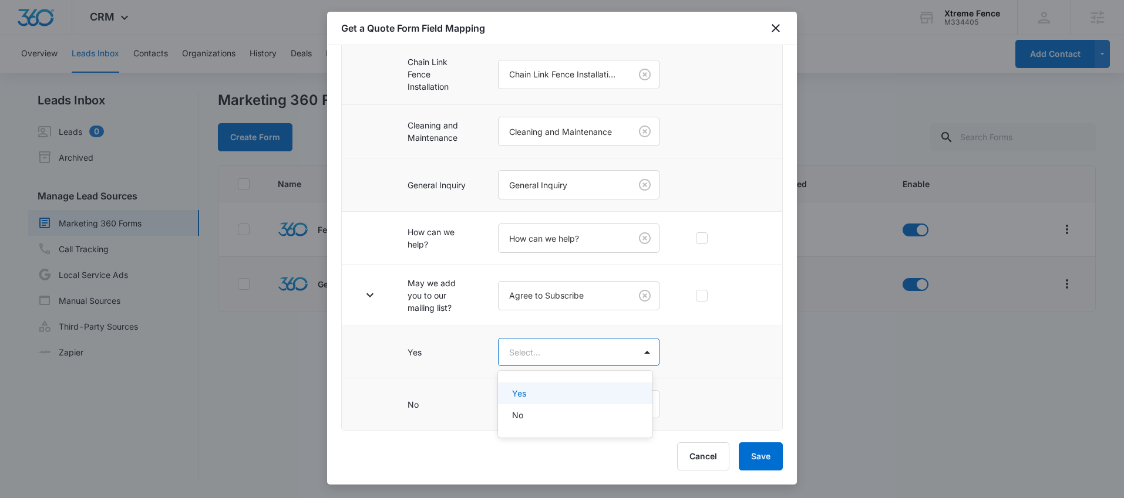
click at [554, 346] on body "CRM Apps Reputation Websites Forms CRM Email Social Content Ads Intelligence Fi…" at bounding box center [562, 249] width 1124 height 498
click at [542, 393] on div "Yes" at bounding box center [574, 393] width 124 height 12
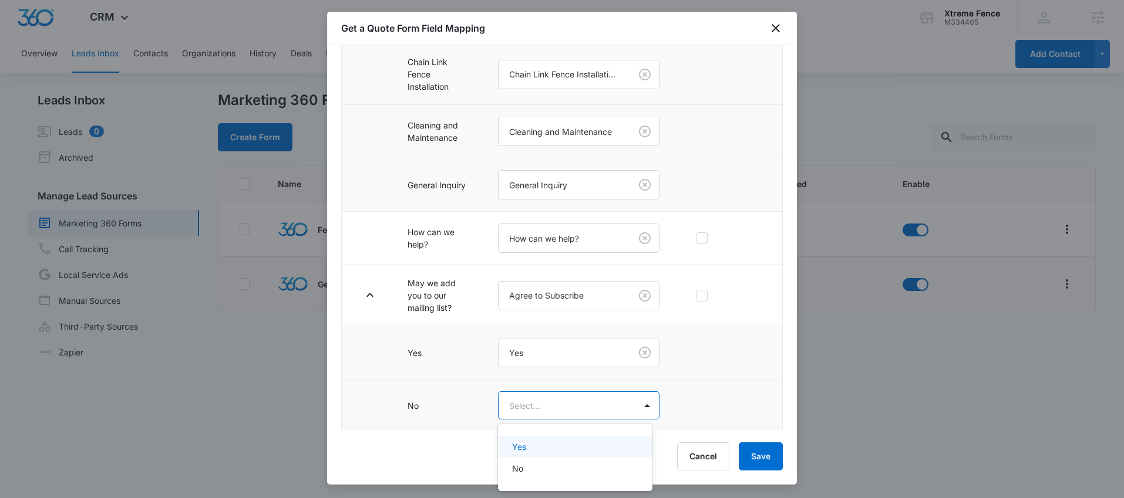
click at [549, 408] on body "CRM Apps Reputation Websites Forms CRM Email Social Content Ads Intelligence Fi…" at bounding box center [562, 249] width 1124 height 498
click at [529, 463] on div "No" at bounding box center [574, 469] width 124 height 12
click at [756, 455] on button "Save" at bounding box center [761, 457] width 44 height 28
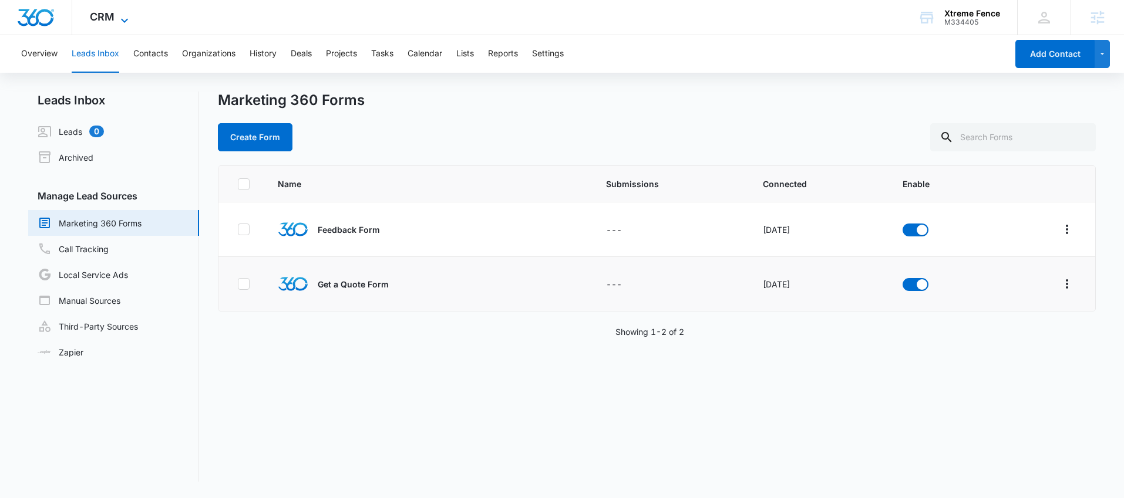
click at [106, 21] on span "CRM" at bounding box center [102, 17] width 25 height 12
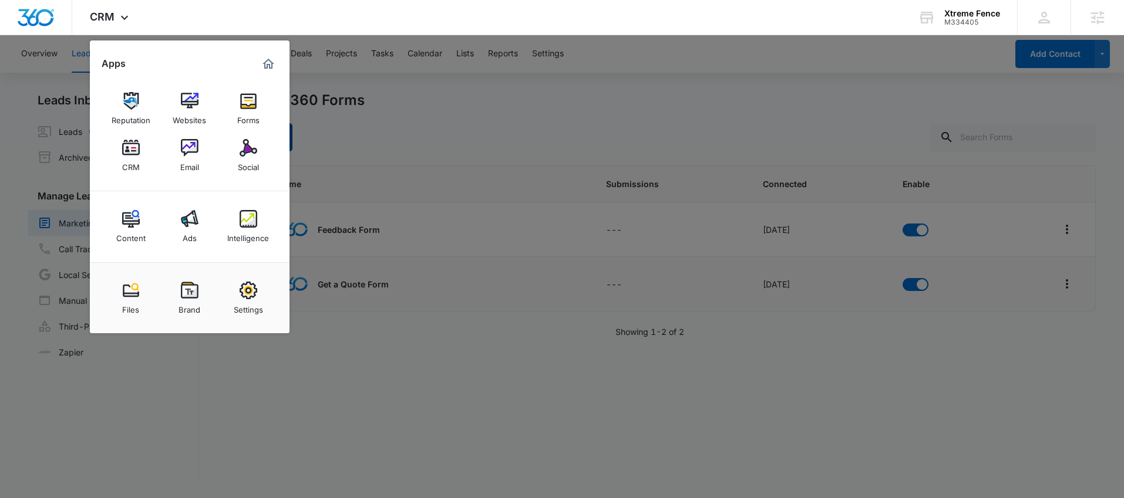
drag, startPoint x: 186, startPoint y: 149, endPoint x: 221, endPoint y: 149, distance: 35.8
click at [186, 149] on img at bounding box center [190, 148] width 18 height 18
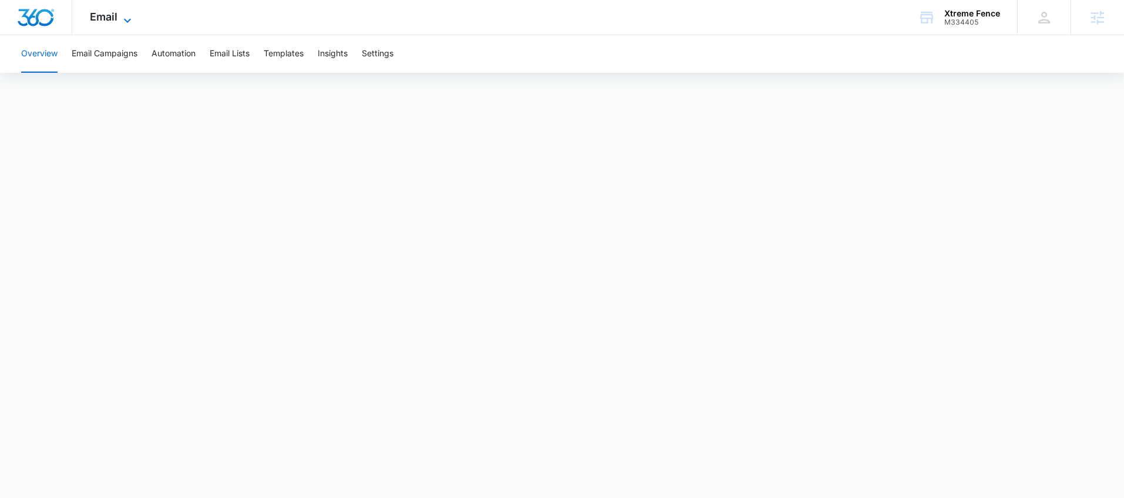
click at [129, 20] on icon at bounding box center [127, 20] width 7 height 4
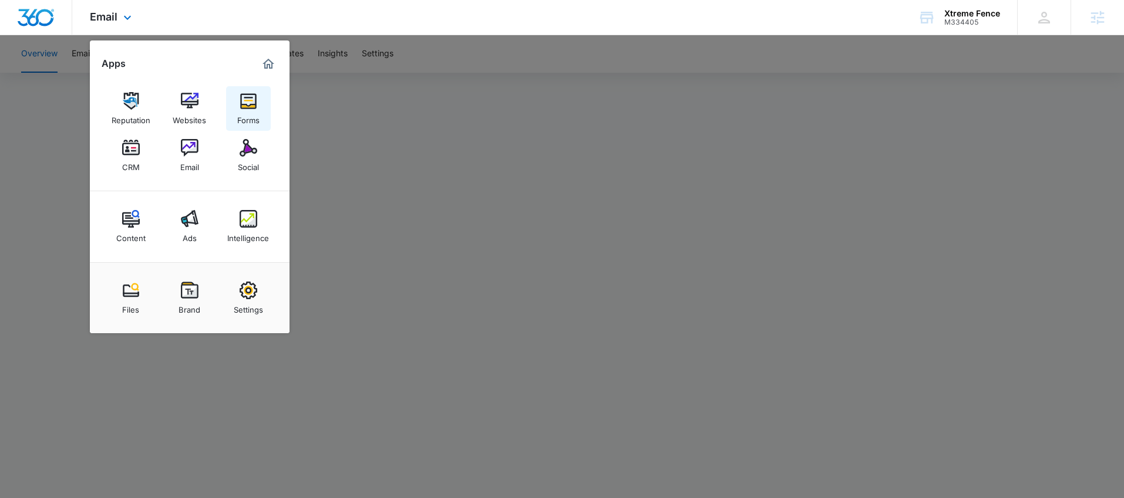
click at [258, 109] on link "Forms" at bounding box center [248, 108] width 45 height 45
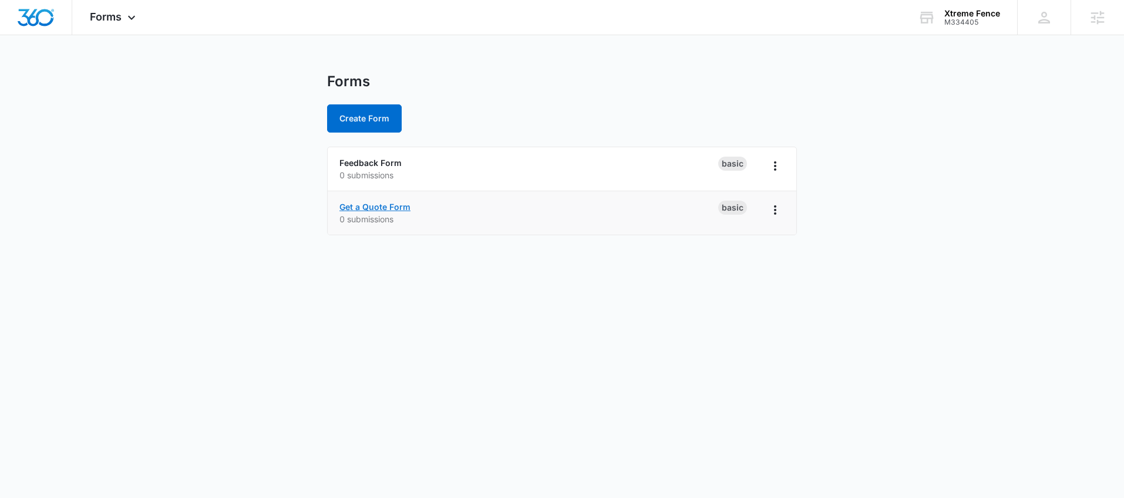
click at [397, 206] on link "Get a Quote Form" at bounding box center [374, 207] width 71 height 10
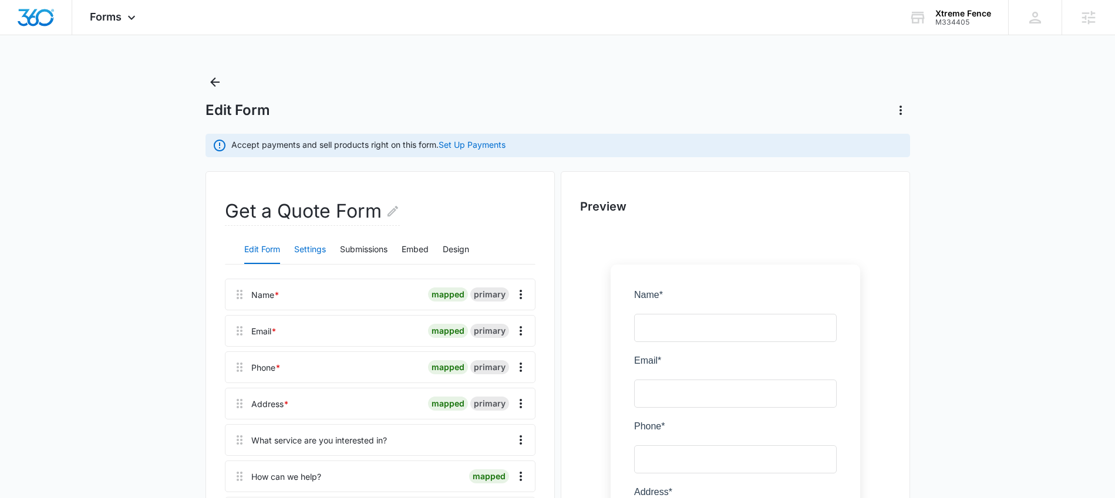
click at [309, 252] on button "Settings" at bounding box center [310, 250] width 32 height 28
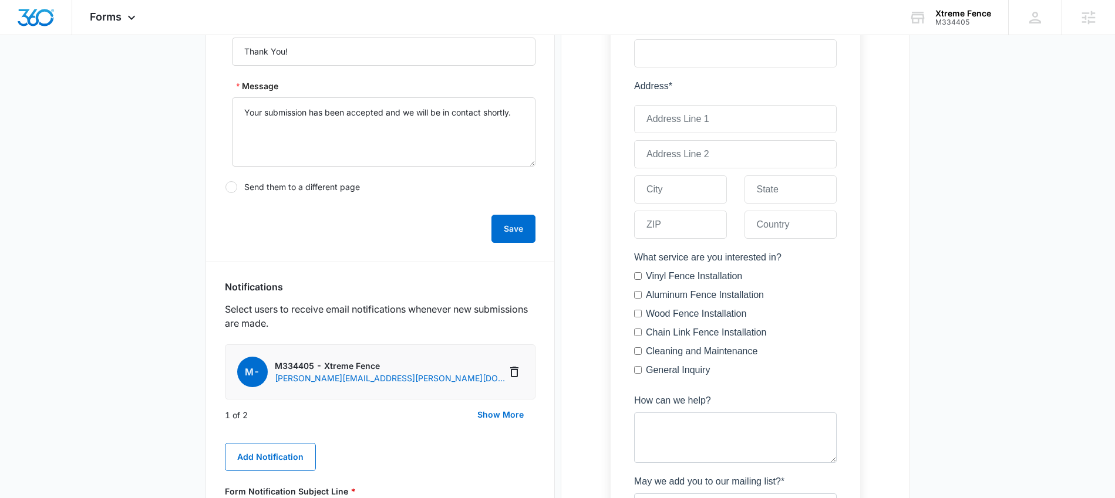
scroll to position [454, 0]
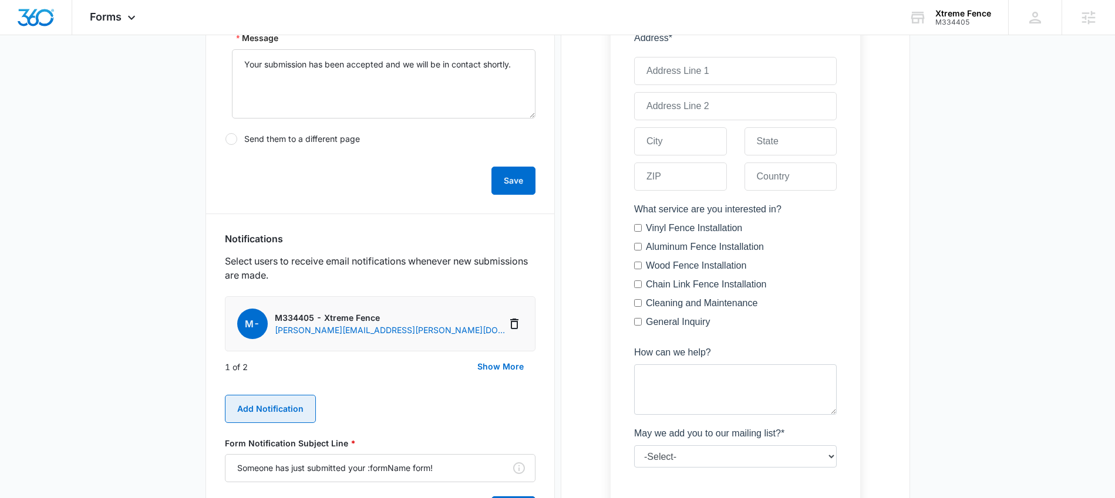
click at [259, 414] on button "Add Notification" at bounding box center [270, 409] width 91 height 28
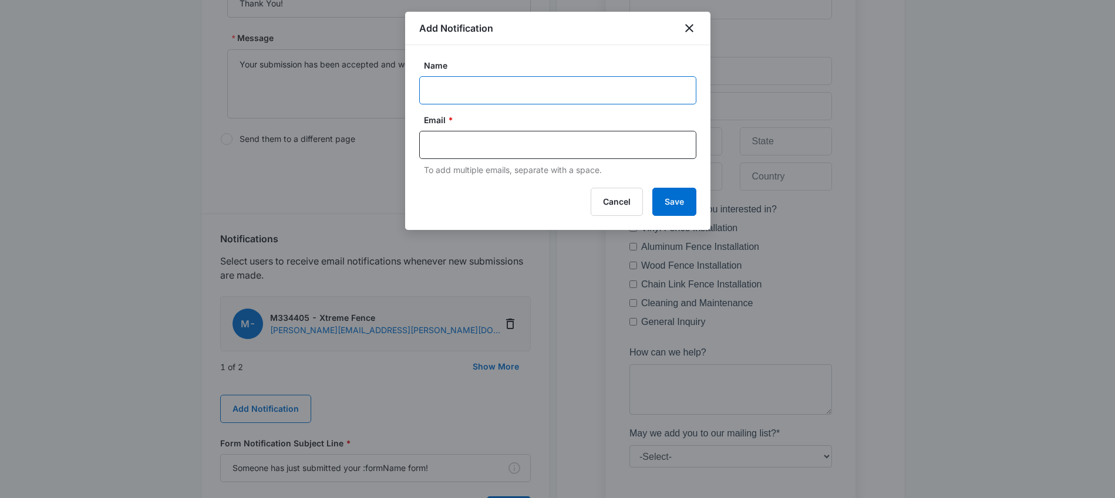
click at [472, 90] on input "Name" at bounding box center [557, 90] width 277 height 28
paste input "jessicak@xtremefences.com"
type input "jessicak@xtremefences.com"
click at [462, 149] on input "text" at bounding box center [559, 145] width 255 height 18
paste input "jessicak@xtremefences.com"
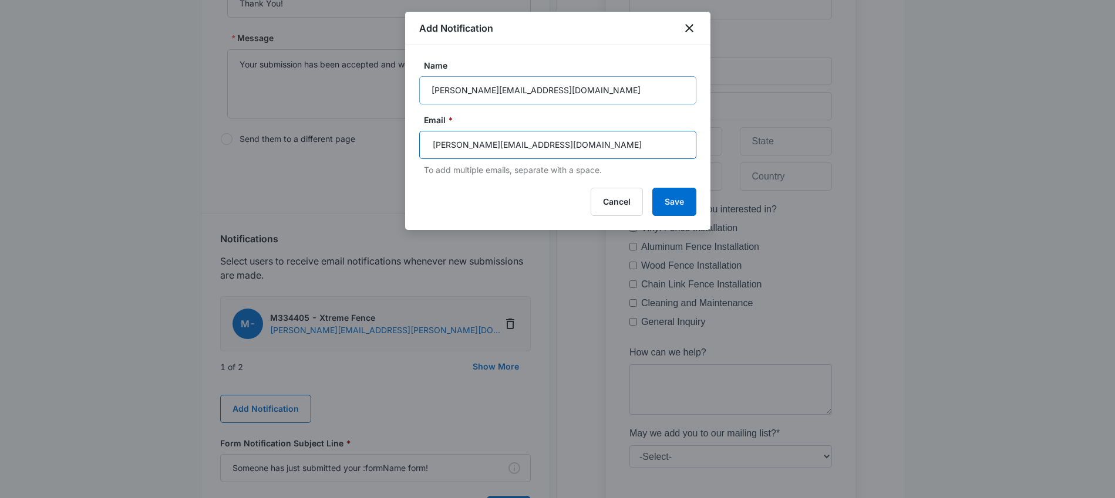
type input "jessicak@xtremefences.com"
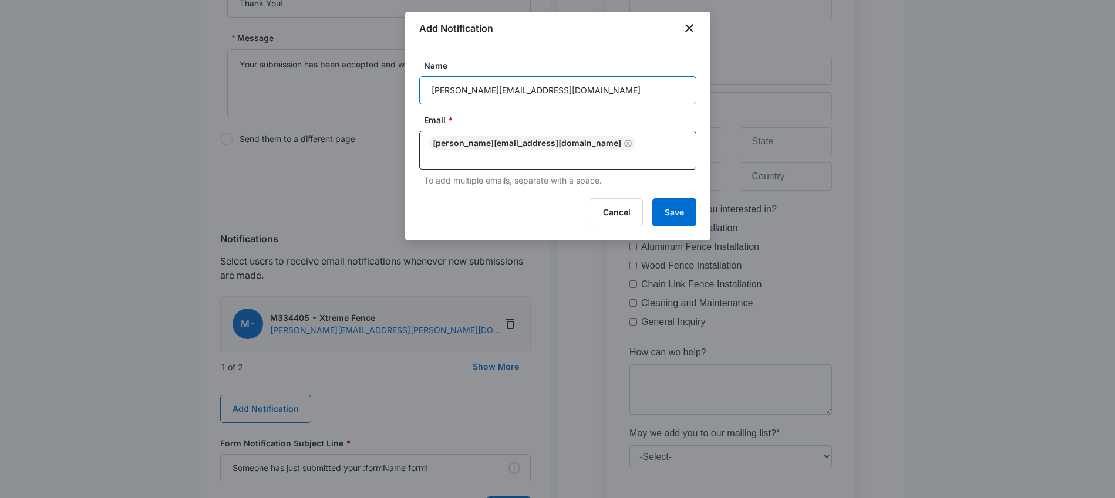
drag, startPoint x: 564, startPoint y: 89, endPoint x: 359, endPoint y: 95, distance: 205.0
click at [359, 95] on body "Forms Apps Reputation Websites Forms CRM Email Social Content Ads Intelligence …" at bounding box center [557, 128] width 1115 height 1165
type input "Jessica Xtreme Fence"
click at [655, 200] on button "Save" at bounding box center [674, 212] width 44 height 28
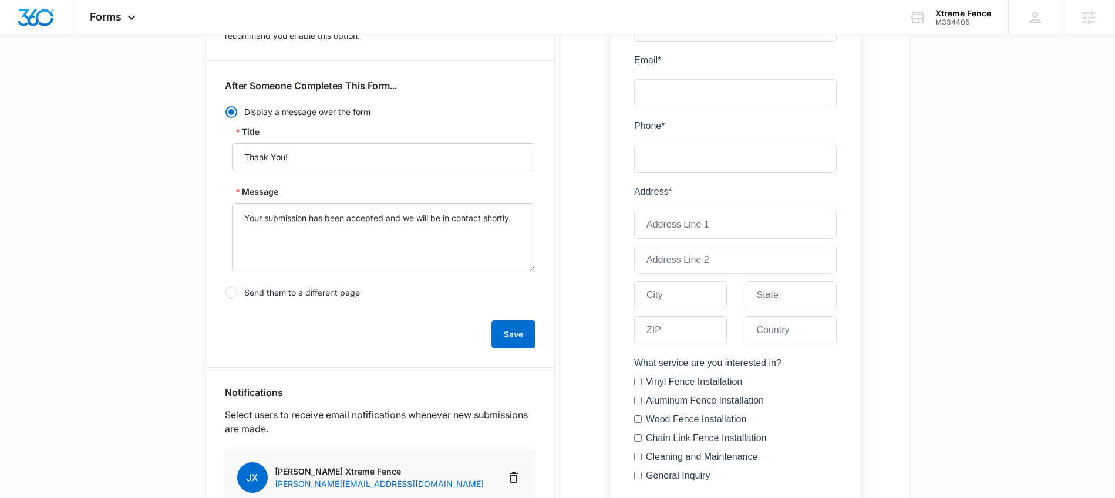
scroll to position [0, 0]
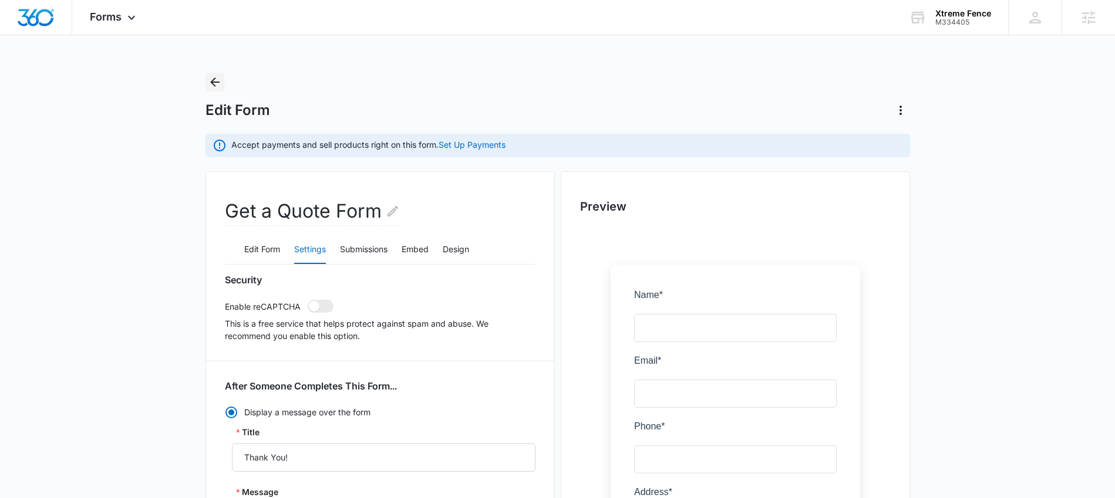
click at [213, 80] on icon "Back" at bounding box center [214, 81] width 9 height 9
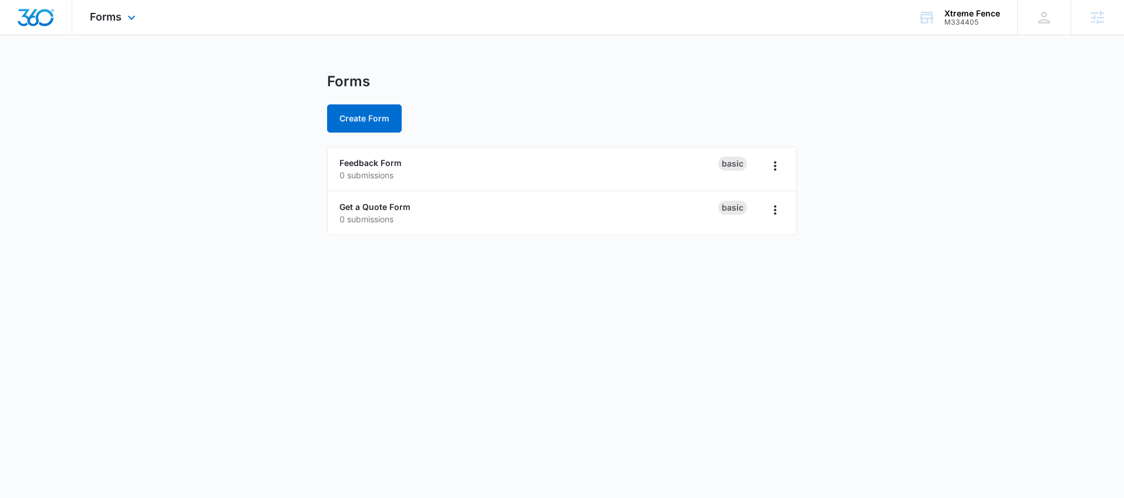
click at [123, 16] on div "Forms Apps Reputation Websites Forms CRM Email Social Content Ads Intelligence …" at bounding box center [114, 17] width 84 height 35
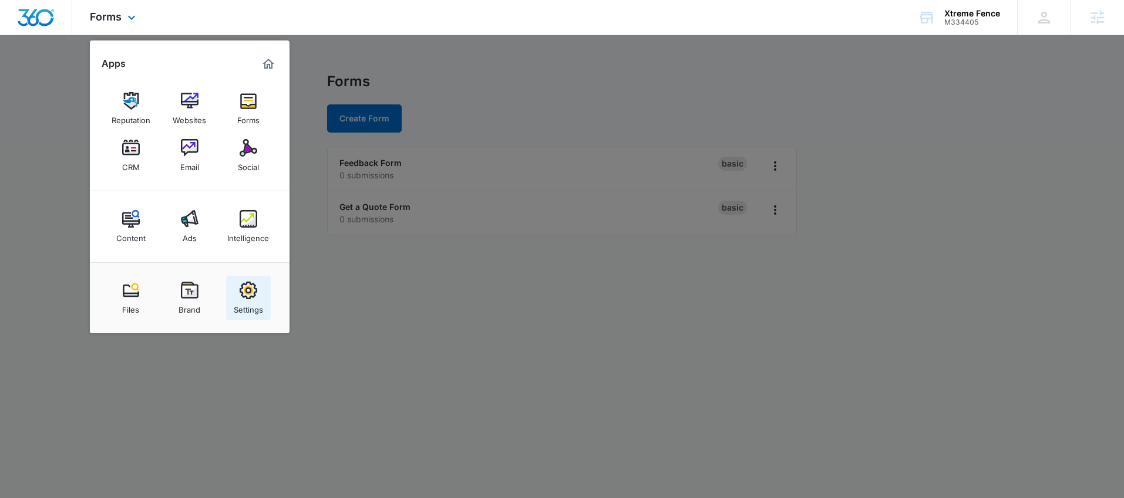
click at [249, 303] on div "Settings" at bounding box center [248, 306] width 29 height 15
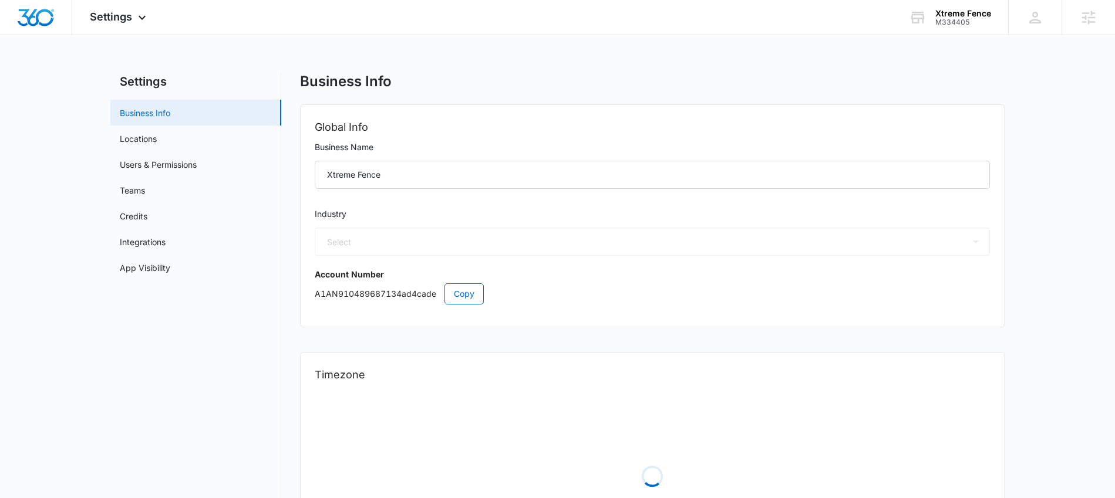
select select "4"
select select "US"
select select "America/Denver"
click at [178, 169] on link "Users & Permissions" at bounding box center [158, 165] width 77 height 12
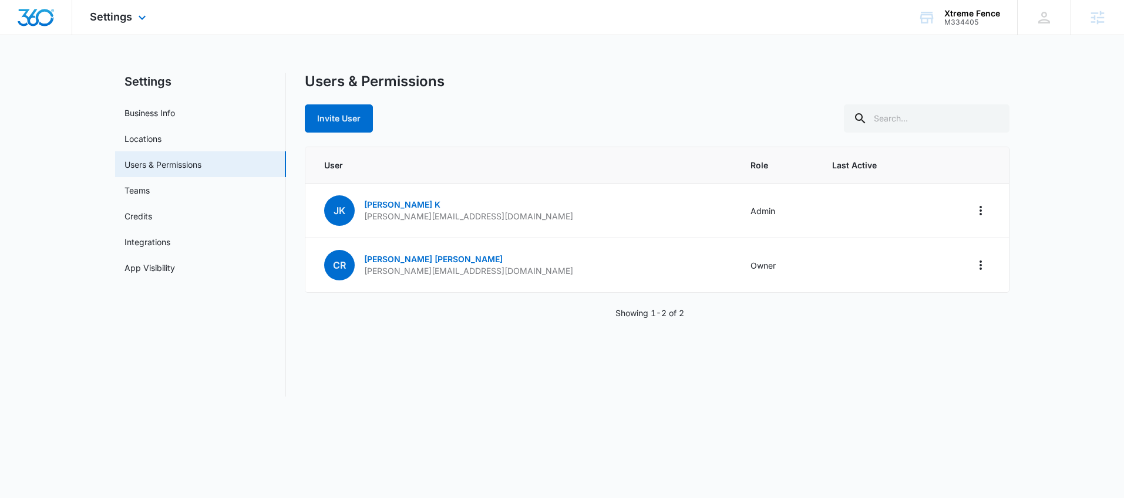
click at [140, 25] on div "Settings Apps Reputation Websites Forms CRM Email Social Content Ads Intelligen…" at bounding box center [119, 17] width 95 height 35
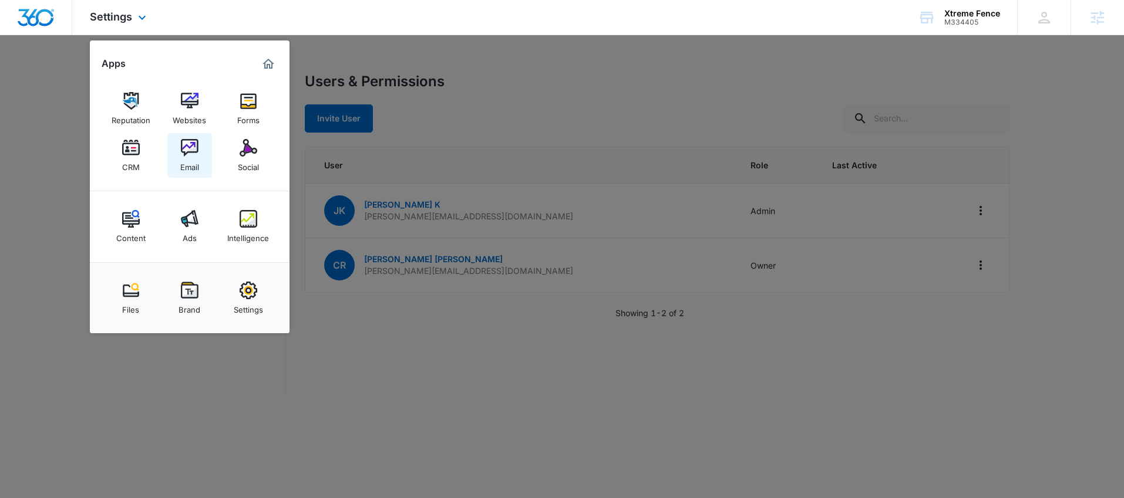
click at [187, 154] on img at bounding box center [190, 148] width 18 height 18
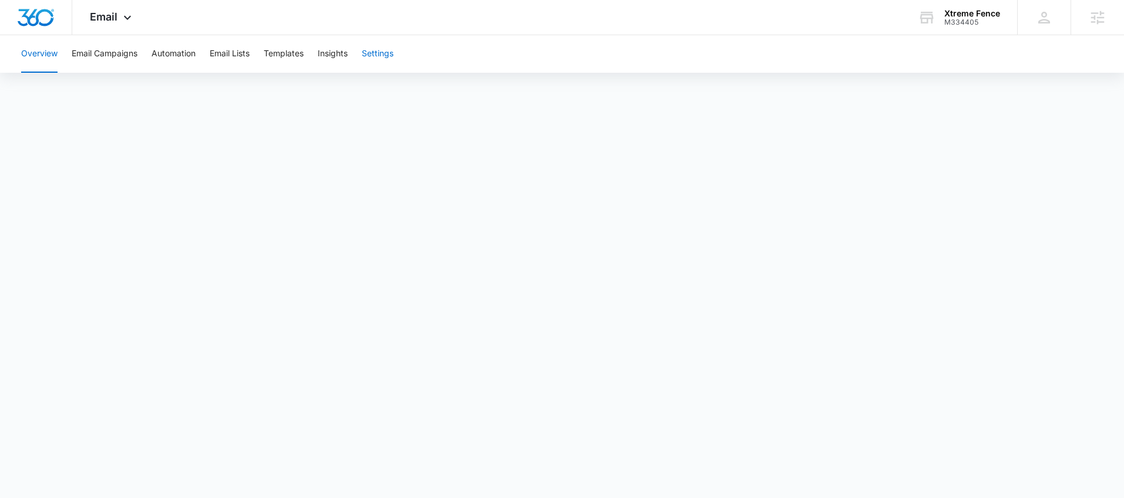
click at [390, 56] on button "Settings" at bounding box center [378, 54] width 32 height 38
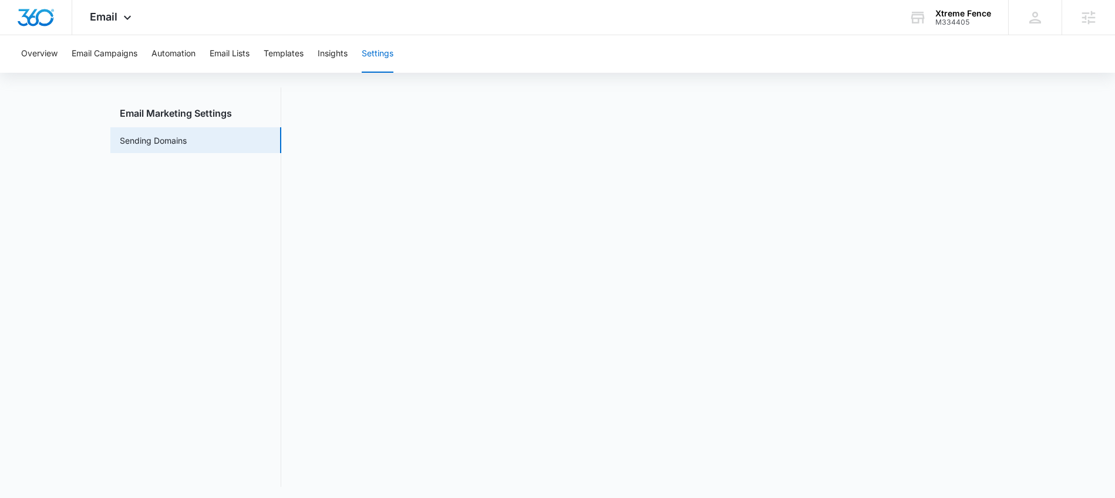
scroll to position [26, 0]
click at [126, 56] on button "Email Campaigns" at bounding box center [105, 54] width 66 height 38
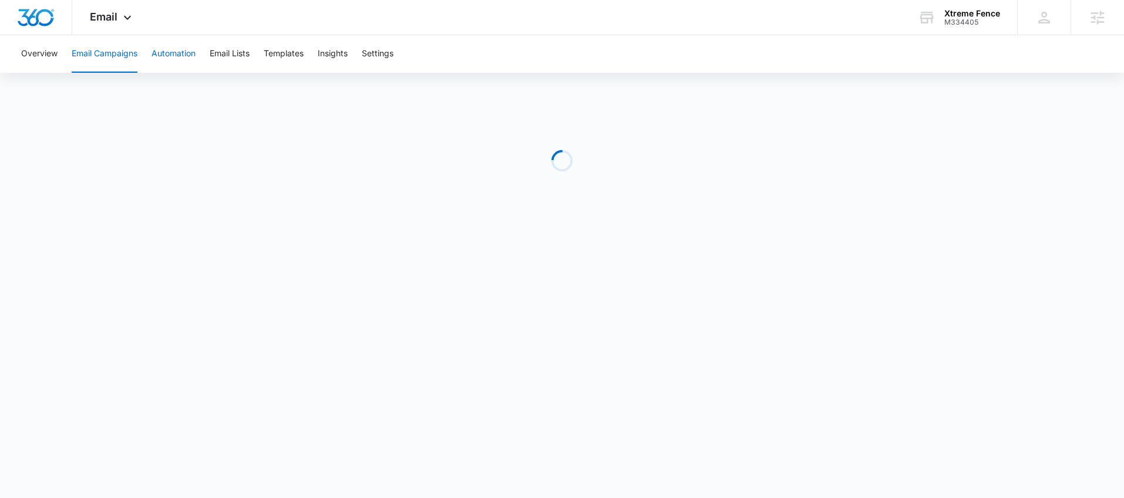
click at [180, 57] on button "Automation" at bounding box center [173, 54] width 44 height 38
click at [126, 16] on icon at bounding box center [127, 21] width 14 height 14
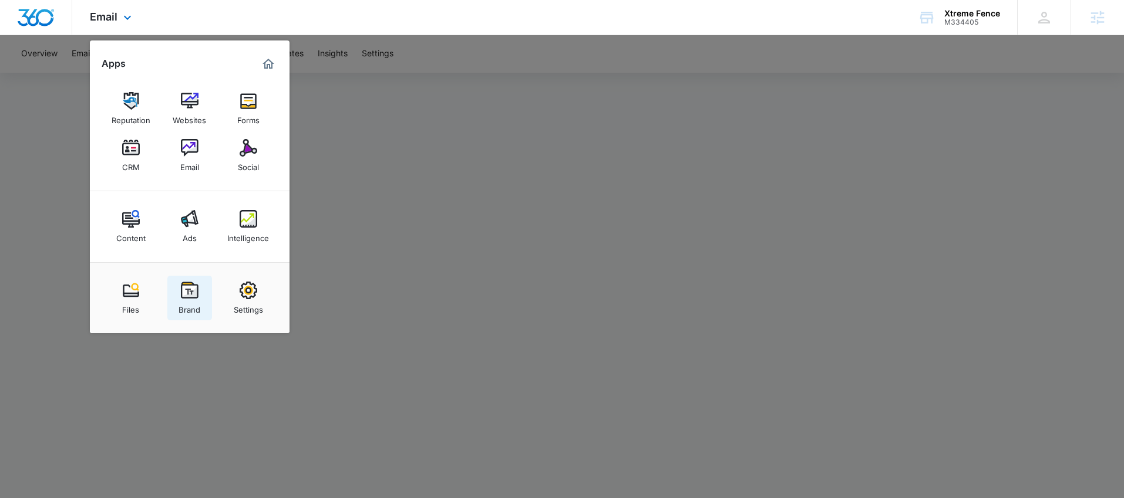
click at [190, 299] on div "Brand" at bounding box center [189, 306] width 22 height 15
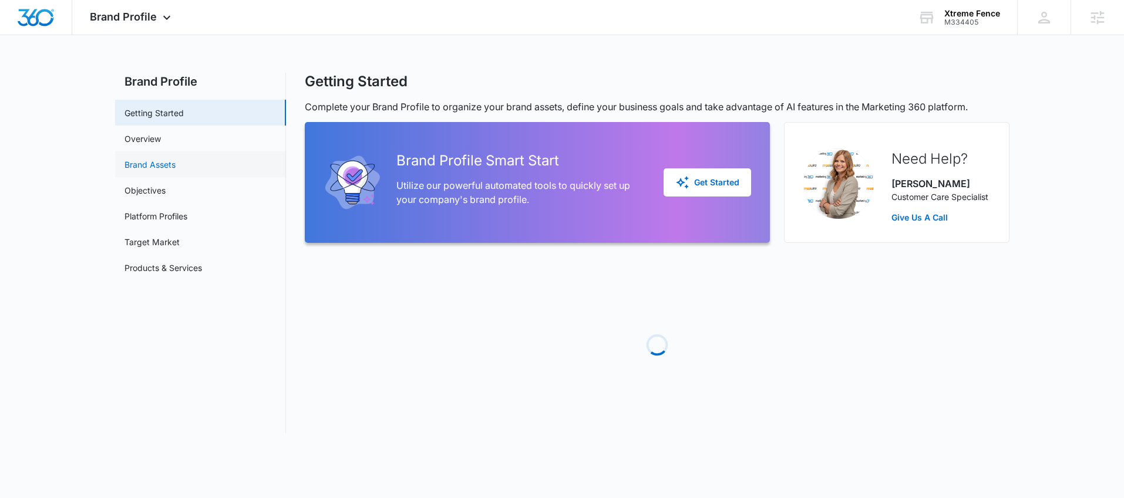
click at [162, 169] on link "Brand Assets" at bounding box center [149, 165] width 51 height 12
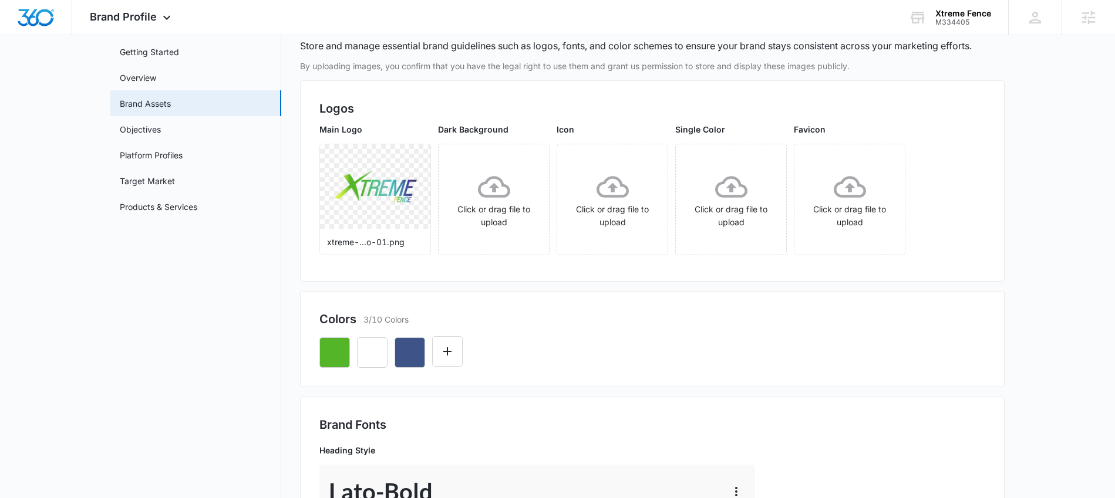
scroll to position [9, 0]
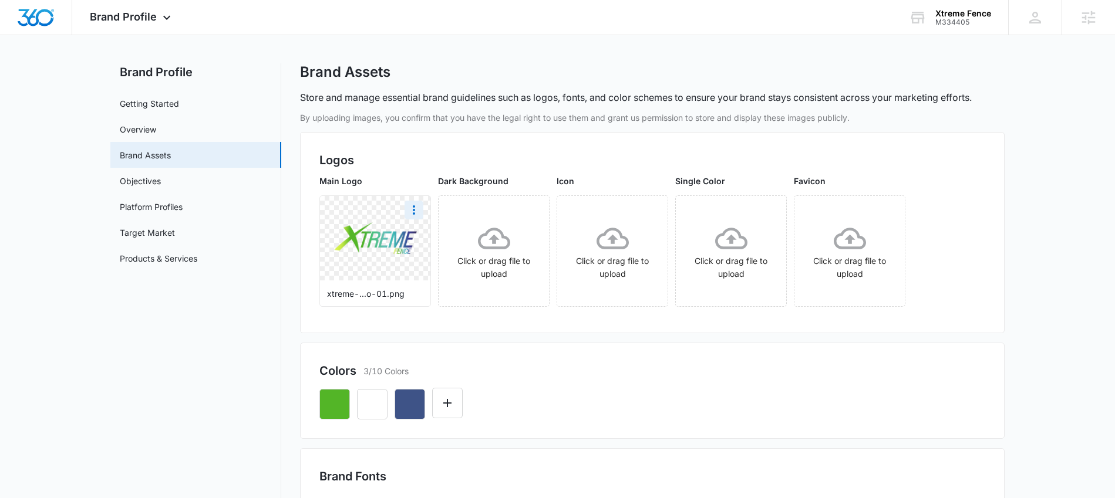
click at [403, 216] on div at bounding box center [375, 238] width 110 height 85
drag, startPoint x: 412, startPoint y: 210, endPoint x: 423, endPoint y: 208, distance: 10.7
click at [413, 210] on icon "More" at bounding box center [414, 210] width 14 height 14
click at [437, 244] on div "Download" at bounding box center [438, 243] width 38 height 8
click at [122, 17] on span "Brand Profile" at bounding box center [123, 17] width 67 height 12
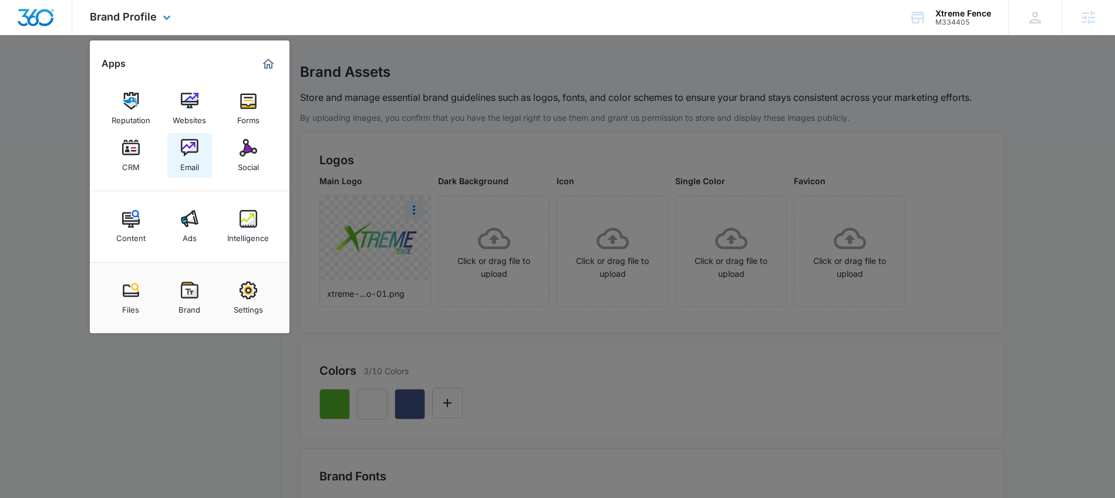
click at [188, 155] on img at bounding box center [190, 148] width 18 height 18
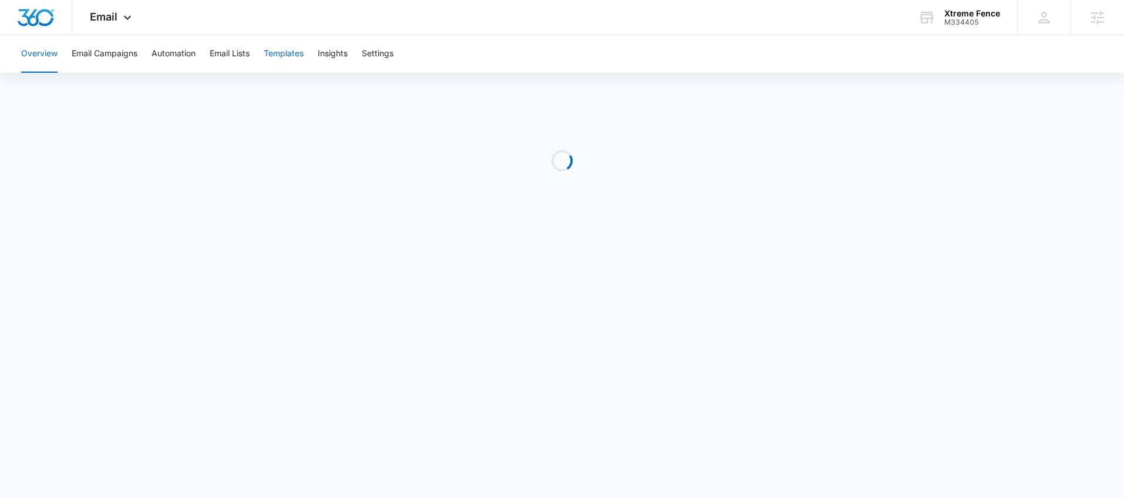
click at [297, 61] on button "Templates" at bounding box center [284, 54] width 40 height 38
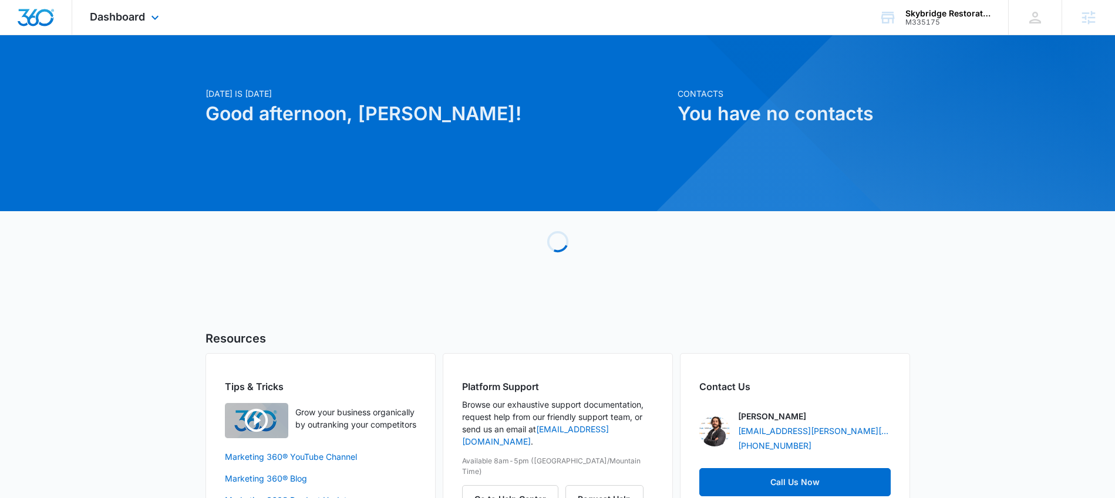
click at [139, 5] on div "Dashboard Apps Reputation Websites Forms CRM Email Social Shop Content Ads Inte…" at bounding box center [125, 17] width 107 height 35
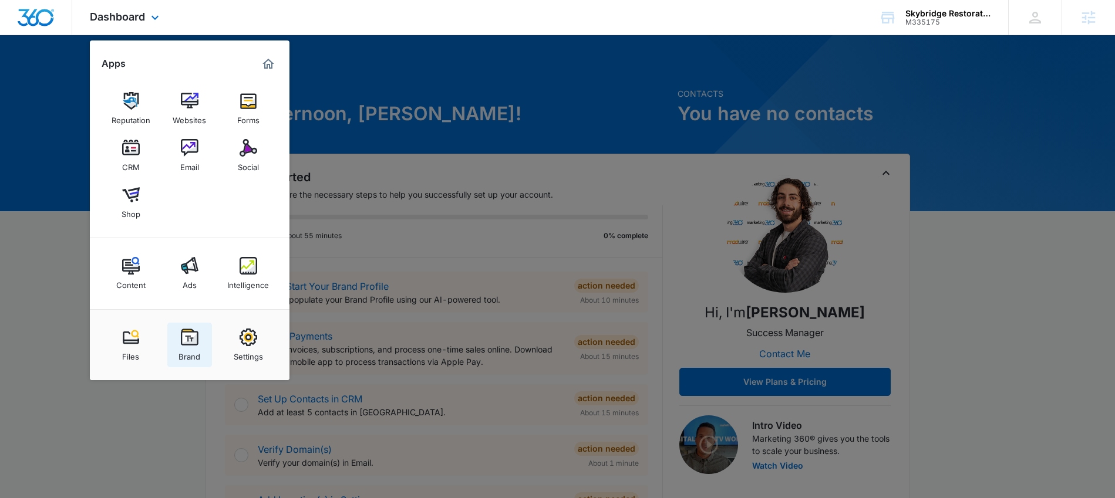
click at [194, 340] on img at bounding box center [190, 338] width 18 height 18
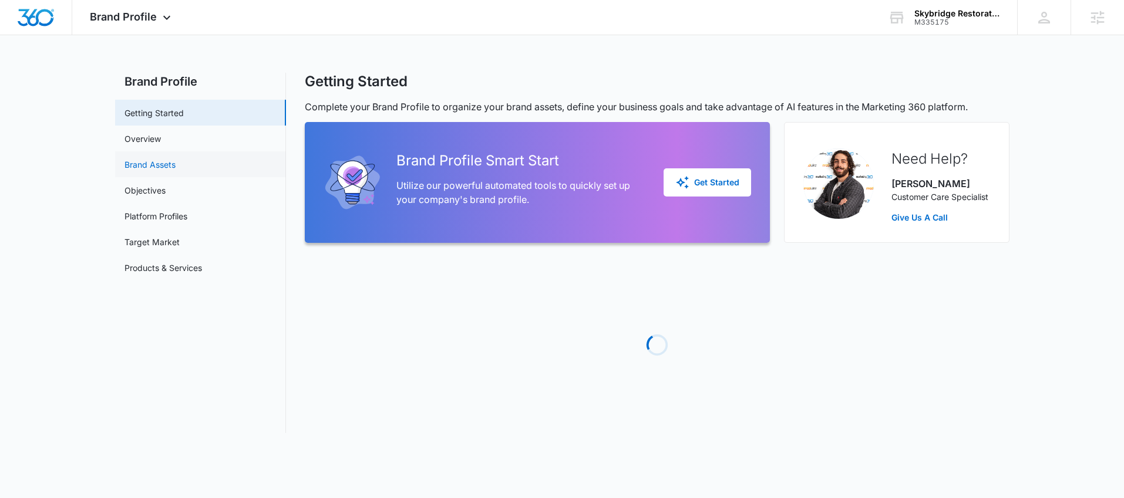
click at [176, 168] on link "Brand Assets" at bounding box center [149, 165] width 51 height 12
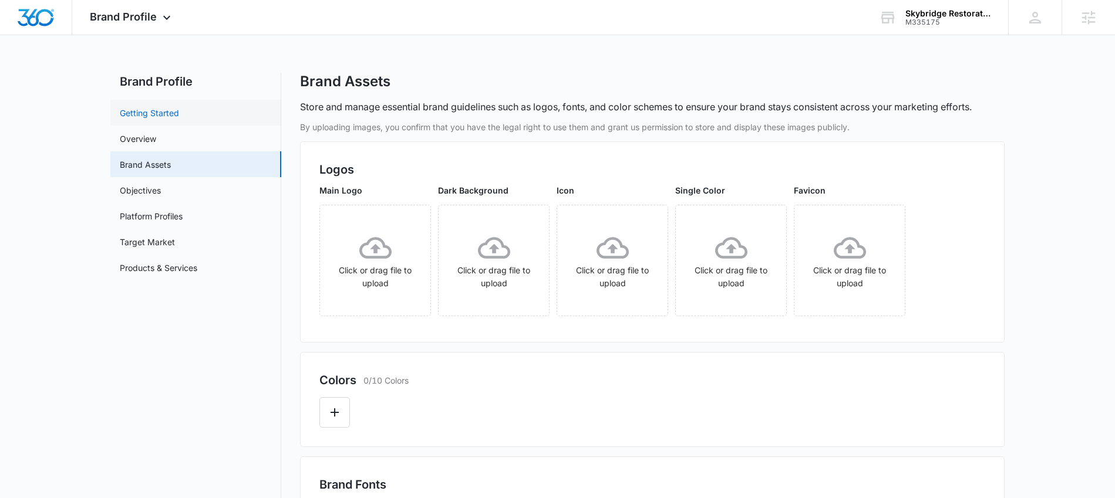
click at [167, 107] on link "Getting Started" at bounding box center [149, 113] width 59 height 12
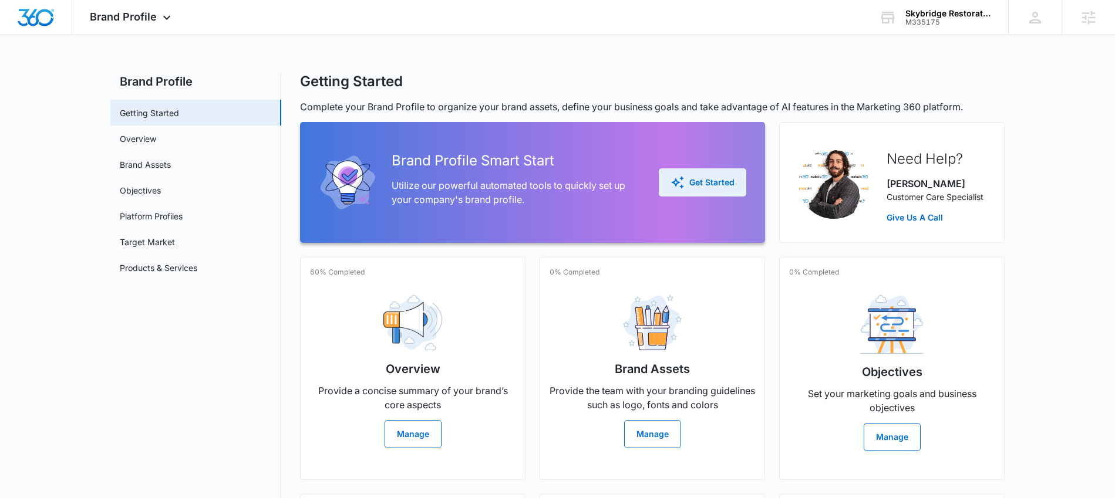
click at [723, 188] on div "Get Started" at bounding box center [702, 183] width 64 height 14
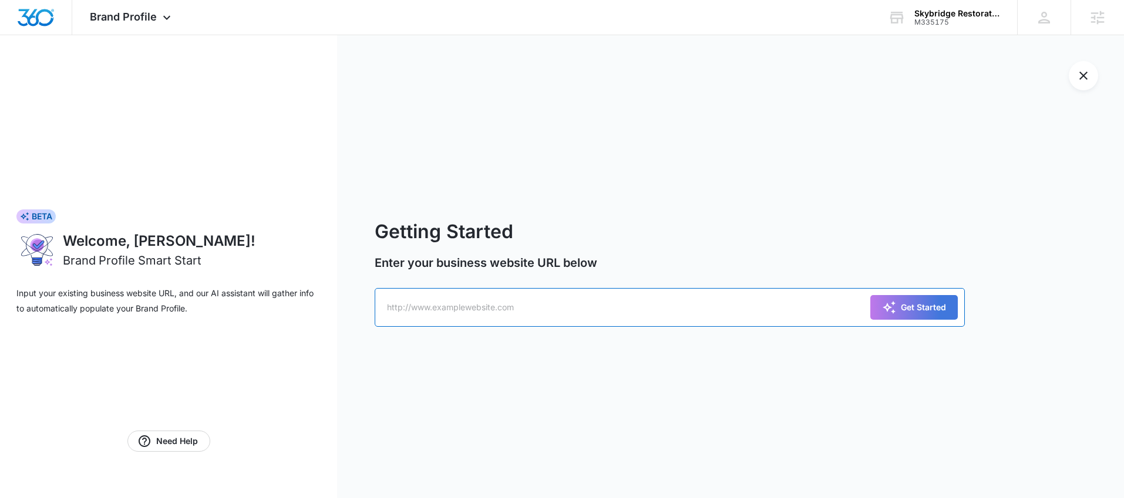
click at [453, 309] on input "text" at bounding box center [670, 307] width 590 height 39
paste input "https://skybridgerestorationinc.com/"
type input "https://skybridgerestorationinc.com/"
click at [887, 318] on button "Get Started" at bounding box center [913, 307] width 87 height 25
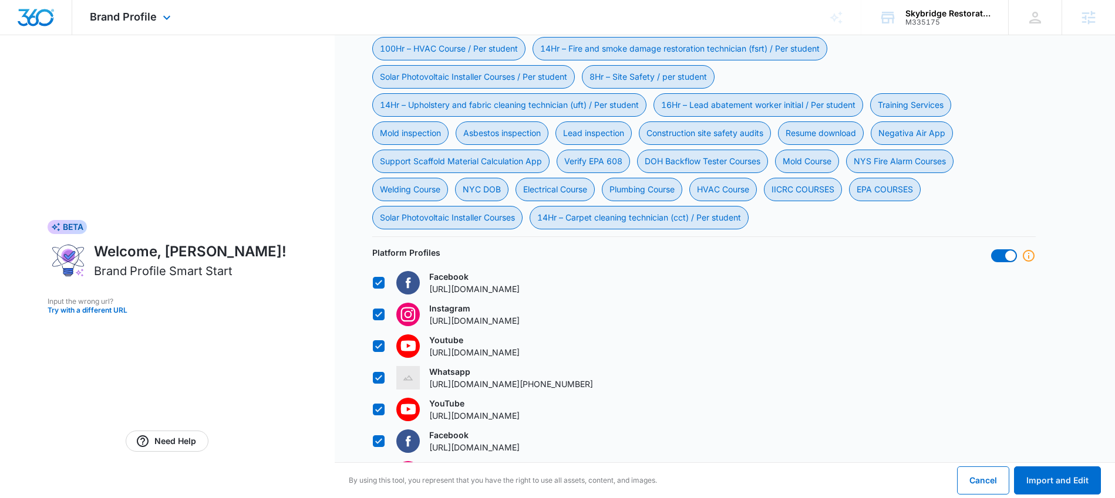
scroll to position [925, 0]
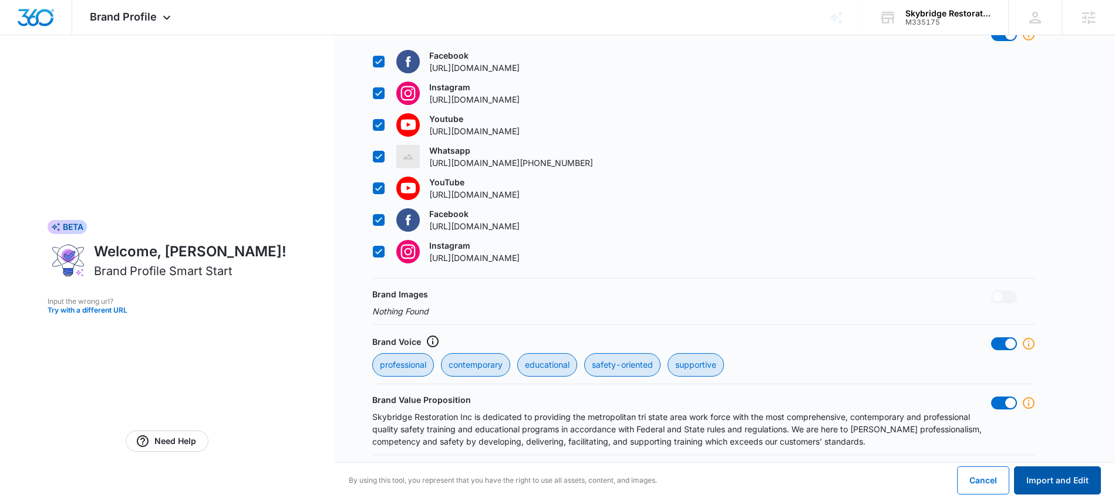
click at [1044, 478] on button "Import and Edit" at bounding box center [1057, 481] width 87 height 28
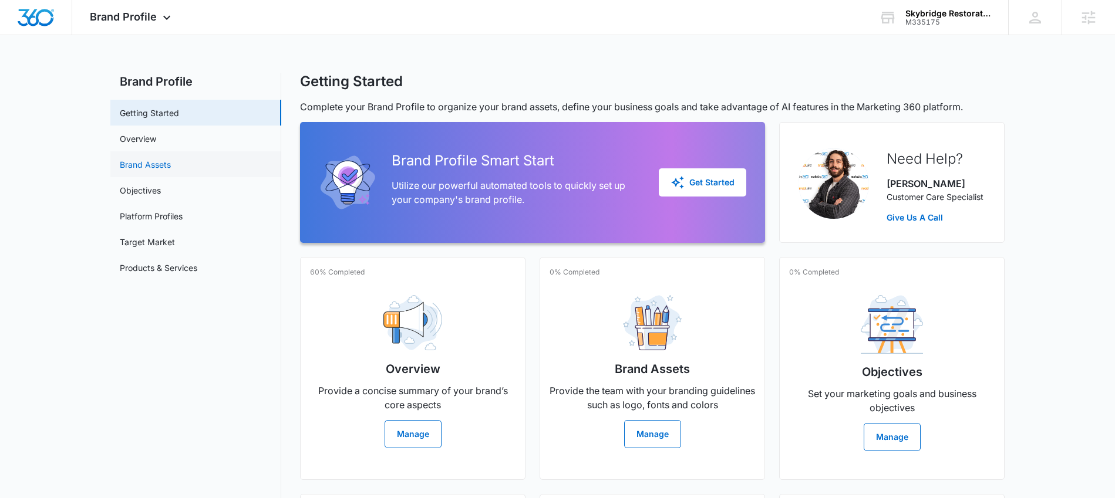
click at [167, 163] on link "Brand Assets" at bounding box center [145, 165] width 51 height 12
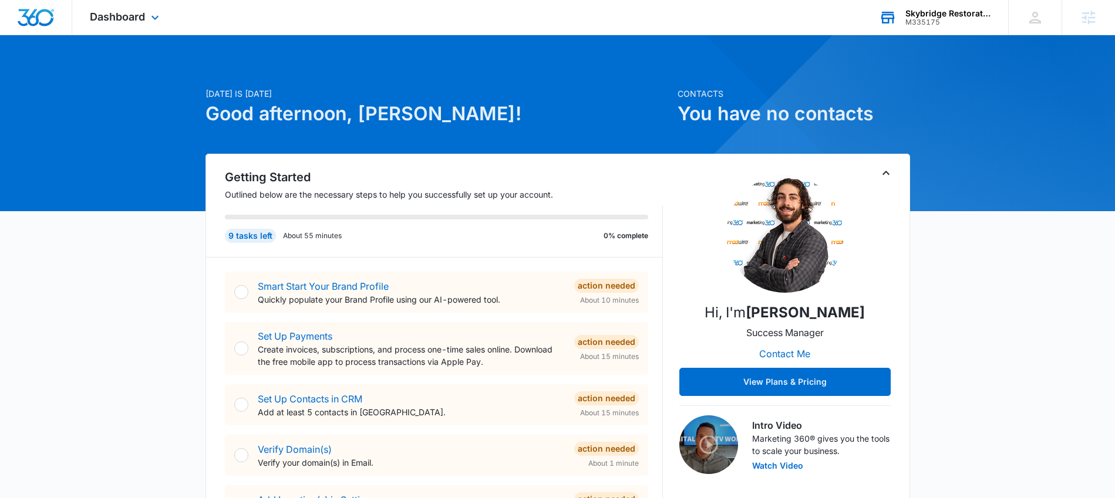
click at [931, 18] on div "M335175" at bounding box center [948, 22] width 86 height 8
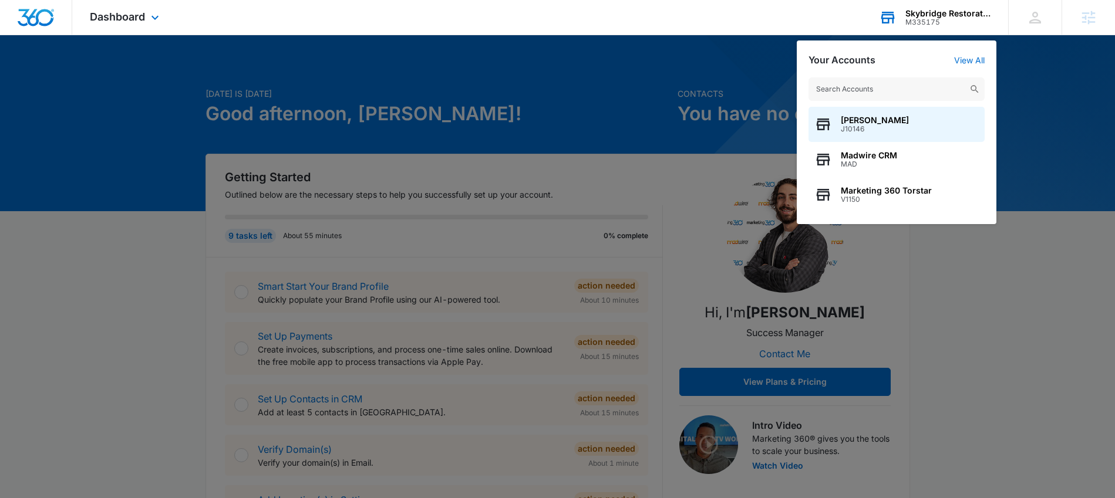
click at [871, 82] on input "text" at bounding box center [896, 88] width 176 height 23
click at [870, 86] on input "text" at bounding box center [896, 88] width 176 height 23
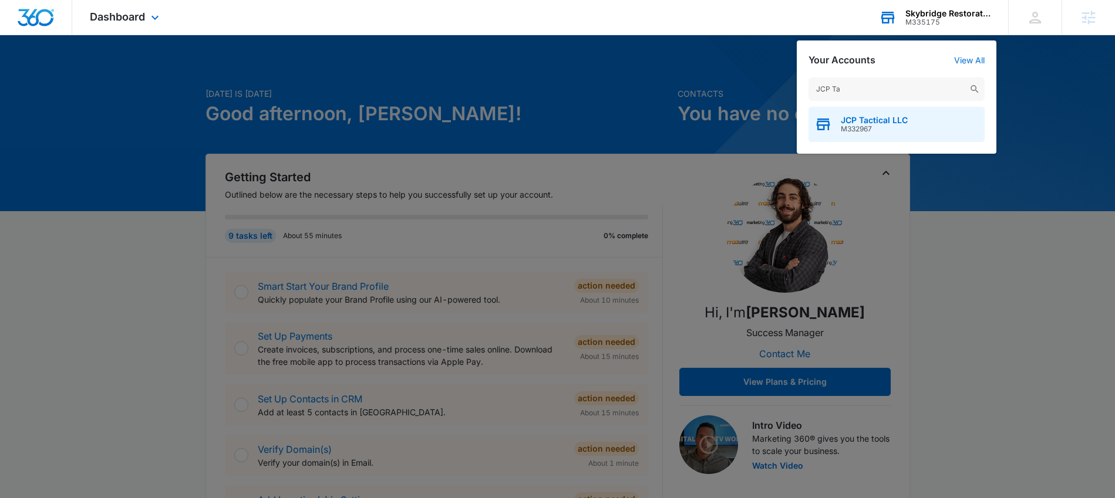
type input "JCP Ta"
click at [853, 123] on span "JCP Tactical LLC" at bounding box center [874, 120] width 67 height 9
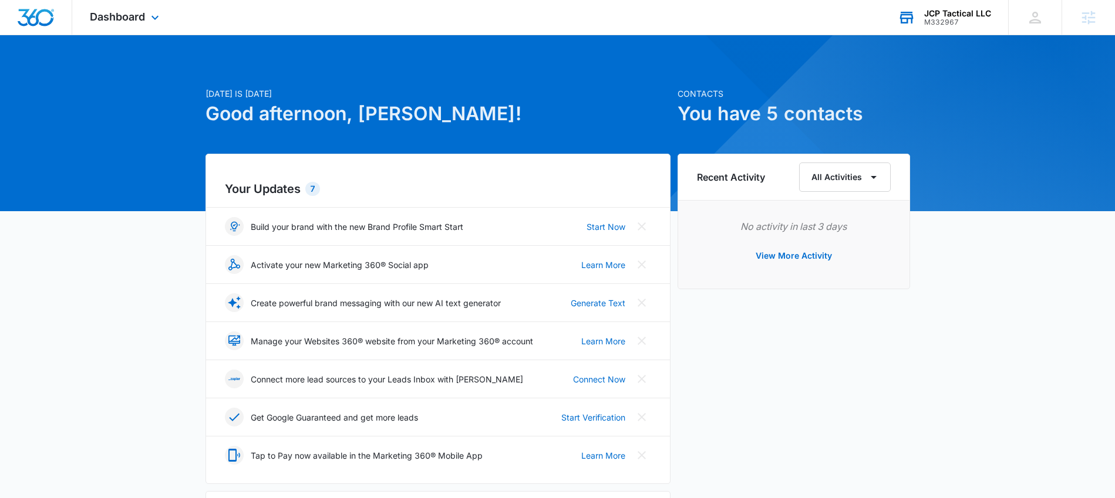
click at [136, 24] on div "Dashboard Apps Reputation Forms CRM Email Social Content Ads Intelligence Files…" at bounding box center [125, 17] width 107 height 35
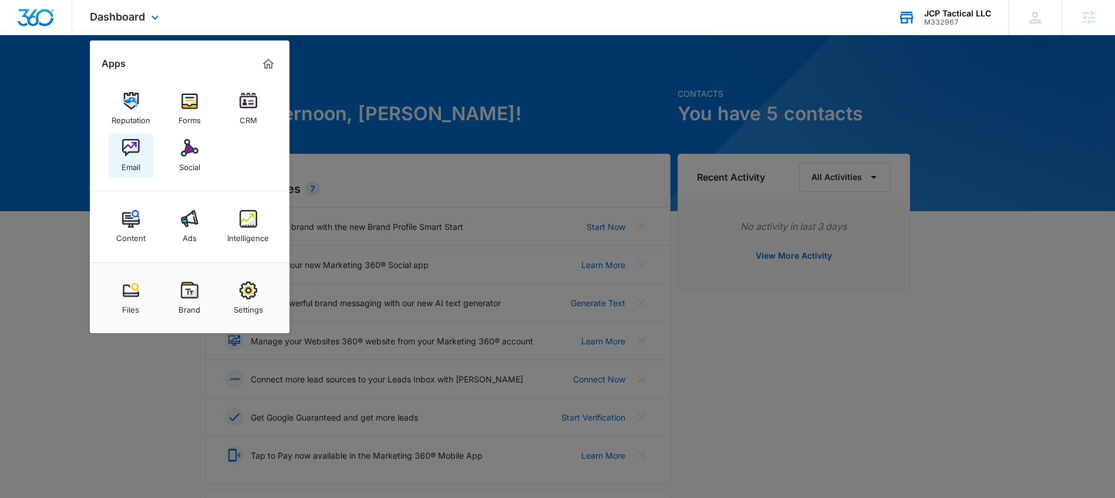
click at [140, 153] on link "Email" at bounding box center [131, 155] width 45 height 45
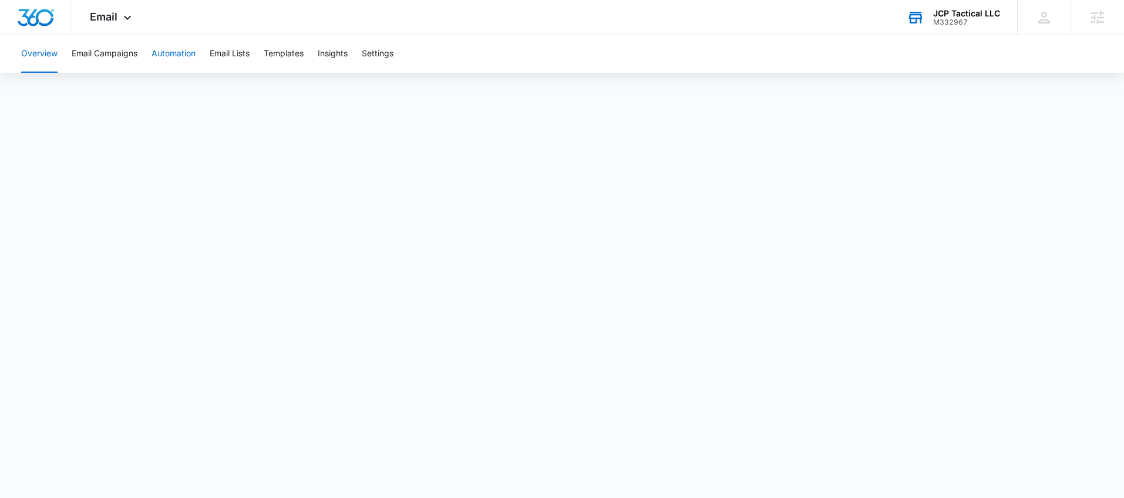
click at [189, 53] on button "Automation" at bounding box center [173, 54] width 44 height 38
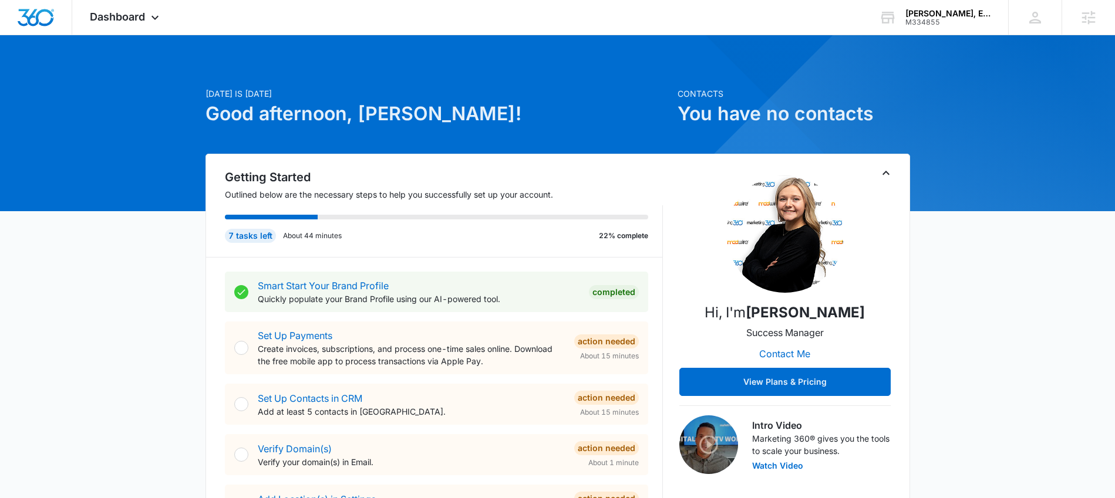
drag, startPoint x: 134, startPoint y: 14, endPoint x: 160, endPoint y: 37, distance: 35.3
click at [134, 14] on span "Dashboard" at bounding box center [117, 17] width 55 height 12
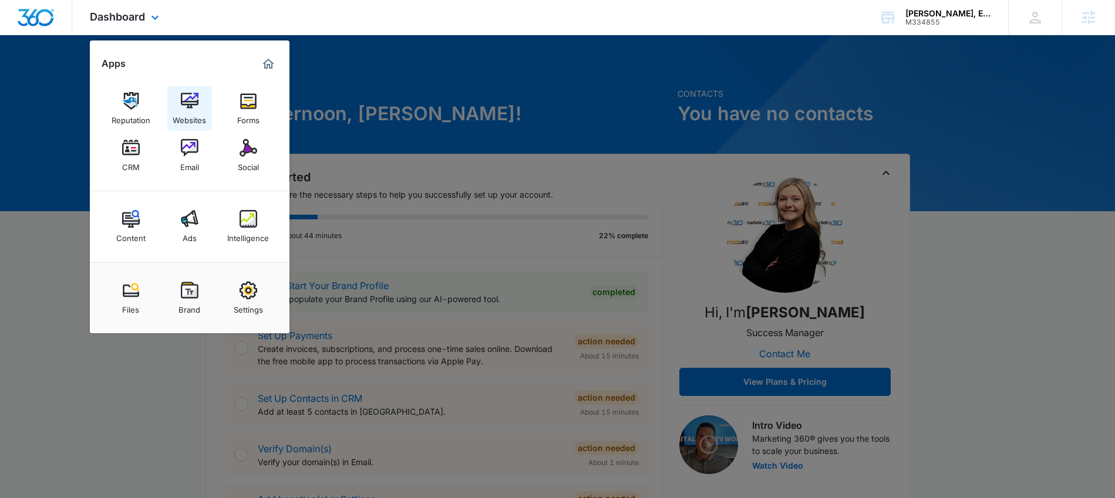
click at [188, 106] on img at bounding box center [190, 101] width 18 height 18
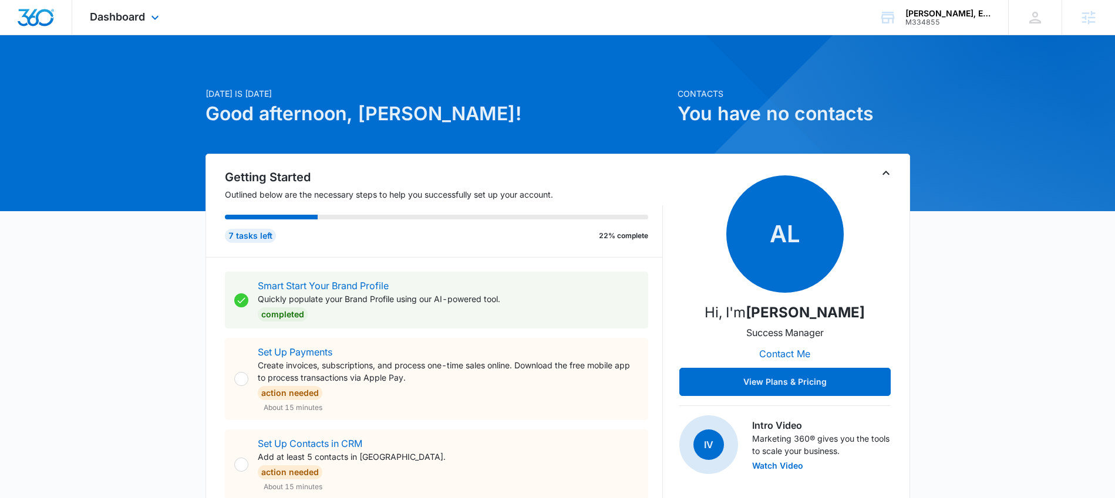
click at [126, 8] on div "Dashboard Apps Reputation Websites Forms CRM Email Social Content Ads Intellige…" at bounding box center [125, 17] width 107 height 35
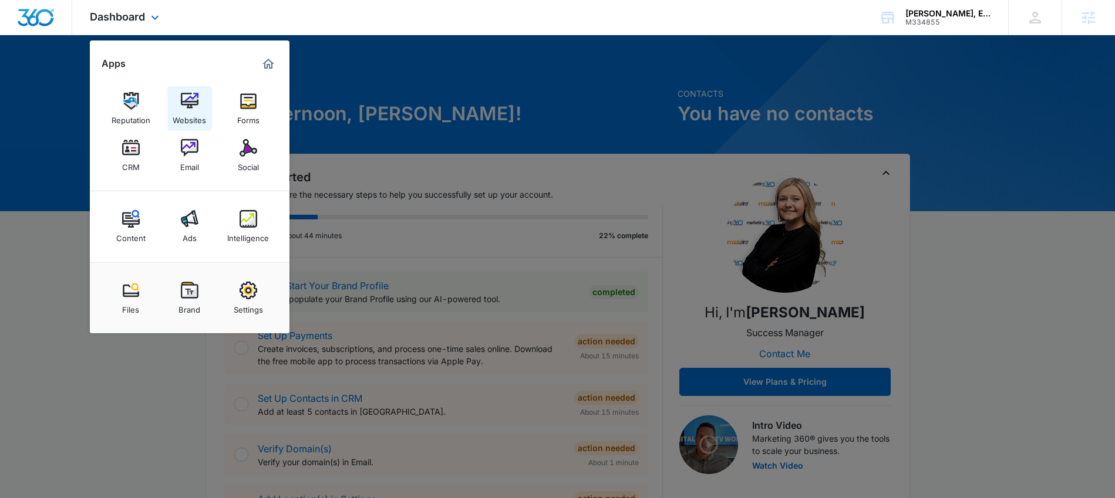
click at [192, 113] on div "Websites" at bounding box center [189, 117] width 33 height 15
